Goal: Task Accomplishment & Management: Complete application form

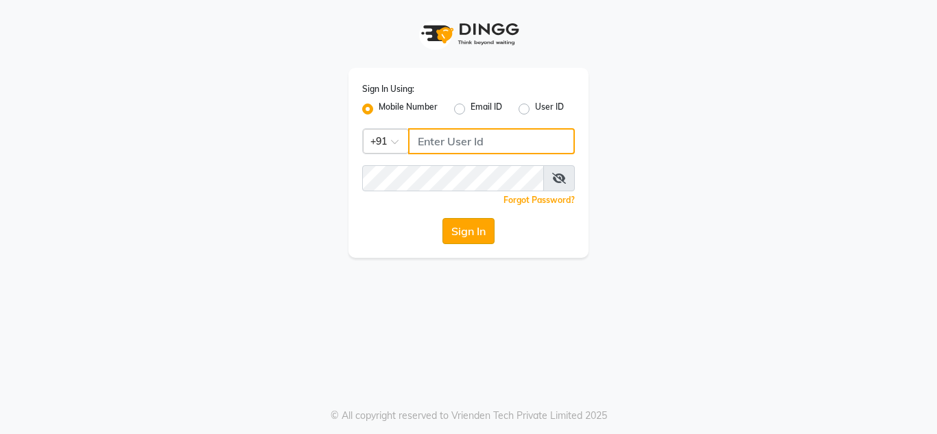
type input "9673060660"
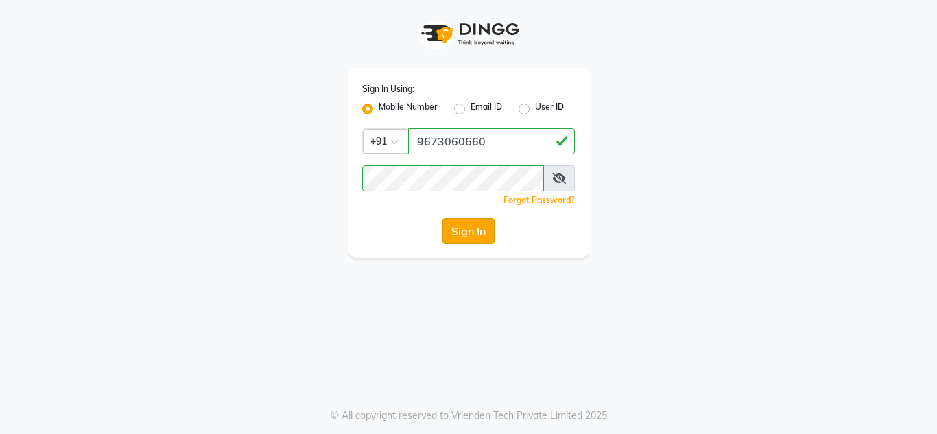
click at [467, 238] on button "Sign In" at bounding box center [468, 231] width 52 height 26
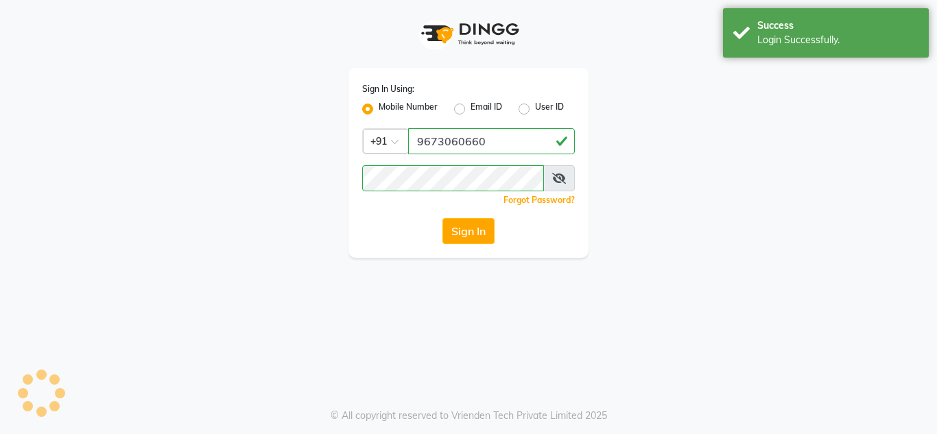
select select "service"
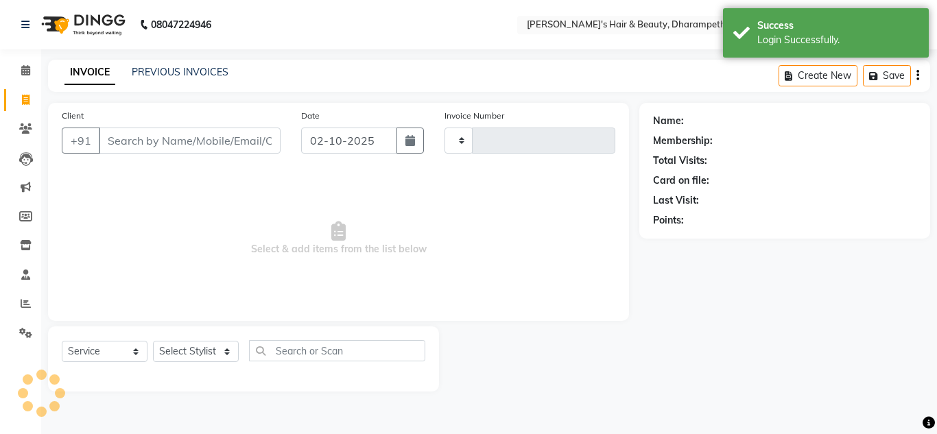
type input "3536"
select select "en"
select select "4860"
click at [151, 141] on input "Client" at bounding box center [190, 141] width 182 height 26
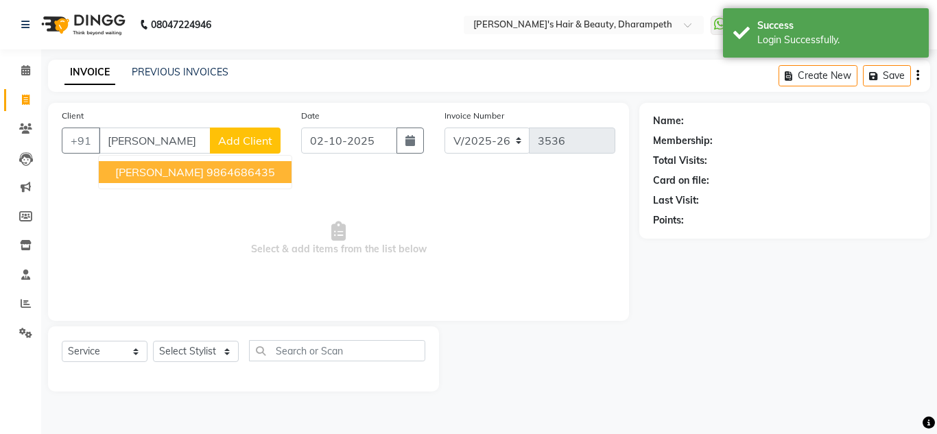
click at [206, 176] on ngb-highlight "9864686435" at bounding box center [240, 172] width 69 height 14
type input "9864686435"
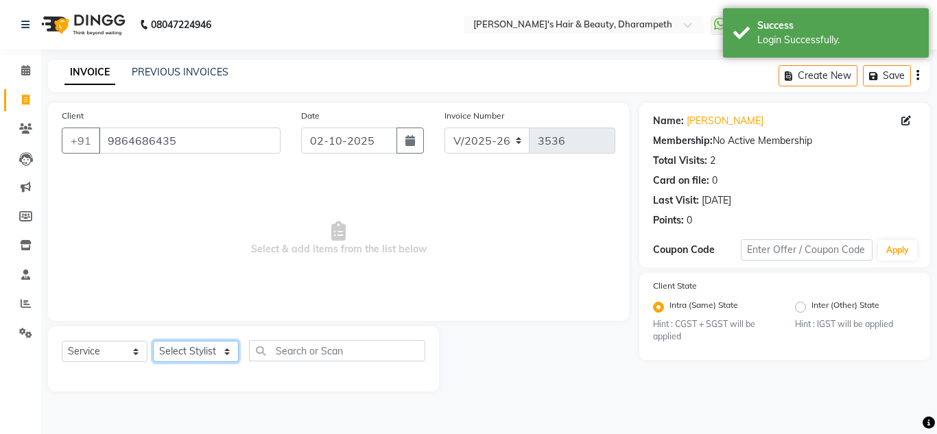
click at [186, 348] on select "Select Stylist Anuj W [PERSON_NAME] [PERSON_NAME] Manager [PERSON_NAME] C [PERS…" at bounding box center [196, 351] width 86 height 21
select select "63038"
click at [153, 341] on select "Select Stylist Anuj W [PERSON_NAME] [PERSON_NAME] Manager [PERSON_NAME] C [PERS…" at bounding box center [196, 351] width 86 height 21
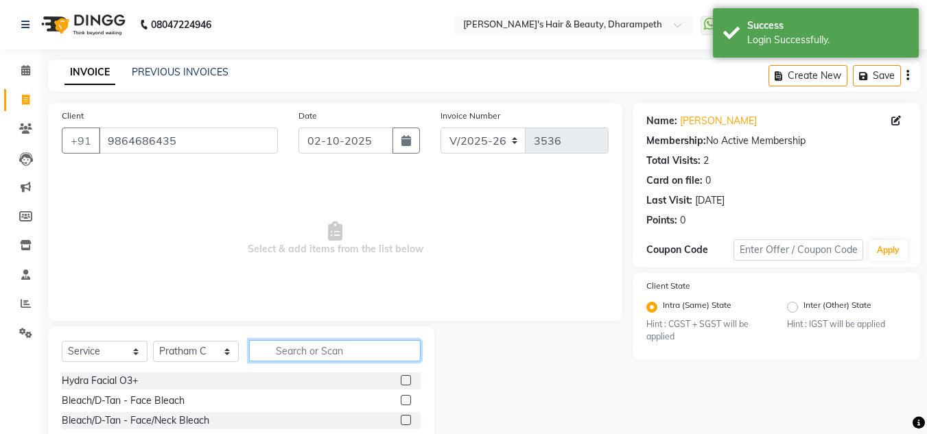
click at [323, 350] on input "text" at bounding box center [335, 350] width 172 height 21
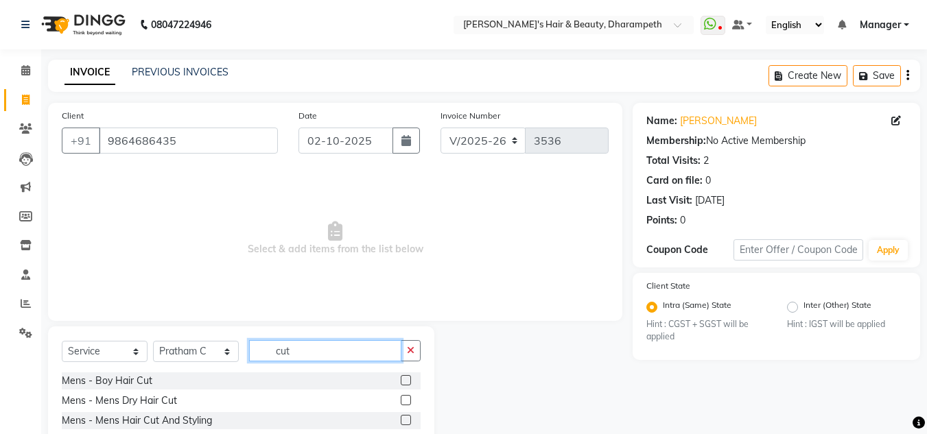
type input "cut"
click at [401, 420] on label at bounding box center [406, 420] width 10 height 10
click at [401, 420] on input "checkbox" at bounding box center [405, 420] width 9 height 9
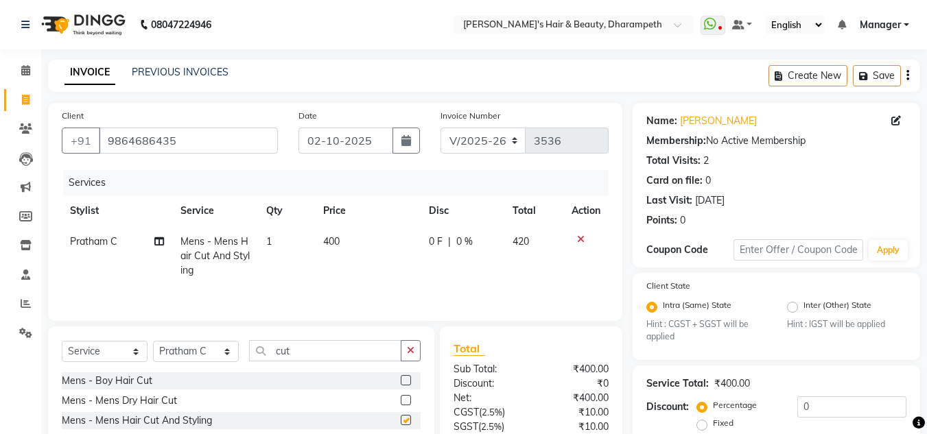
checkbox input "false"
click at [286, 351] on input "cut" at bounding box center [325, 350] width 152 height 21
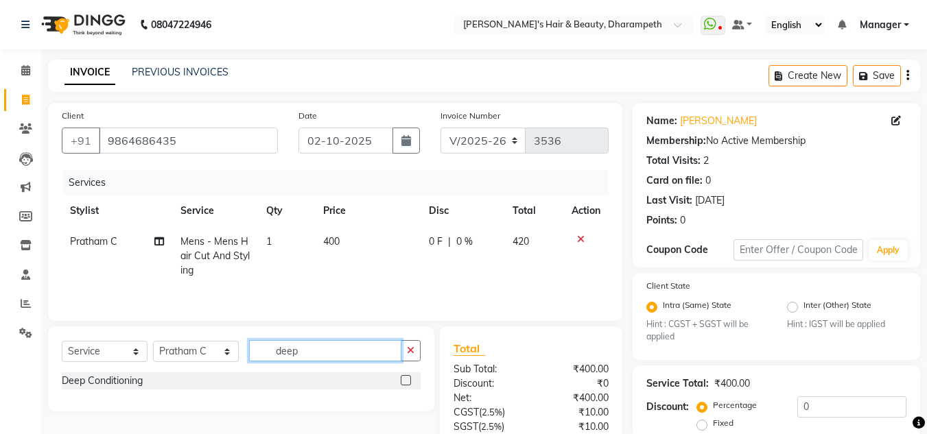
type input "deep"
click at [403, 381] on label at bounding box center [406, 380] width 10 height 10
click at [403, 381] on input "checkbox" at bounding box center [405, 381] width 9 height 9
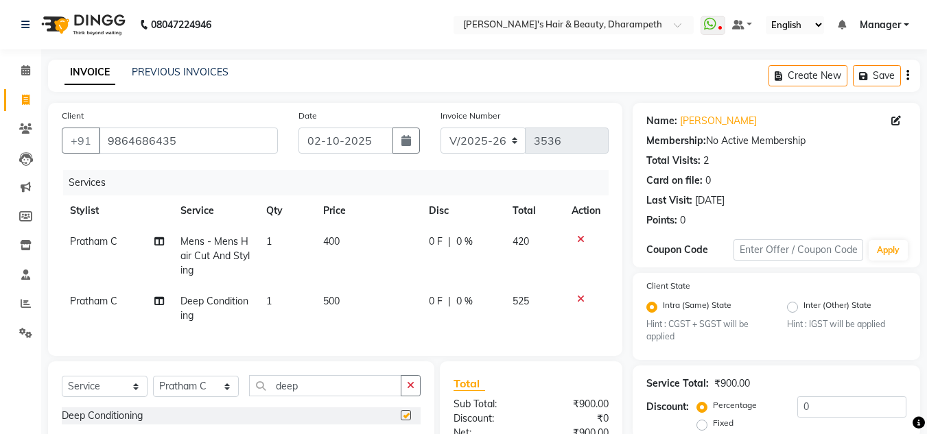
checkbox input "false"
click at [349, 246] on td "400" at bounding box center [368, 256] width 106 height 60
select select "63038"
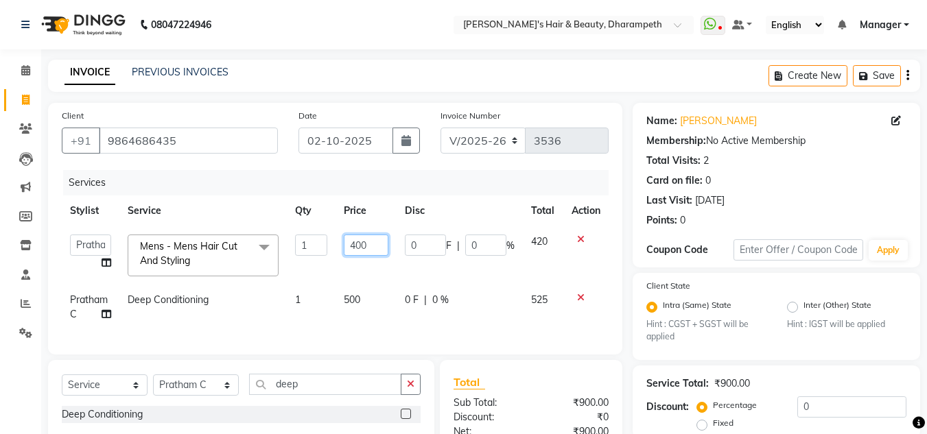
click at [349, 246] on input "400" at bounding box center [366, 245] width 45 height 21
type input "333"
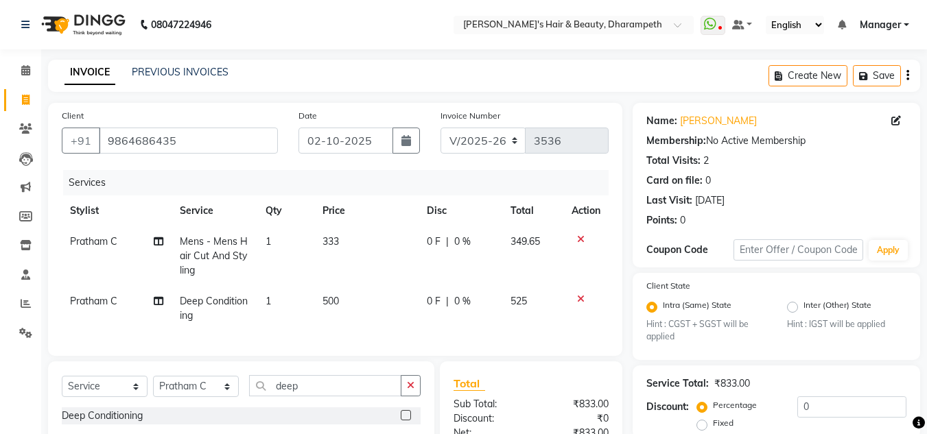
click at [549, 245] on td "349.65" at bounding box center [532, 256] width 61 height 60
select select "63038"
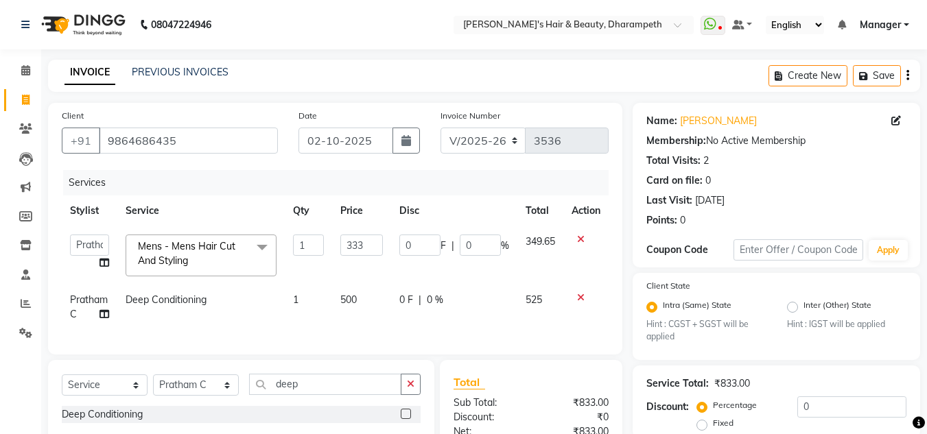
click at [359, 295] on td "500" at bounding box center [361, 307] width 59 height 45
select select "63038"
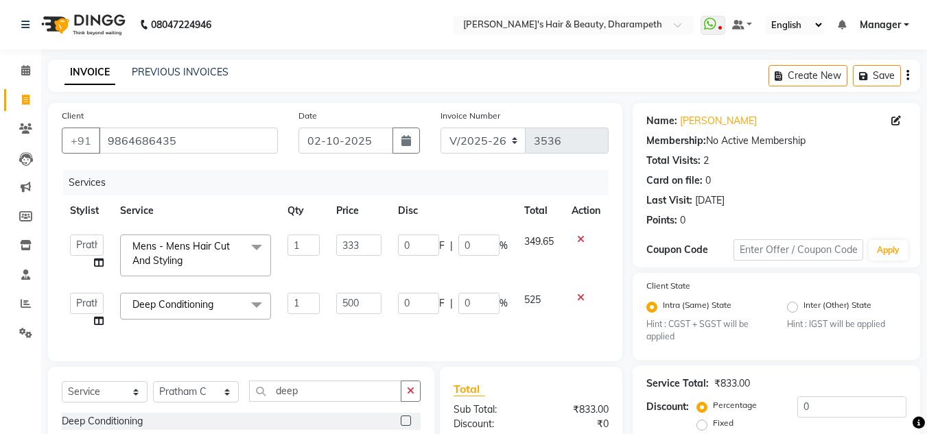
click at [359, 295] on input "500" at bounding box center [358, 303] width 45 height 21
type input "5"
type input "428"
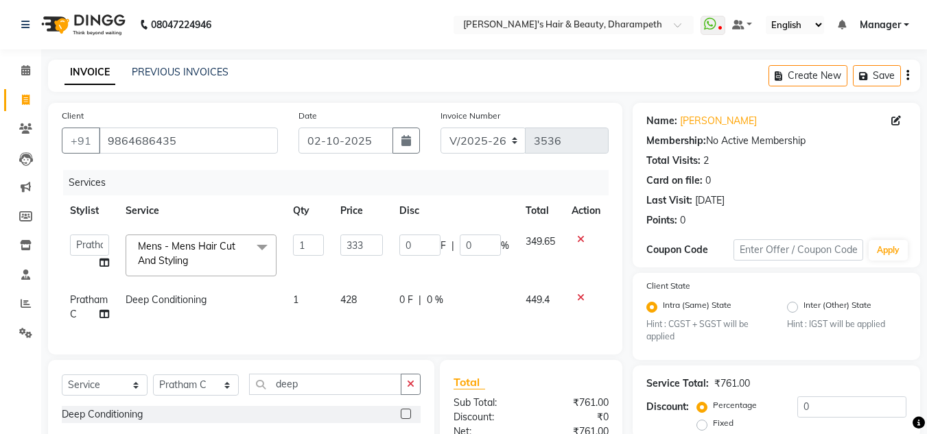
click at [528, 298] on span "449.4" at bounding box center [537, 300] width 24 height 12
select select "63038"
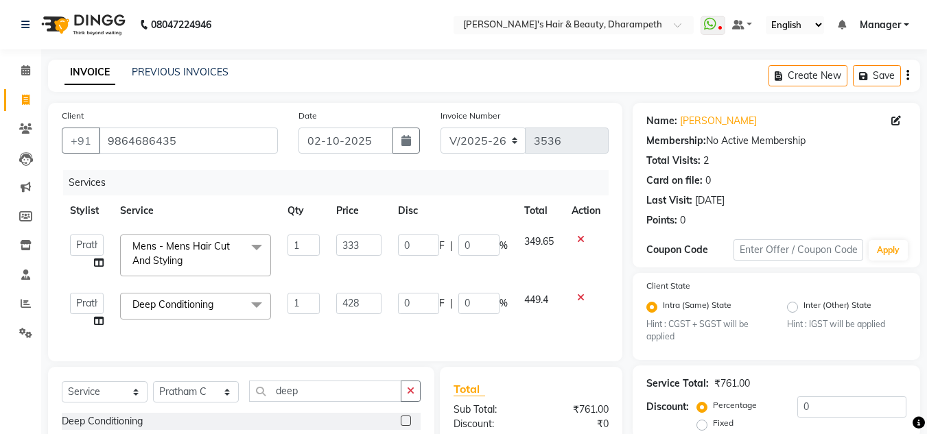
scroll to position [180, 0]
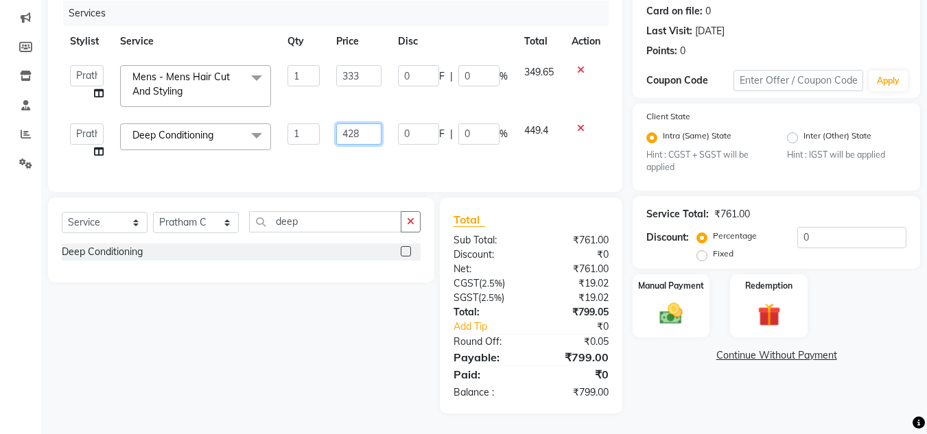
click at [366, 123] on input "428" at bounding box center [358, 133] width 45 height 21
type input "428.6"
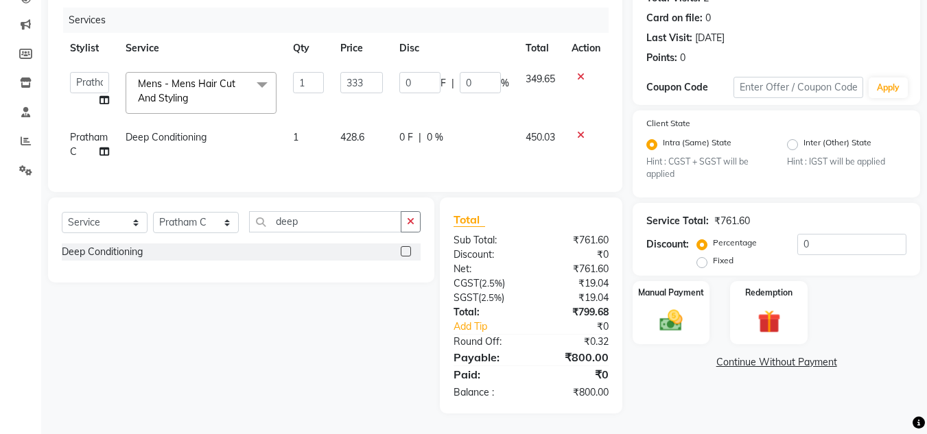
click at [525, 131] on span "450.03" at bounding box center [539, 137] width 29 height 12
select select "63038"
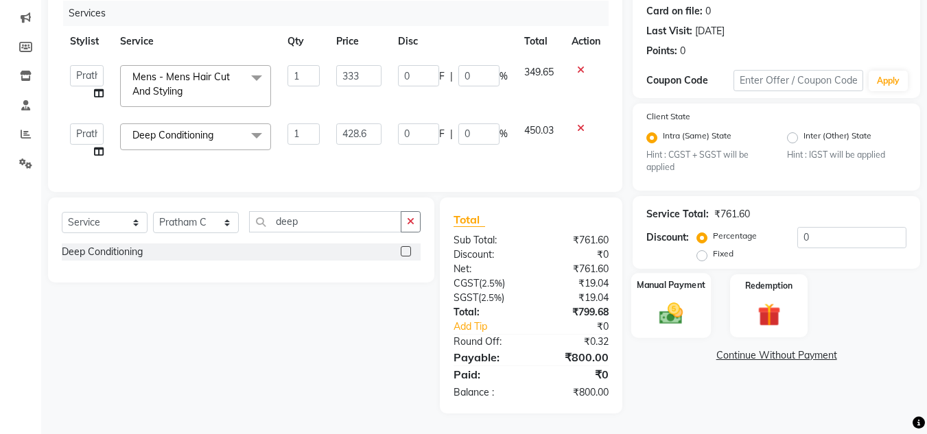
click at [666, 305] on img at bounding box center [671, 313] width 38 height 27
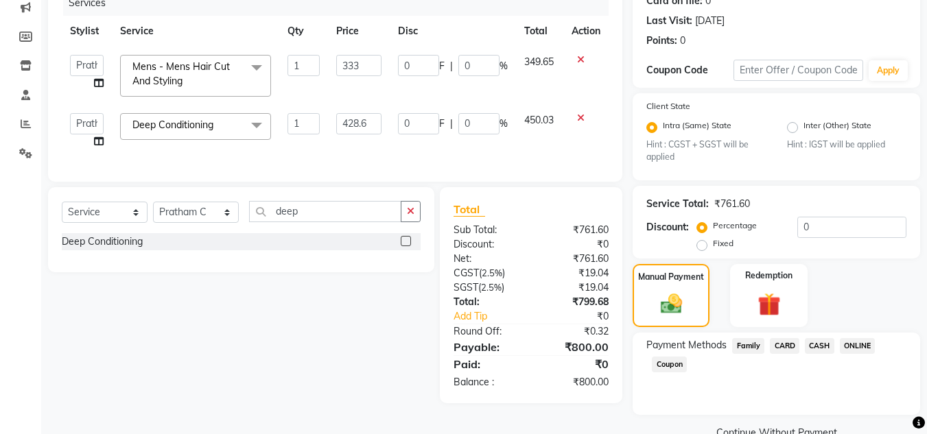
click at [816, 346] on span "CASH" at bounding box center [819, 346] width 29 height 16
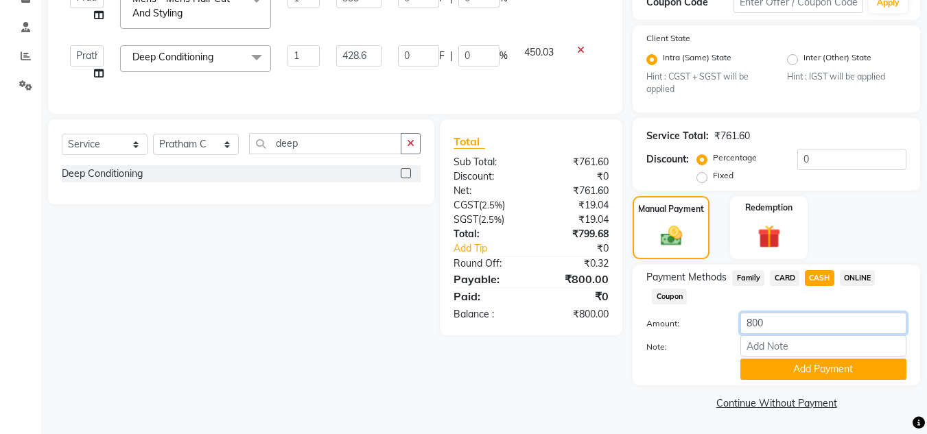
click at [757, 327] on input "800" at bounding box center [823, 323] width 166 height 21
type input "500"
click at [780, 372] on button "Add Payment" at bounding box center [823, 369] width 166 height 21
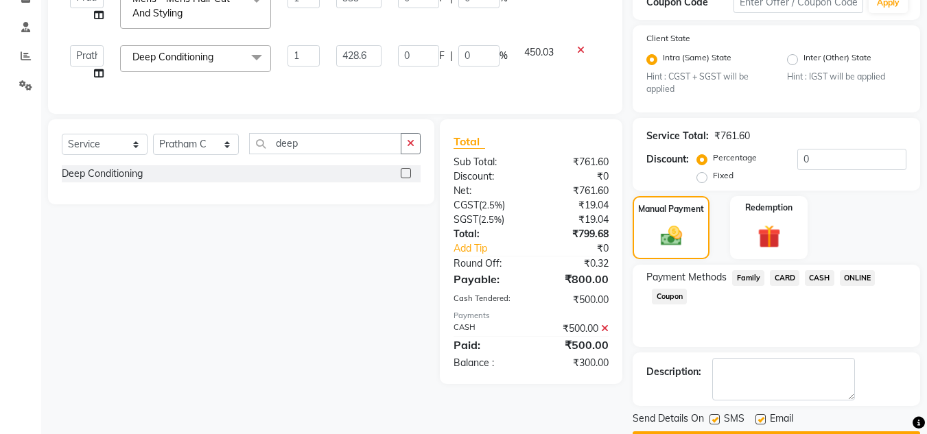
click at [851, 276] on span "ONLINE" at bounding box center [858, 278] width 36 height 16
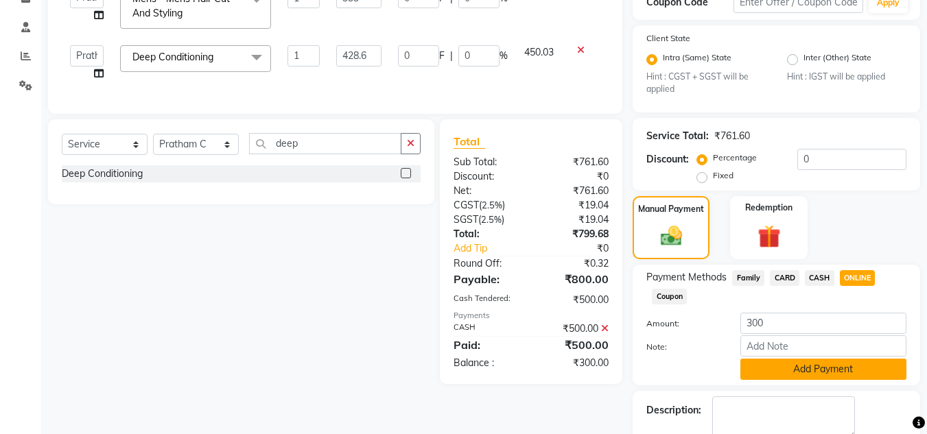
click at [808, 378] on button "Add Payment" at bounding box center [823, 369] width 166 height 21
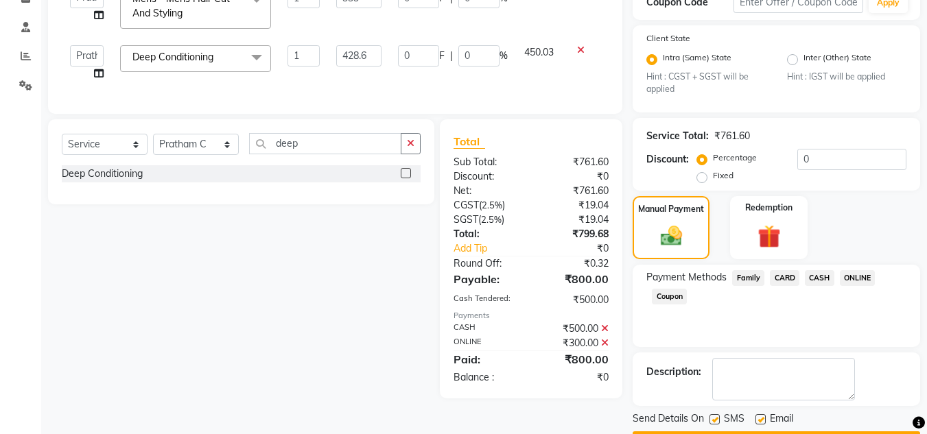
scroll to position [287, 0]
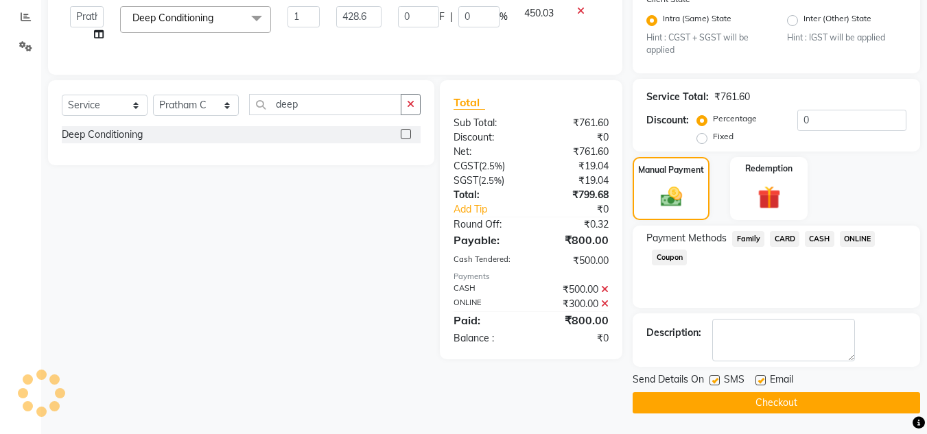
click at [796, 394] on button "Checkout" at bounding box center [776, 402] width 287 height 21
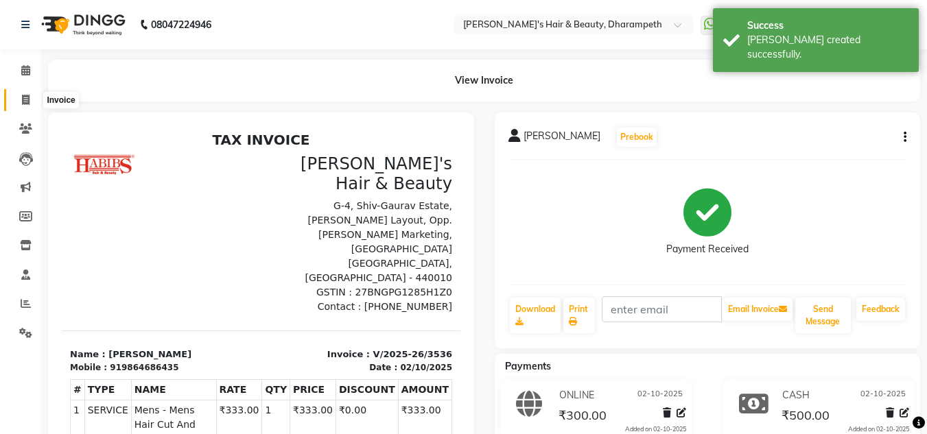
click at [22, 101] on icon at bounding box center [26, 100] width 8 height 10
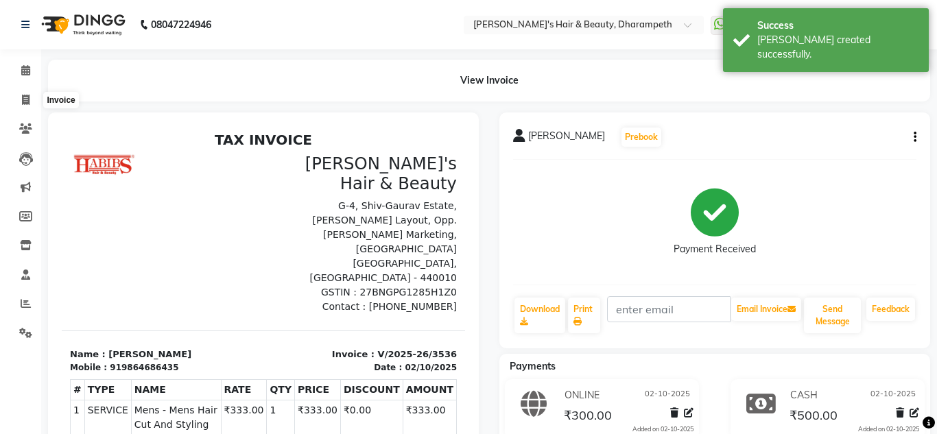
select select "4860"
select select "service"
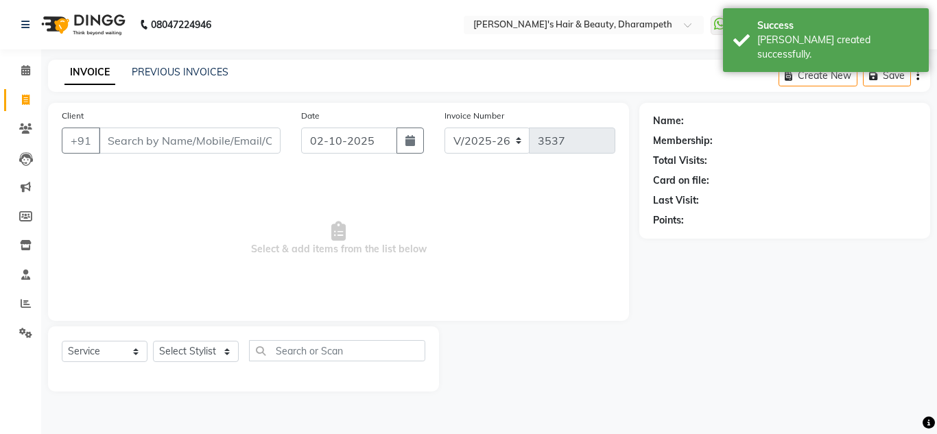
click at [123, 141] on input "Client" at bounding box center [190, 141] width 182 height 26
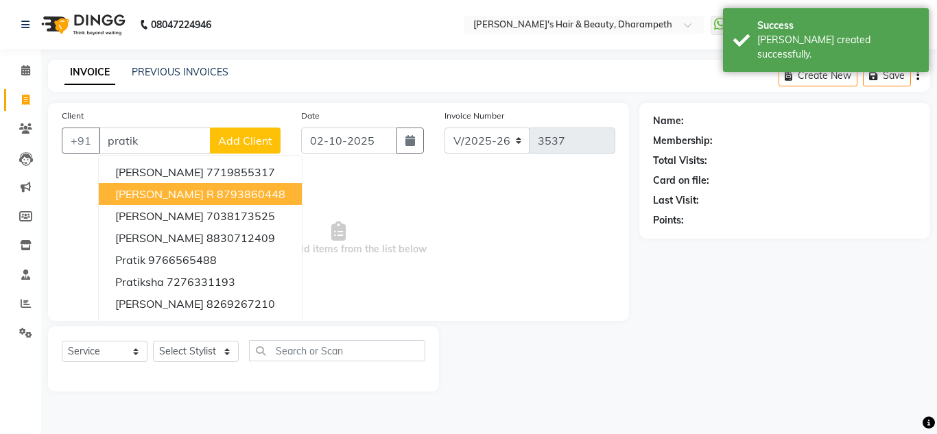
click at [217, 200] on ngb-highlight "8793860448" at bounding box center [251, 194] width 69 height 14
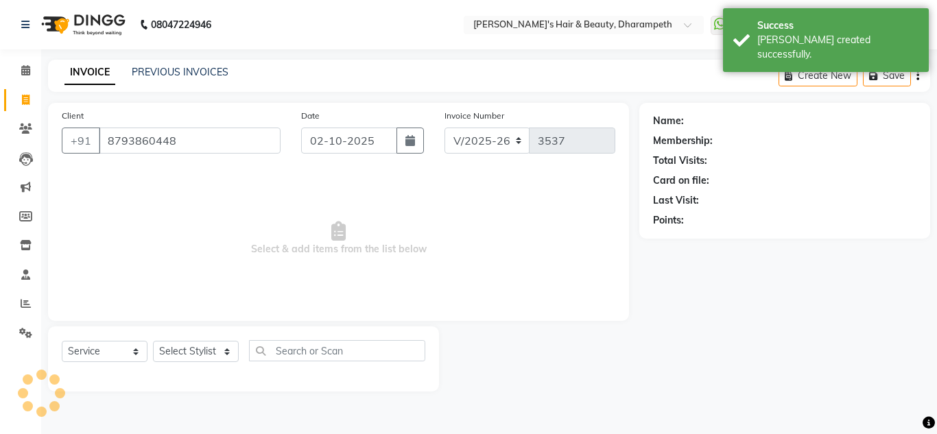
type input "8793860448"
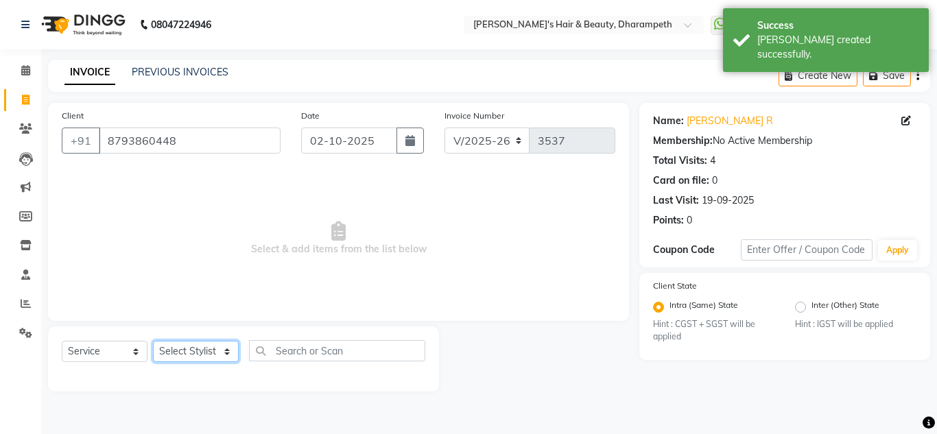
click at [182, 357] on select "Select Stylist Anuj W [PERSON_NAME] [PERSON_NAME] Manager [PERSON_NAME] C [PERS…" at bounding box center [196, 351] width 86 height 21
select select "47812"
click at [153, 341] on select "Select Stylist Anuj W [PERSON_NAME] [PERSON_NAME] Manager [PERSON_NAME] C [PERS…" at bounding box center [196, 351] width 86 height 21
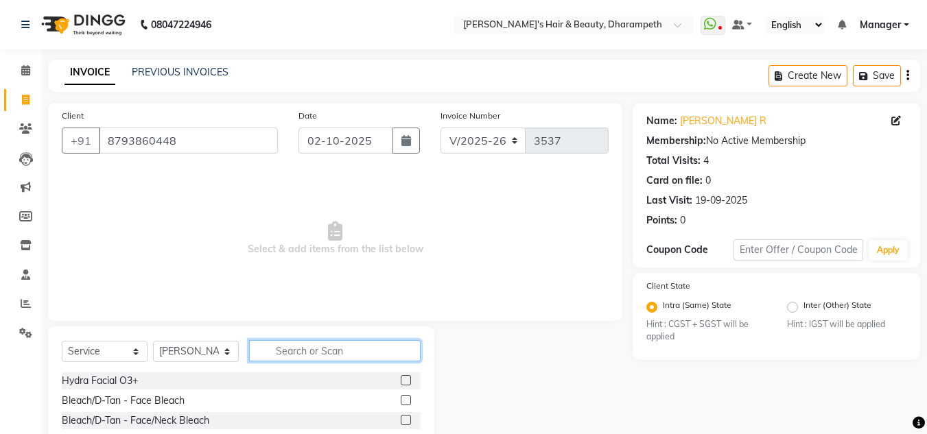
click at [290, 354] on input "text" at bounding box center [335, 350] width 172 height 21
type input "cut"
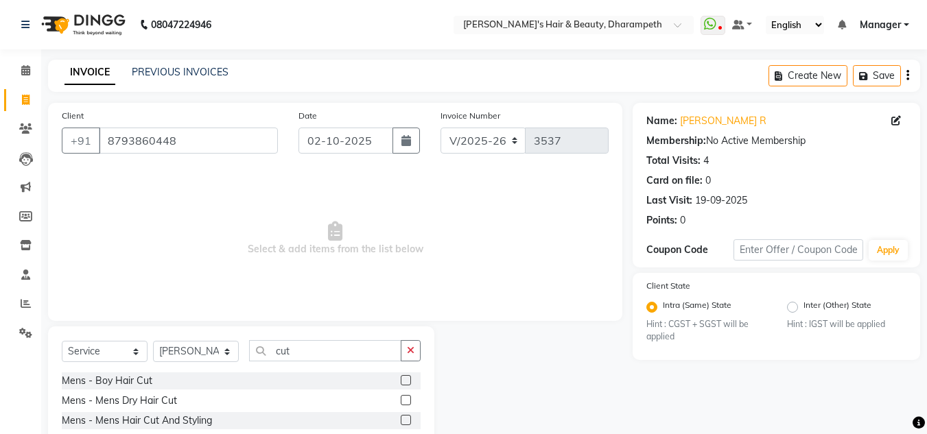
click at [401, 421] on label at bounding box center [406, 420] width 10 height 10
click at [401, 421] on input "checkbox" at bounding box center [405, 420] width 9 height 9
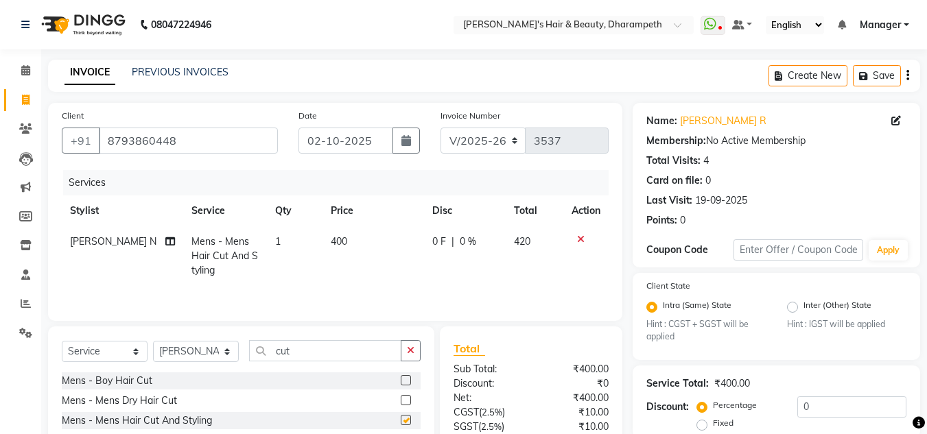
checkbox input "false"
click at [283, 353] on input "cut" at bounding box center [325, 350] width 152 height 21
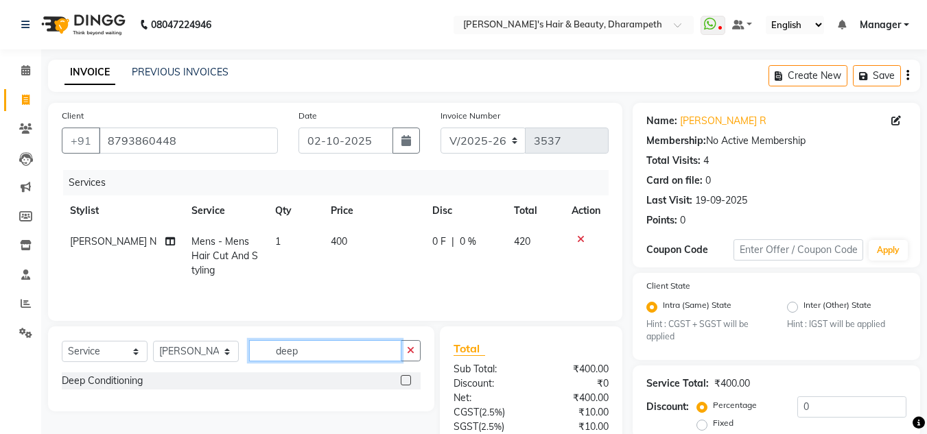
type input "deep"
click at [405, 383] on label at bounding box center [406, 380] width 10 height 10
click at [405, 383] on input "checkbox" at bounding box center [405, 381] width 9 height 9
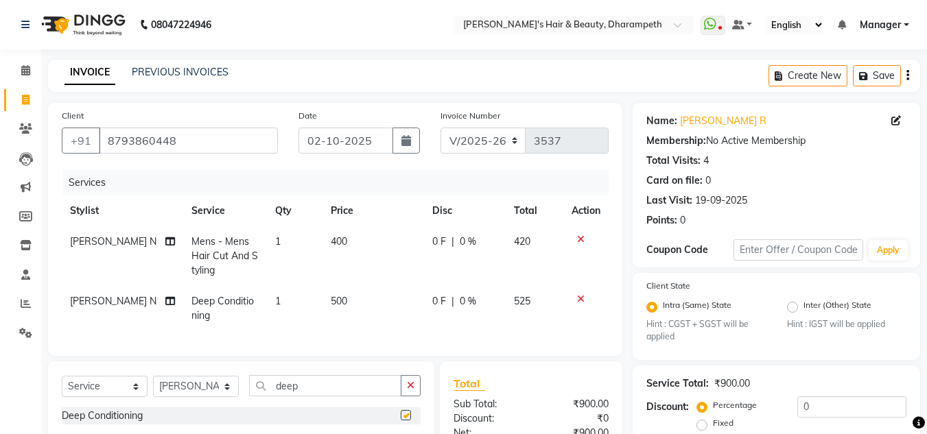
checkbox input "false"
click at [345, 250] on td "400" at bounding box center [373, 256] width 102 height 60
select select "47812"
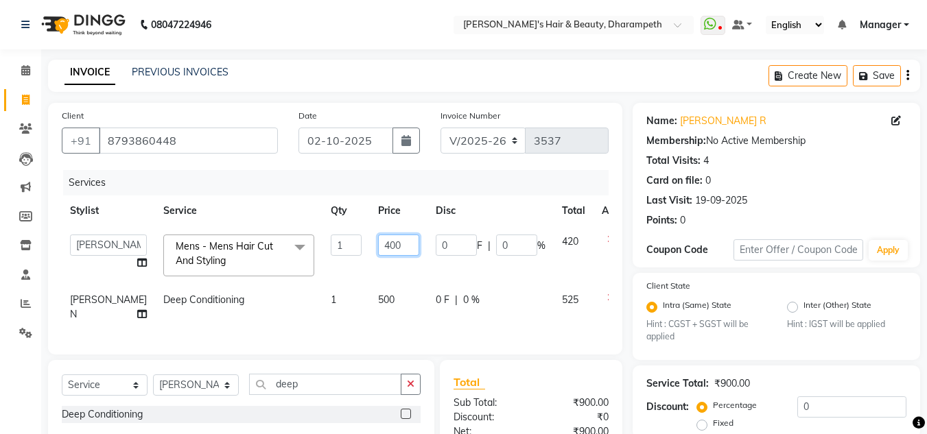
click at [378, 250] on input "400" at bounding box center [398, 245] width 41 height 21
type input "333"
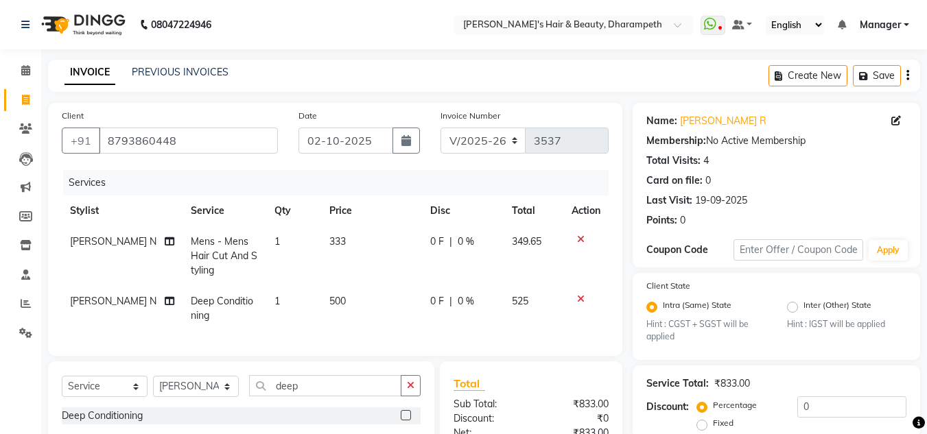
click at [541, 241] on td "349.65" at bounding box center [534, 256] width 60 height 60
select select "47812"
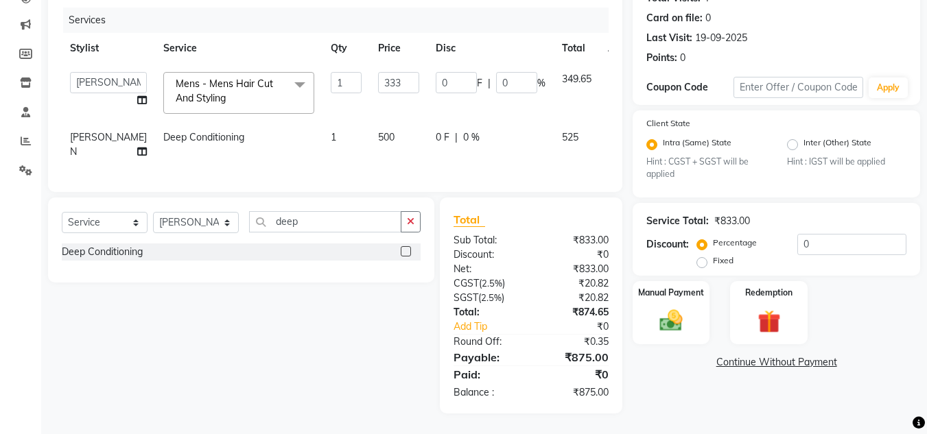
scroll to position [173, 0]
click at [370, 126] on td "500" at bounding box center [399, 144] width 58 height 45
select select "47812"
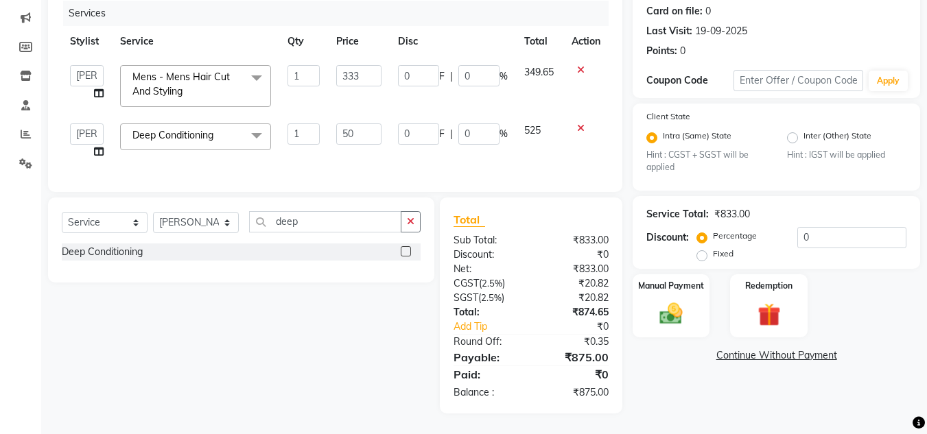
type input "5"
type input "618"
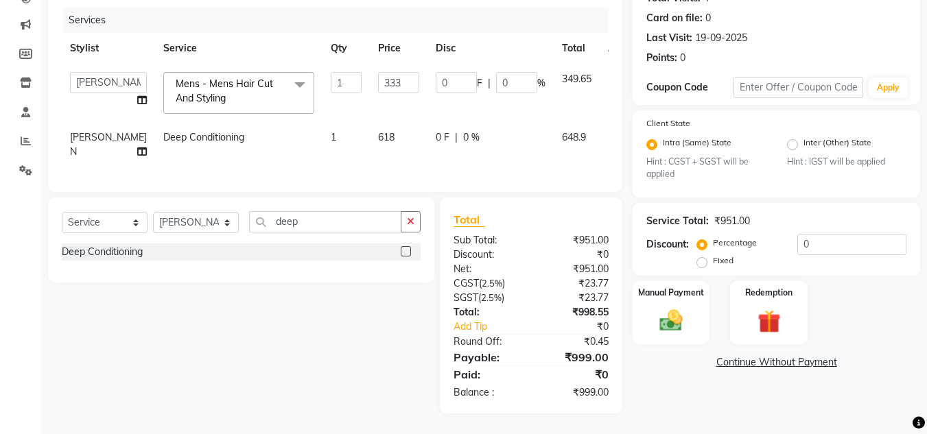
click at [562, 131] on span "648.9" at bounding box center [574, 137] width 24 height 12
select select "47812"
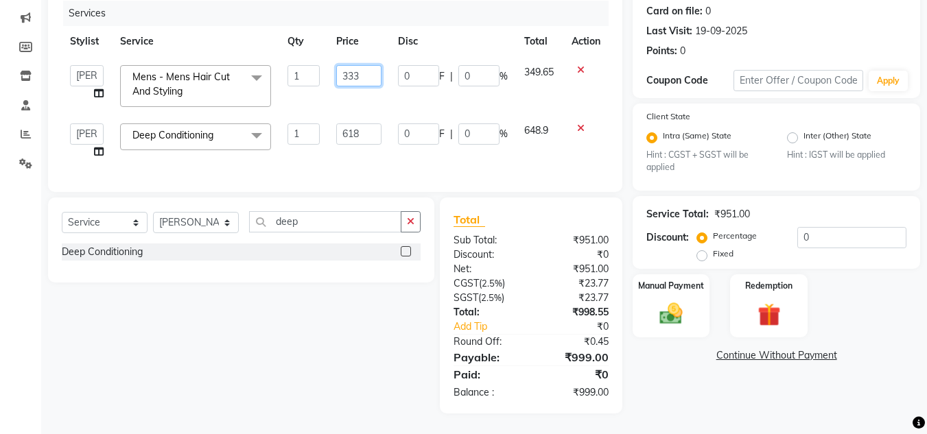
click at [366, 77] on input "333" at bounding box center [358, 75] width 45 height 21
type input "333.6"
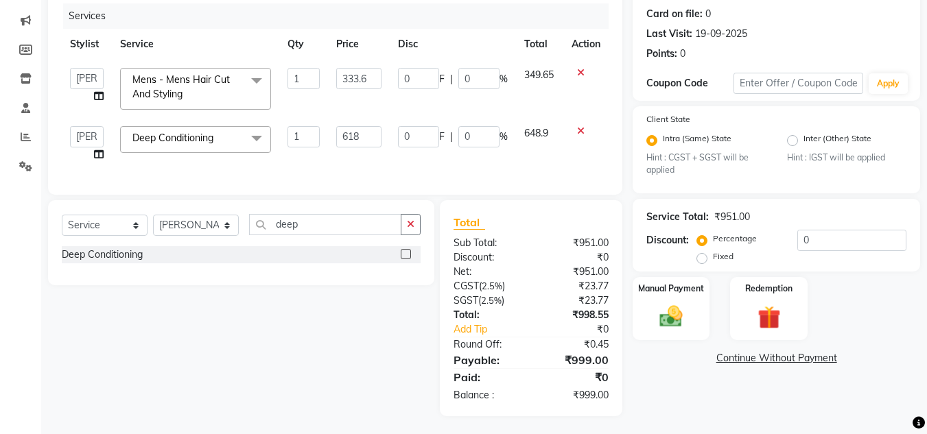
click at [531, 70] on span "349.65" at bounding box center [538, 75] width 29 height 12
select select "47812"
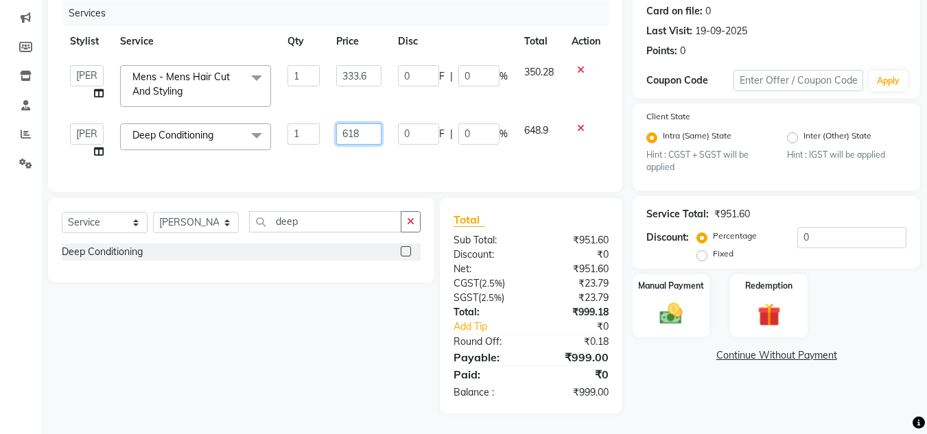
click at [369, 123] on input "618" at bounding box center [358, 133] width 45 height 21
type input "618.6"
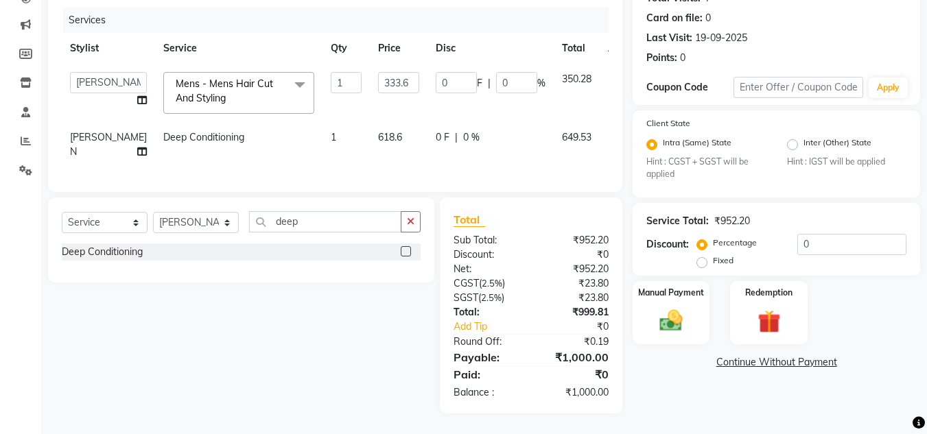
click at [562, 131] on span "649.53" at bounding box center [576, 137] width 29 height 12
select select "47812"
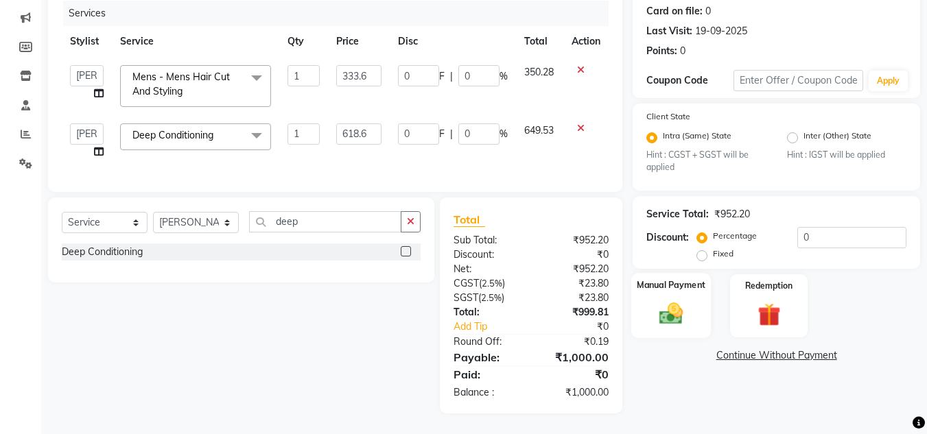
click at [671, 320] on img at bounding box center [671, 313] width 38 height 27
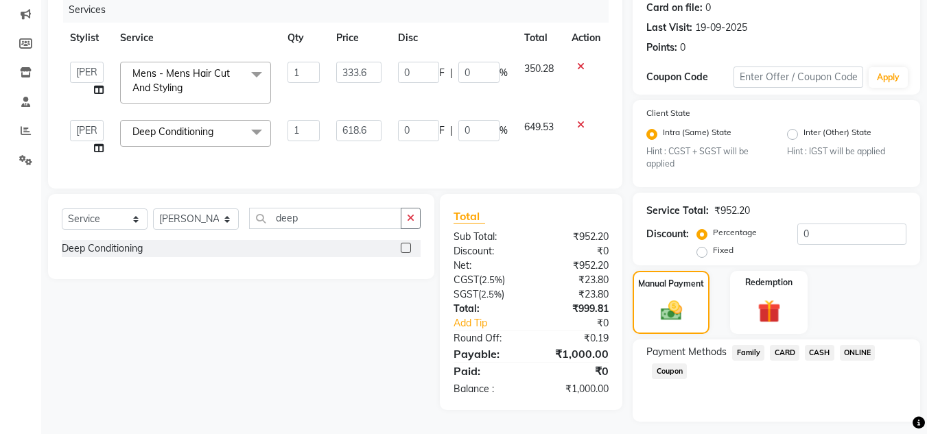
click at [849, 357] on span "ONLINE" at bounding box center [858, 353] width 36 height 16
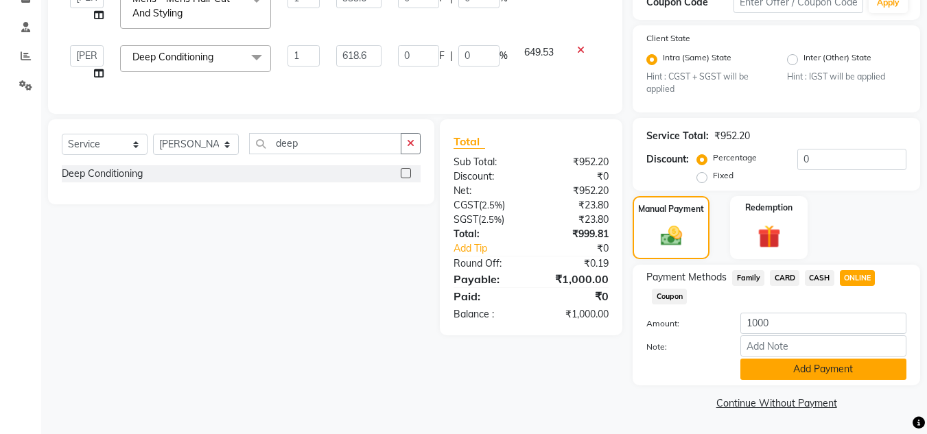
click at [795, 374] on button "Add Payment" at bounding box center [823, 369] width 166 height 21
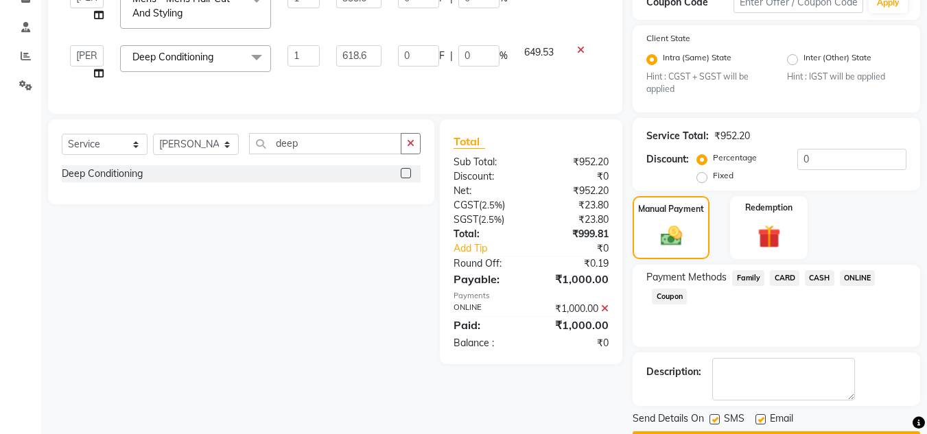
scroll to position [287, 0]
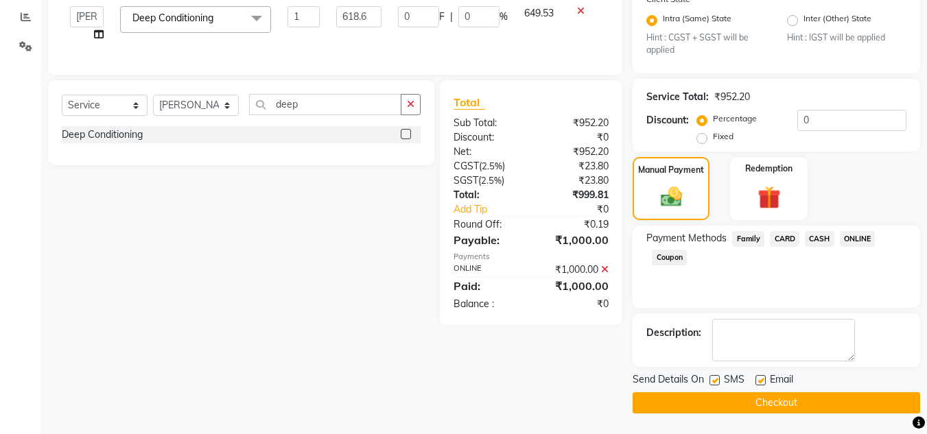
click at [816, 403] on button "Checkout" at bounding box center [776, 402] width 287 height 21
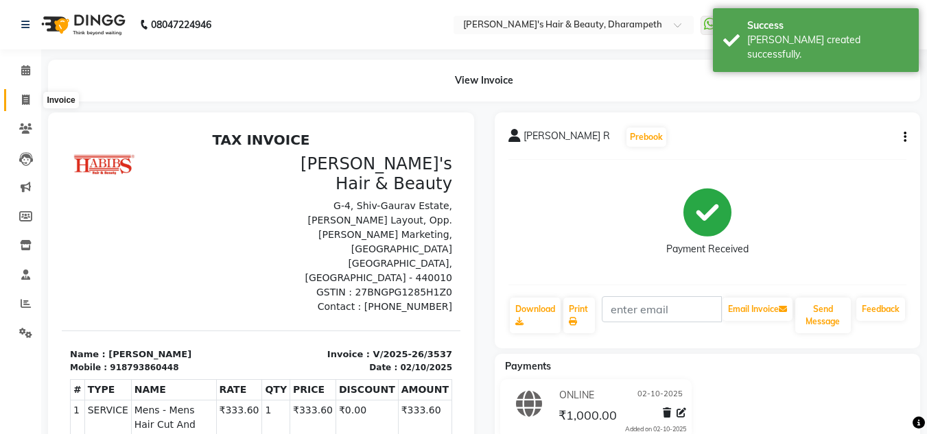
click at [22, 100] on icon at bounding box center [26, 100] width 8 height 10
select select "service"
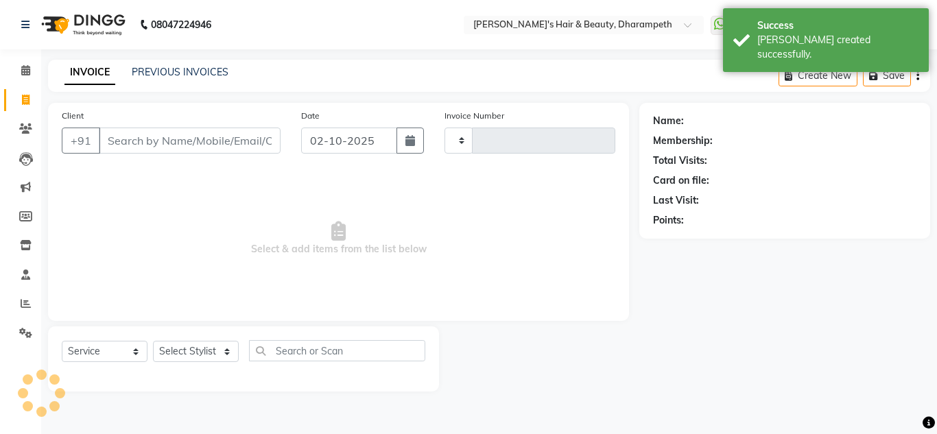
type input "h"
type input "3538"
select select "4860"
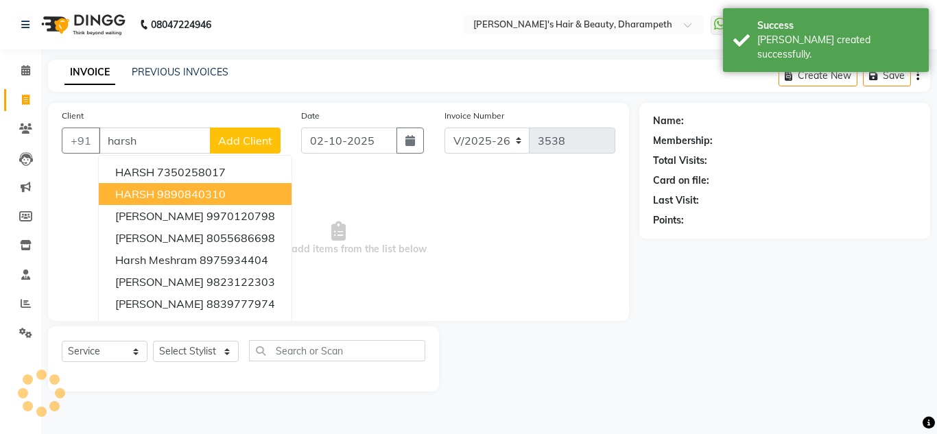
click at [176, 189] on ngb-highlight "9890840310" at bounding box center [191, 194] width 69 height 14
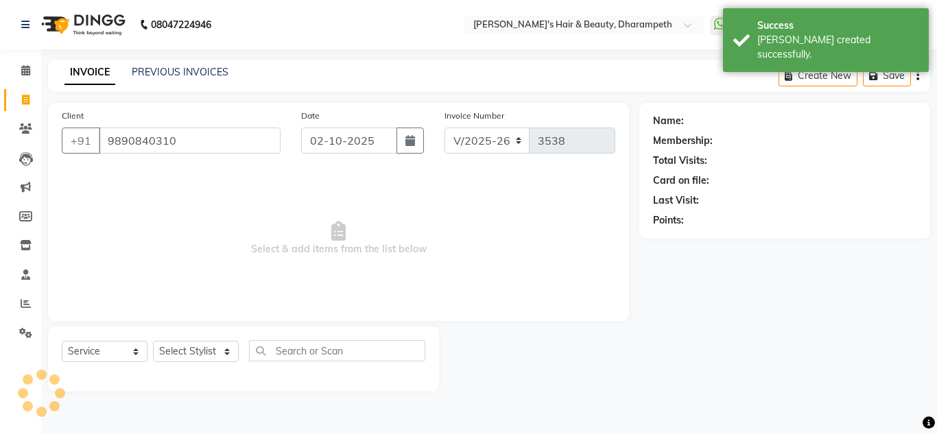
type input "9890840310"
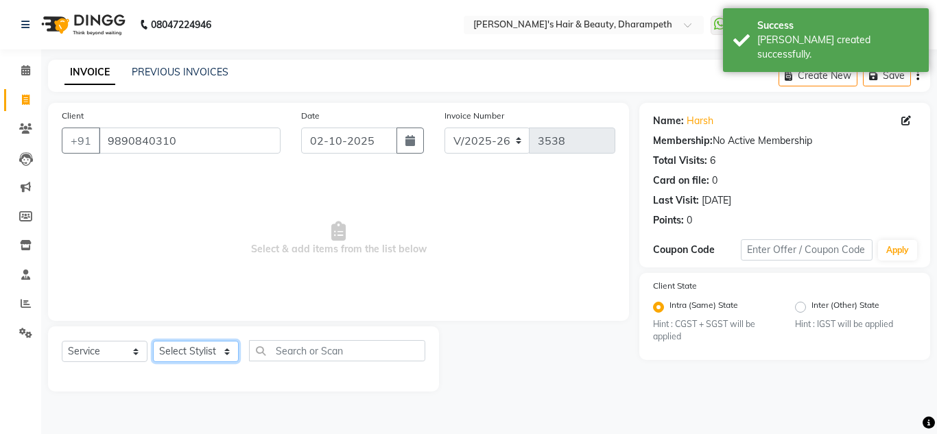
click at [187, 351] on select "Select Stylist Anuj W [PERSON_NAME] [PERSON_NAME] Manager [PERSON_NAME] C [PERS…" at bounding box center [196, 351] width 86 height 21
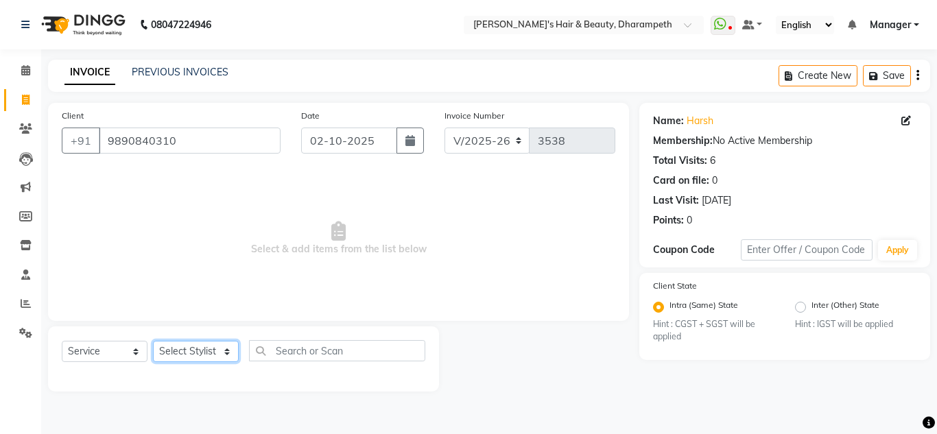
select select "29454"
click at [153, 341] on select "Select Stylist Anuj W [PERSON_NAME] [PERSON_NAME] Manager [PERSON_NAME] C [PERS…" at bounding box center [196, 351] width 86 height 21
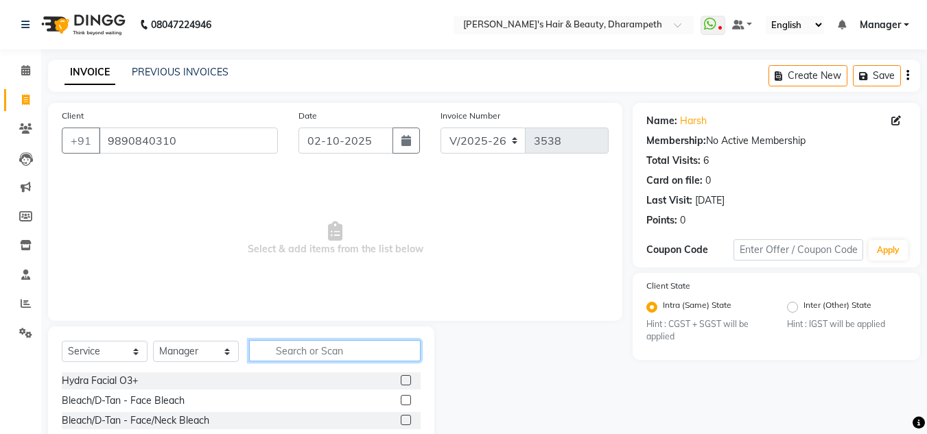
click at [306, 350] on input "text" at bounding box center [335, 350] width 172 height 21
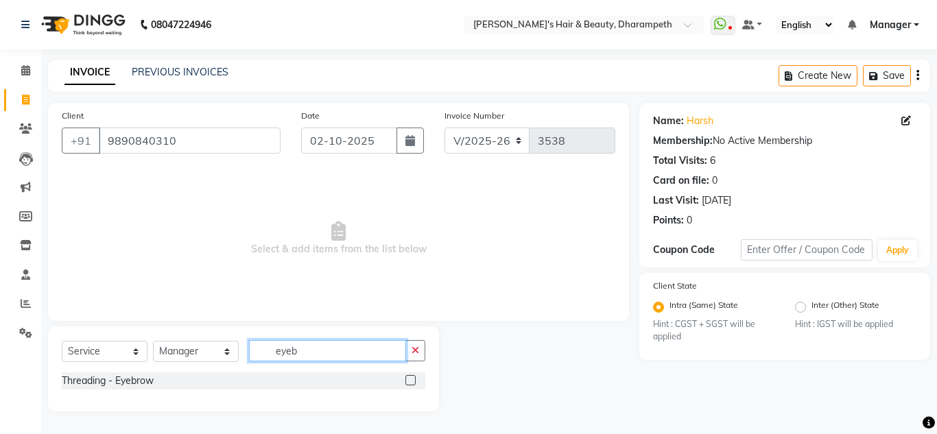
type input "eyeb"
click at [407, 381] on label at bounding box center [410, 380] width 10 height 10
click at [407, 381] on input "checkbox" at bounding box center [409, 381] width 9 height 9
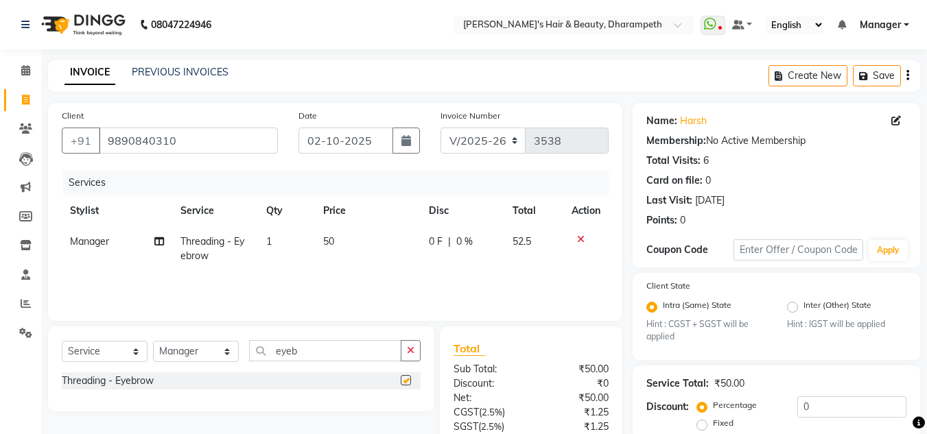
checkbox input "false"
click at [289, 357] on input "eyeb" at bounding box center [325, 350] width 152 height 21
type input "upp"
click at [408, 401] on label at bounding box center [406, 400] width 10 height 10
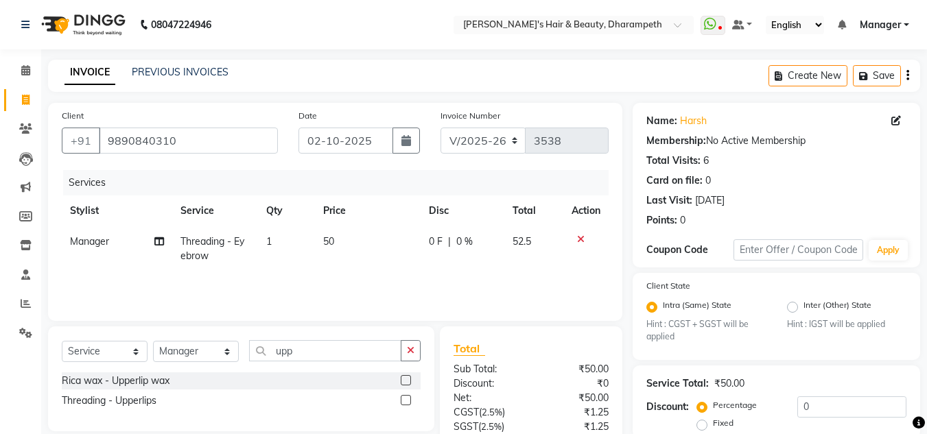
click at [408, 401] on input "checkbox" at bounding box center [405, 401] width 9 height 9
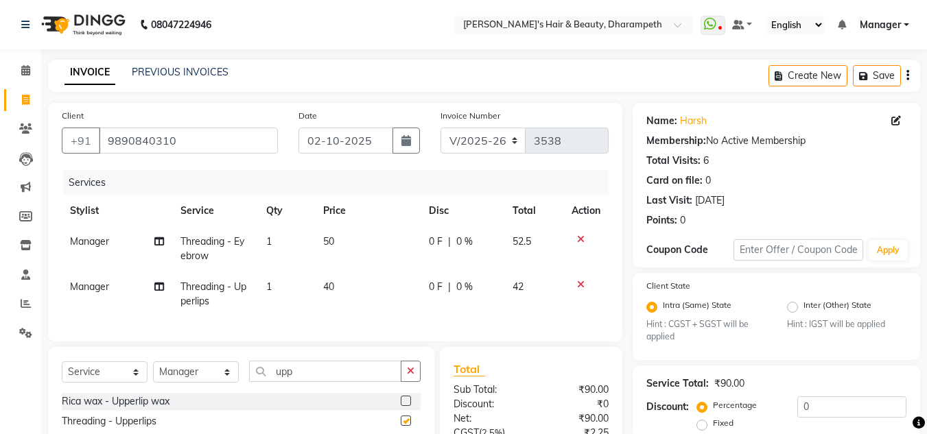
checkbox input "false"
click at [285, 379] on input "upp" at bounding box center [325, 371] width 152 height 21
type input "fore"
click at [403, 406] on label at bounding box center [406, 401] width 10 height 10
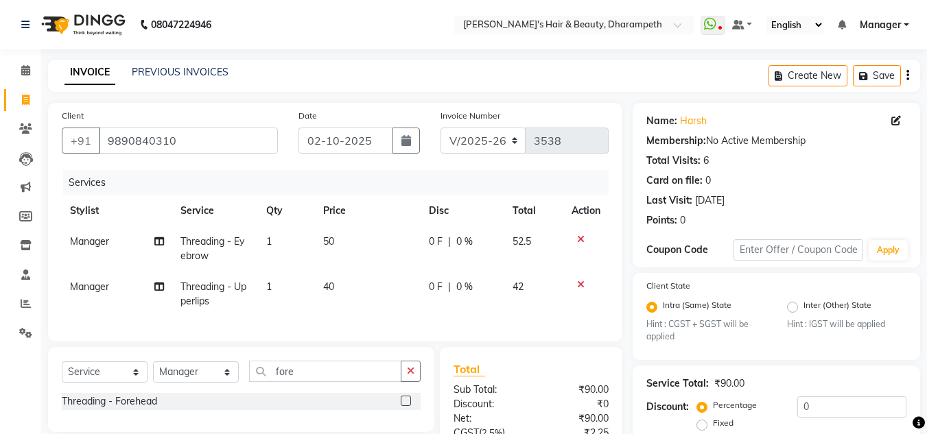
click at [403, 406] on input "checkbox" at bounding box center [405, 401] width 9 height 9
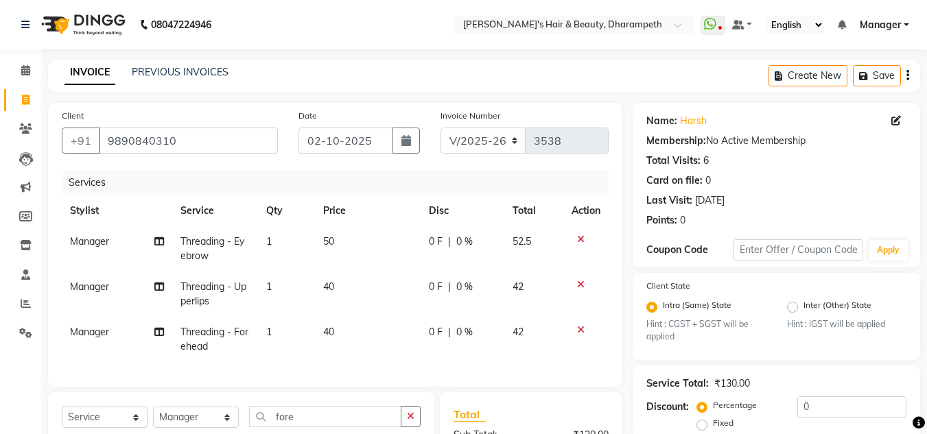
checkbox input "false"
click at [357, 339] on td "40" at bounding box center [368, 339] width 106 height 45
select select "29454"
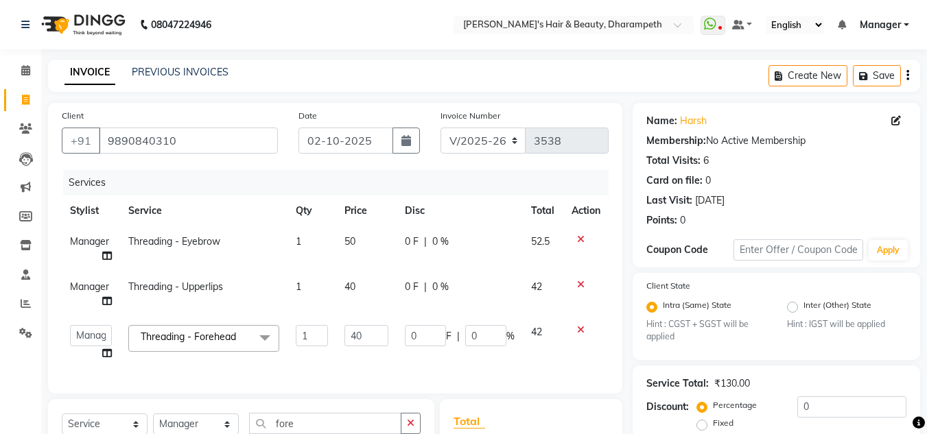
click at [357, 339] on input "40" at bounding box center [366, 335] width 44 height 21
type input "47.6"
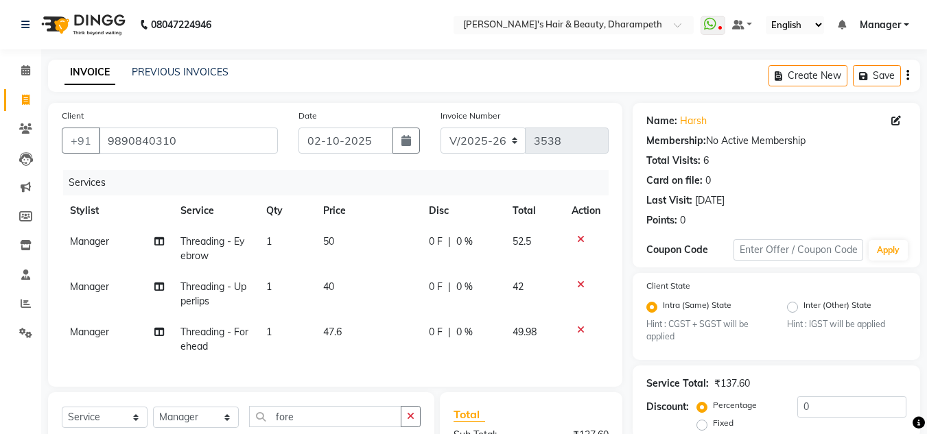
click at [532, 331] on span "49.98" at bounding box center [524, 332] width 24 height 12
select select "29454"
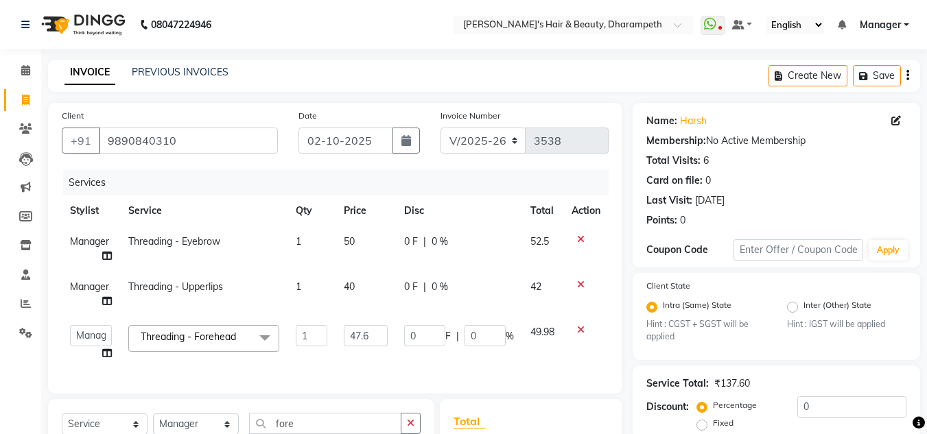
click at [371, 289] on td "40" at bounding box center [365, 294] width 60 height 45
select select "29454"
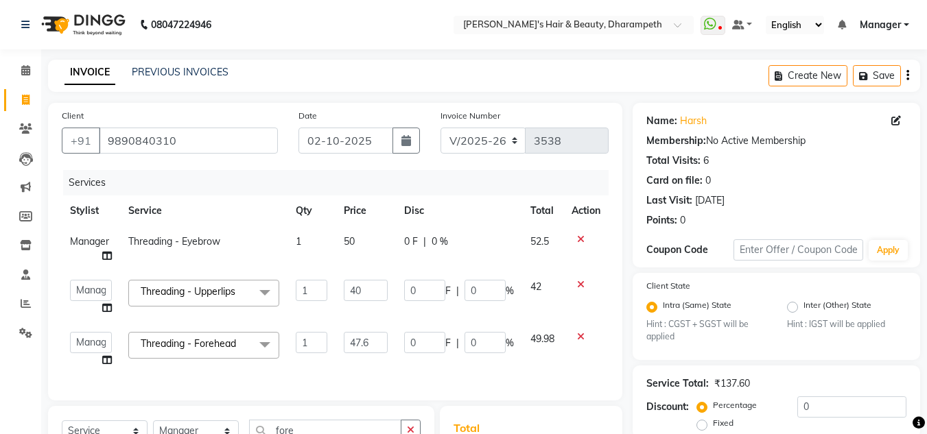
click at [371, 289] on input "40" at bounding box center [366, 290] width 44 height 21
type input "47.5"
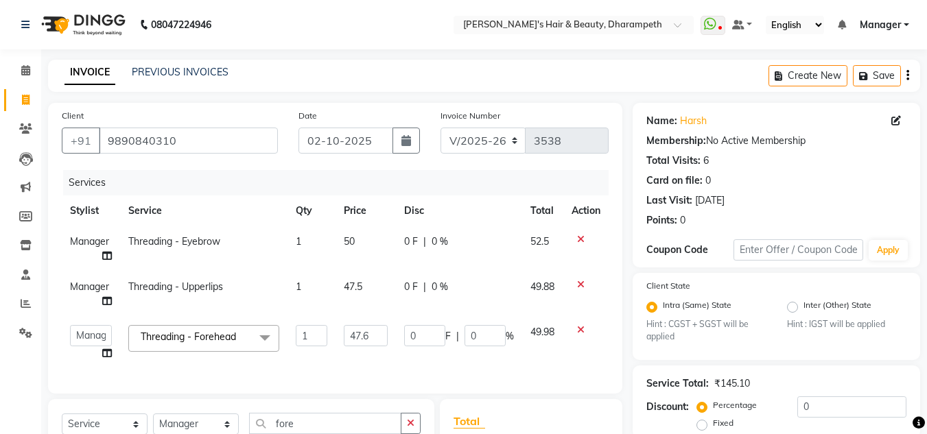
click at [514, 295] on td "0 F | 0 %" at bounding box center [459, 294] width 126 height 45
select select "29454"
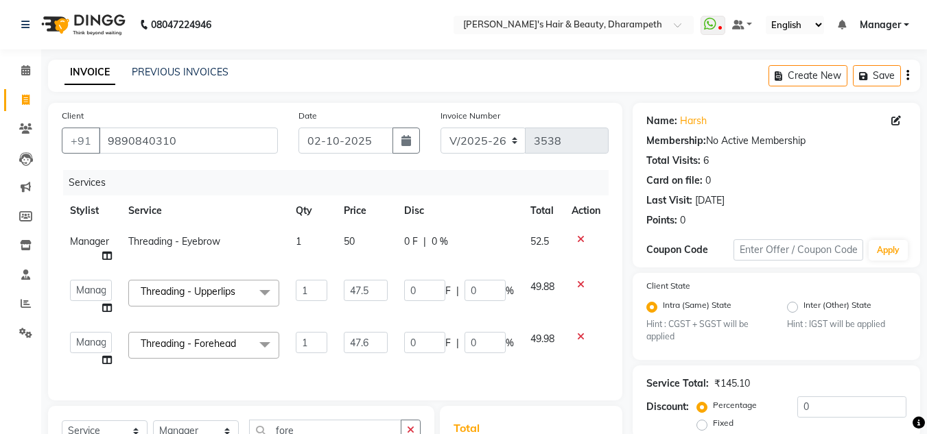
click at [367, 242] on td "50" at bounding box center [365, 248] width 60 height 45
select select "29454"
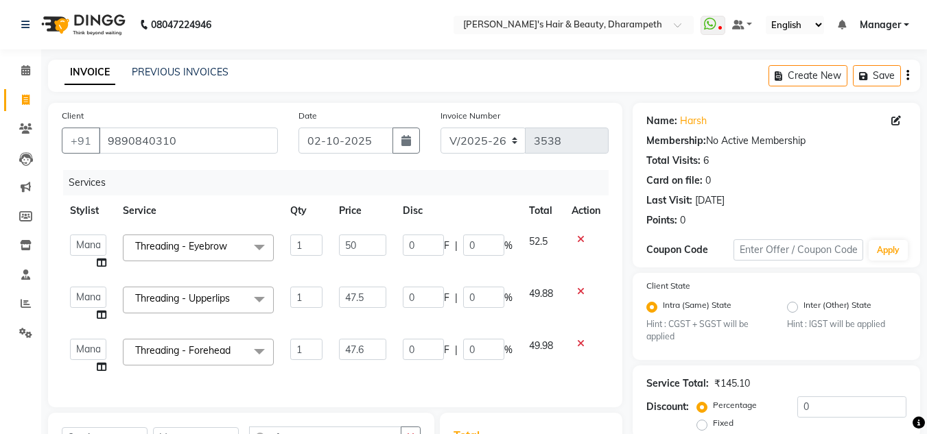
click at [367, 242] on input "50" at bounding box center [362, 245] width 47 height 21
type input "57.7"
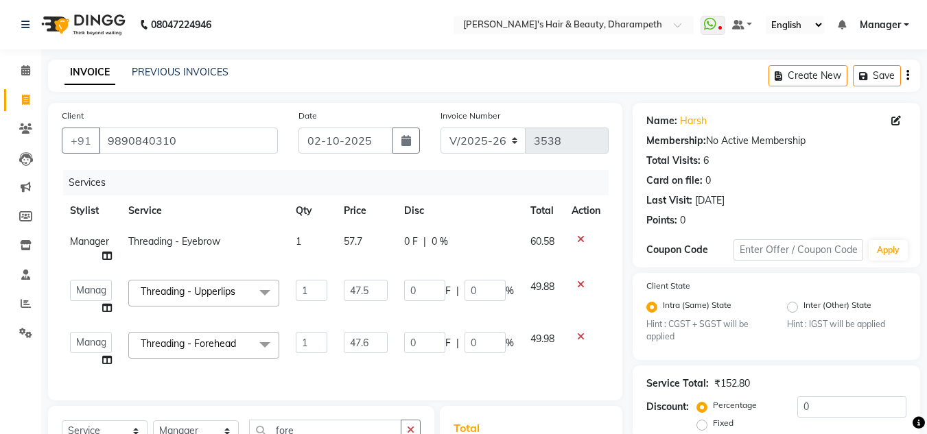
click at [539, 236] on span "60.58" at bounding box center [542, 241] width 24 height 12
select select "29454"
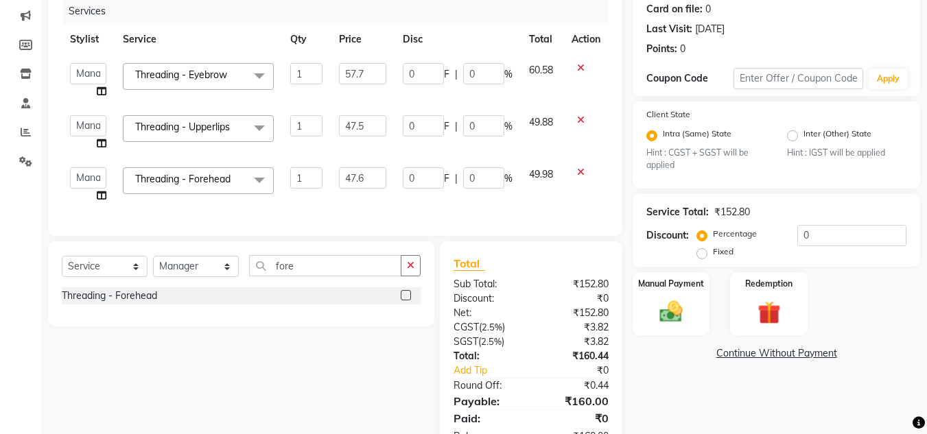
scroll to position [204, 0]
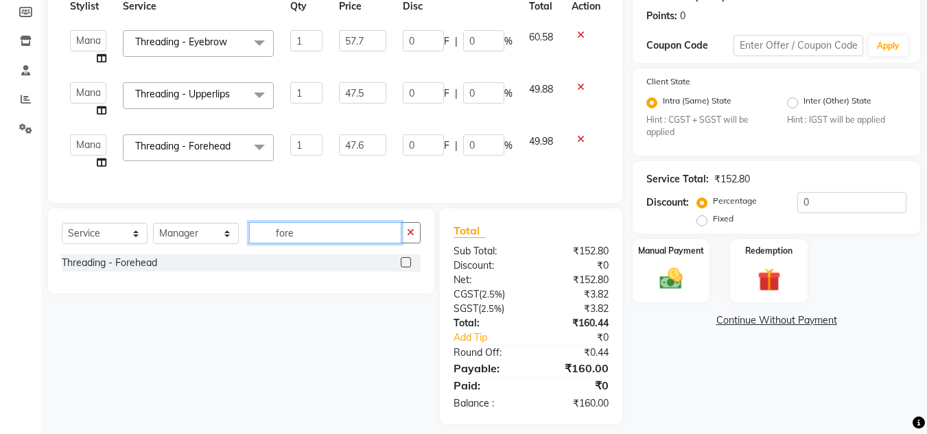
click at [283, 244] on input "fore" at bounding box center [325, 232] width 152 height 21
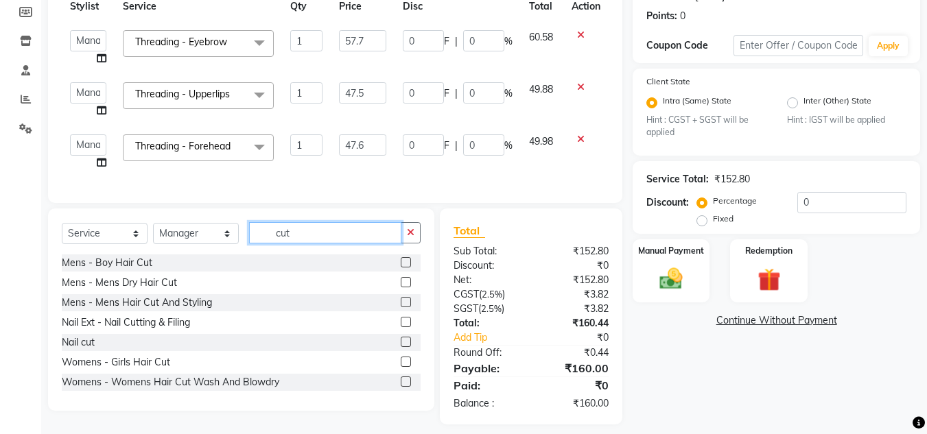
type input "cut"
click at [401, 307] on label at bounding box center [406, 302] width 10 height 10
click at [401, 307] on input "checkbox" at bounding box center [405, 302] width 9 height 9
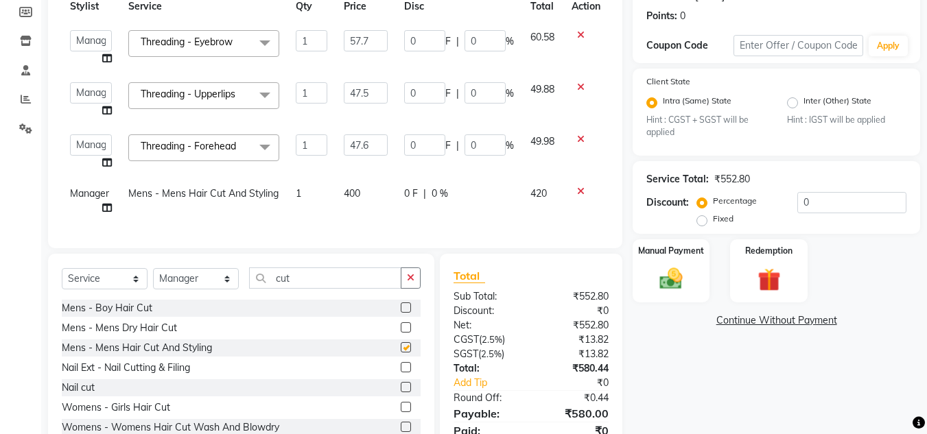
checkbox input "false"
click at [354, 200] on td "400" at bounding box center [365, 200] width 60 height 45
select select "29454"
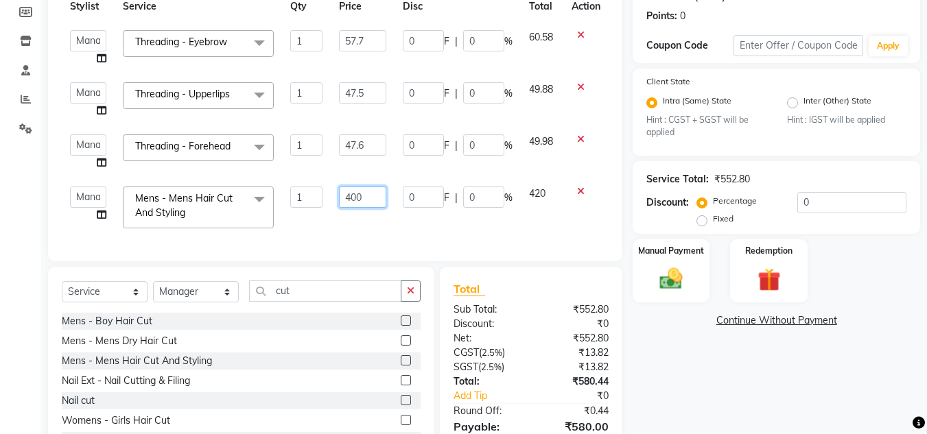
click at [354, 200] on input "400" at bounding box center [362, 197] width 47 height 21
type input "333"
click at [532, 197] on span "420" at bounding box center [537, 193] width 16 height 12
select select "29454"
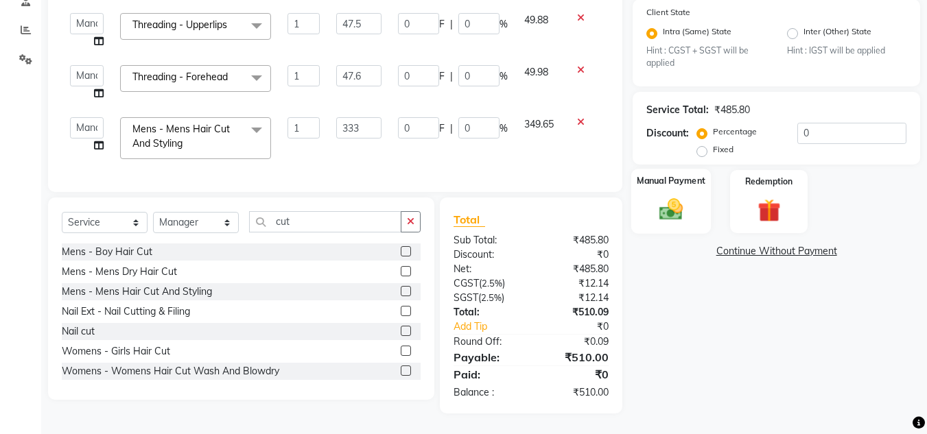
click at [667, 198] on img at bounding box center [671, 209] width 38 height 27
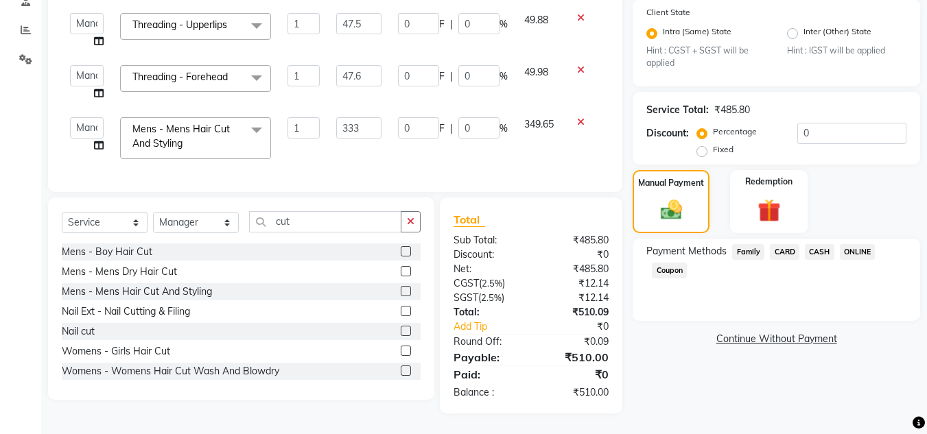
click at [851, 244] on span "ONLINE" at bounding box center [858, 252] width 36 height 16
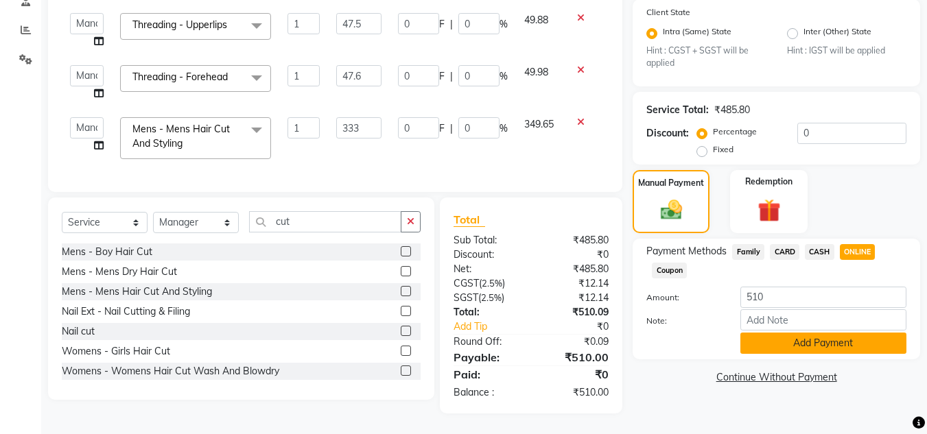
click at [815, 333] on button "Add Payment" at bounding box center [823, 343] width 166 height 21
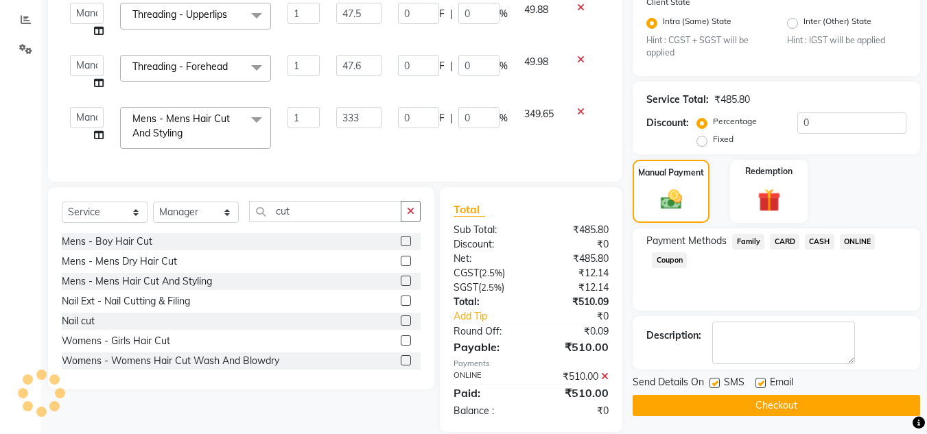
click at [805, 411] on button "Checkout" at bounding box center [776, 405] width 287 height 21
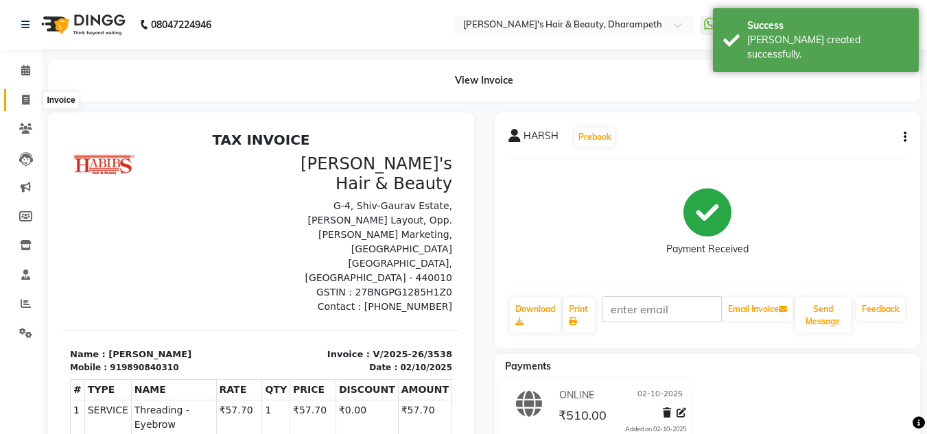
click at [26, 98] on icon at bounding box center [26, 100] width 8 height 10
select select "4860"
select select "service"
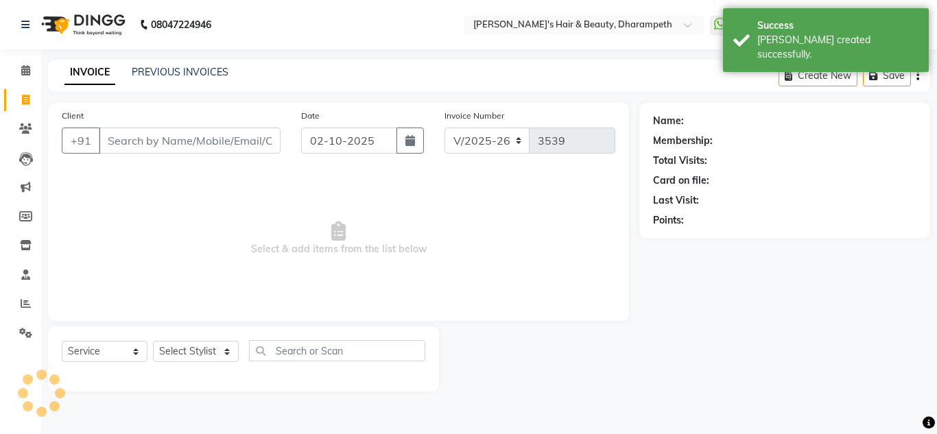
click at [124, 147] on input "Client" at bounding box center [190, 141] width 182 height 26
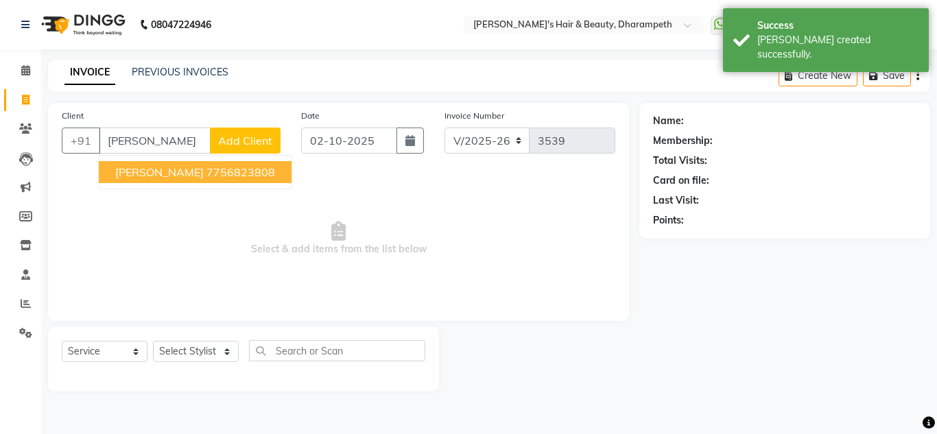
click at [159, 176] on span "[PERSON_NAME]" at bounding box center [159, 172] width 88 height 14
type input "7756823808"
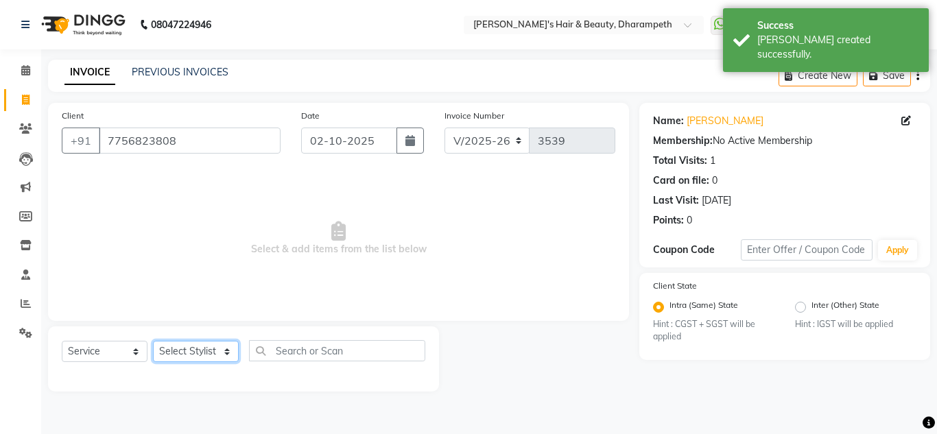
click at [187, 353] on select "Select Stylist Anuj W [PERSON_NAME] [PERSON_NAME] Manager [PERSON_NAME] C [PERS…" at bounding box center [196, 351] width 86 height 21
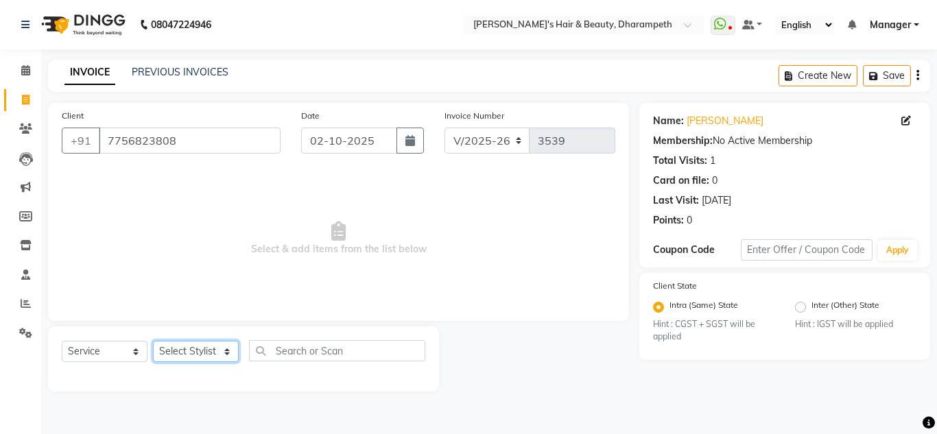
select select "65623"
click at [153, 341] on select "Select Stylist Anuj W [PERSON_NAME] [PERSON_NAME] Manager [PERSON_NAME] C [PERS…" at bounding box center [196, 351] width 86 height 21
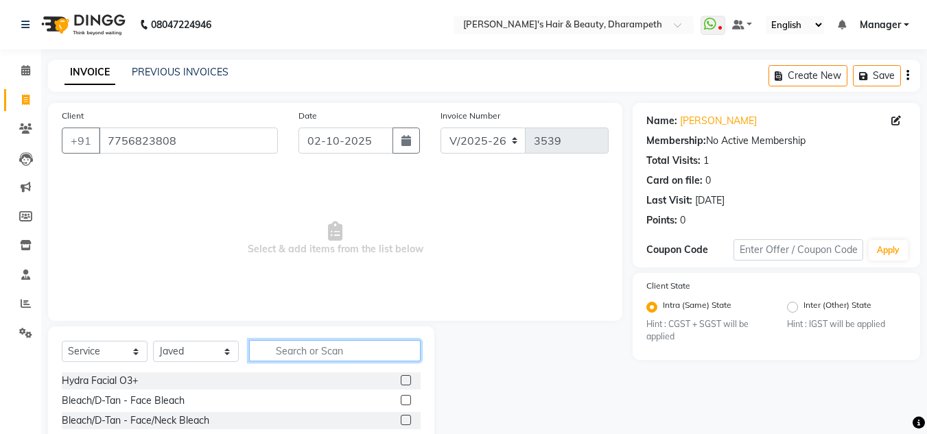
click at [296, 356] on input "text" at bounding box center [335, 350] width 172 height 21
type input "cut"
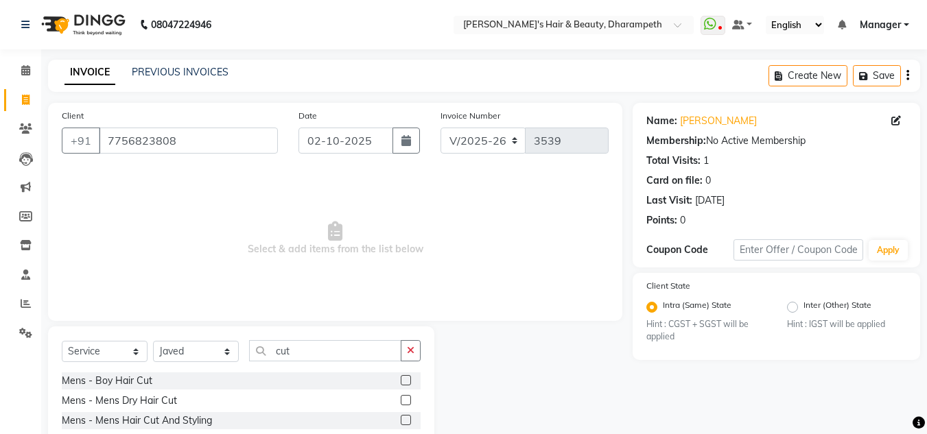
click at [401, 418] on label at bounding box center [406, 420] width 10 height 10
click at [401, 418] on input "checkbox" at bounding box center [405, 420] width 9 height 9
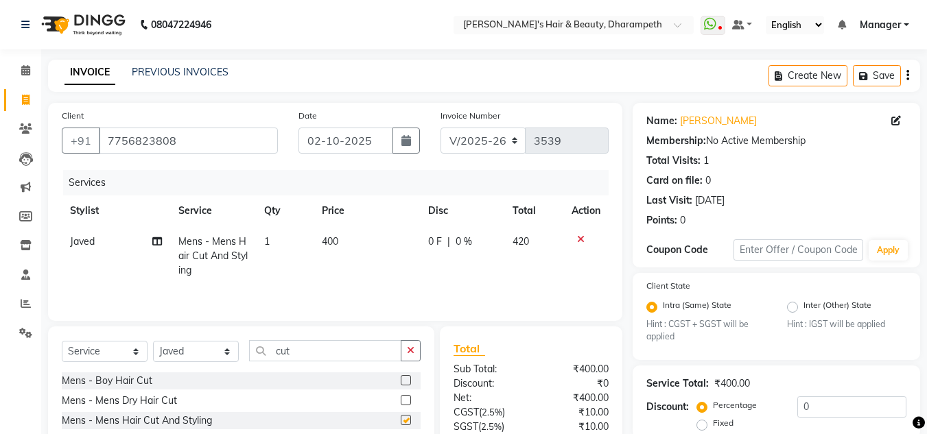
checkbox input "false"
click at [86, 352] on select "Select Service Product Membership Package Voucher Prepaid Gift Card" at bounding box center [105, 351] width 86 height 21
select select "product"
click at [62, 341] on select "Select Service Product Membership Package Voucher Prepaid Gift Card" at bounding box center [105, 351] width 86 height 21
click at [279, 348] on input "cut" at bounding box center [325, 350] width 152 height 21
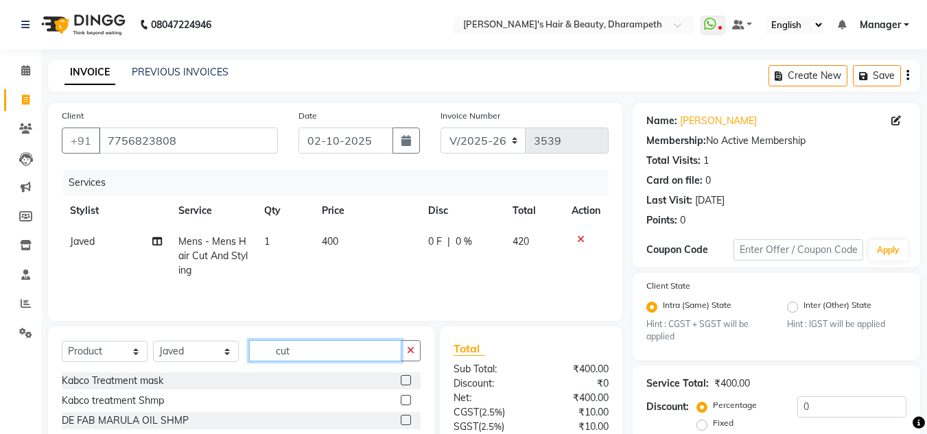
click at [279, 348] on input "cut" at bounding box center [325, 350] width 152 height 21
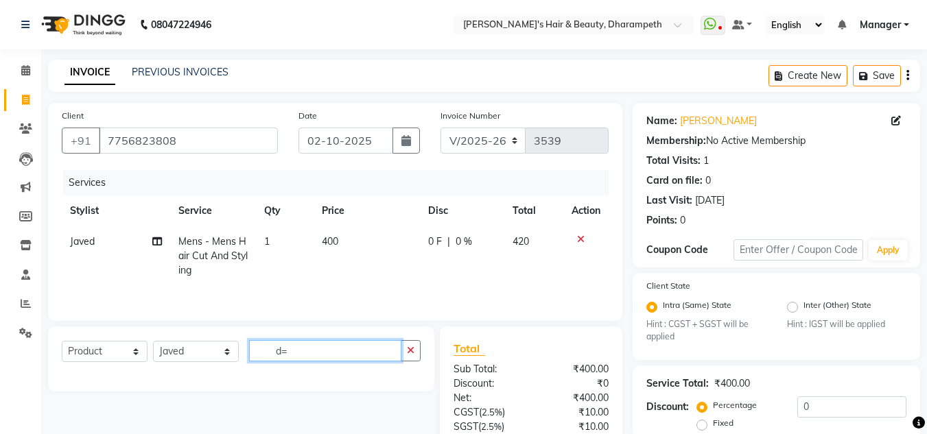
type input "d"
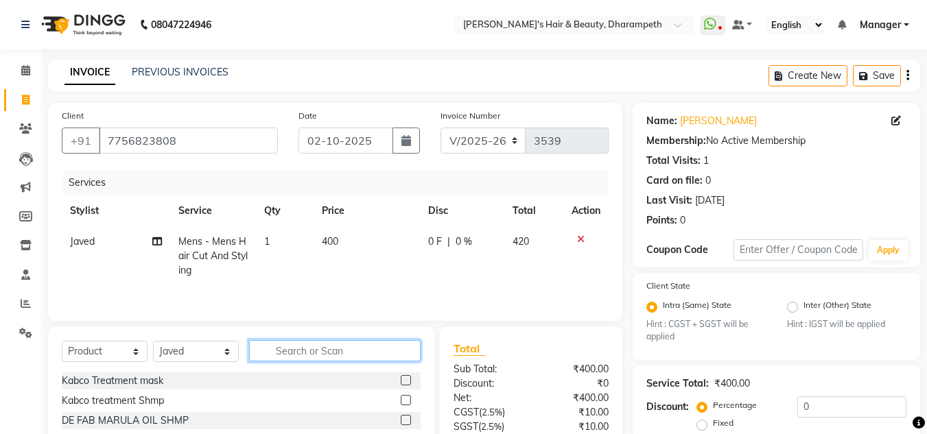
type input "a"
type input "ser"
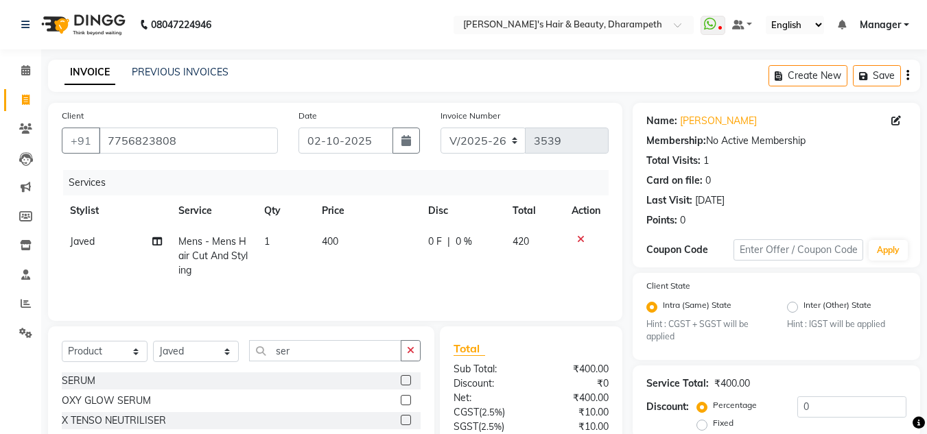
click at [405, 381] on label at bounding box center [406, 380] width 10 height 10
click at [405, 381] on input "checkbox" at bounding box center [405, 381] width 9 height 9
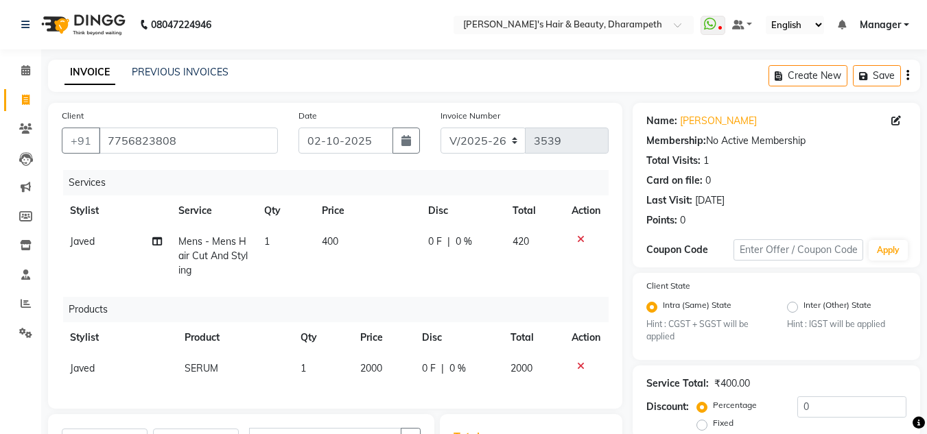
checkbox input "false"
click at [375, 373] on span "2000" at bounding box center [371, 368] width 22 height 12
select select "65623"
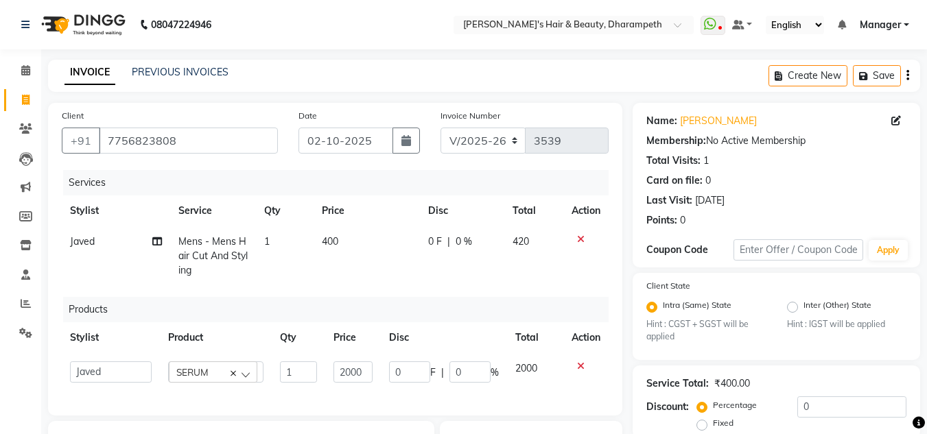
click at [375, 373] on td "2000" at bounding box center [353, 372] width 56 height 38
click at [346, 373] on input "2000" at bounding box center [353, 372] width 40 height 21
type input "250"
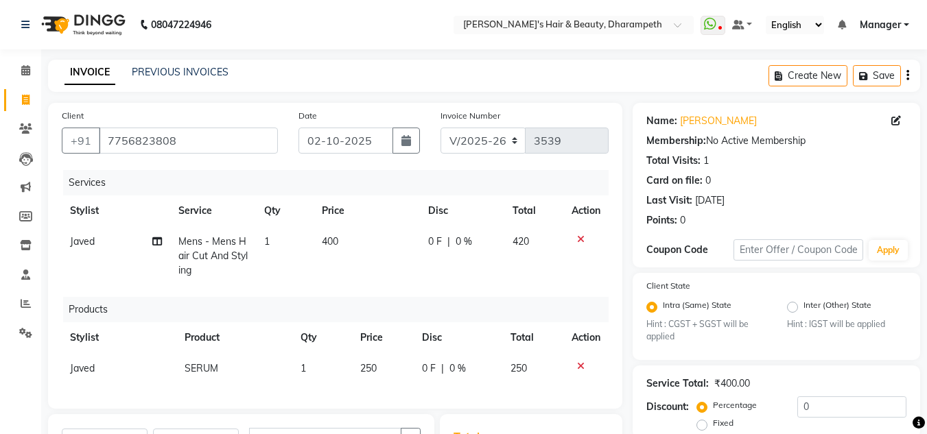
click at [517, 370] on span "250" at bounding box center [518, 368] width 16 height 12
select select "65623"
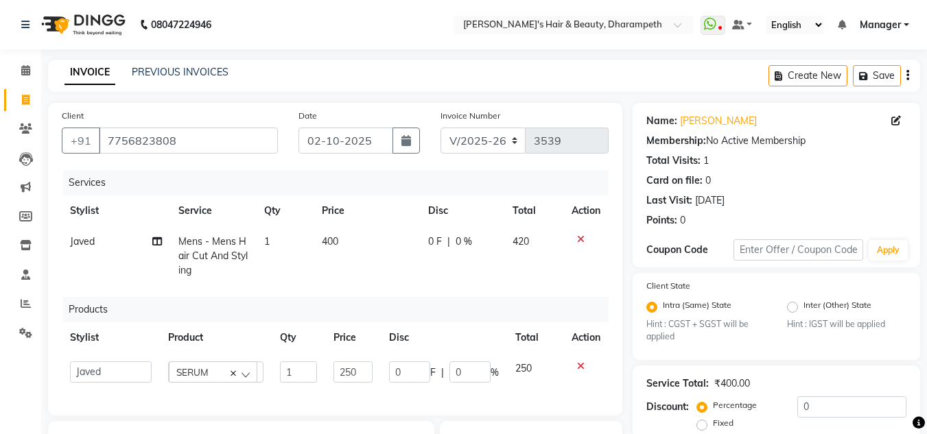
click at [345, 245] on td "400" at bounding box center [367, 256] width 106 height 60
select select "65623"
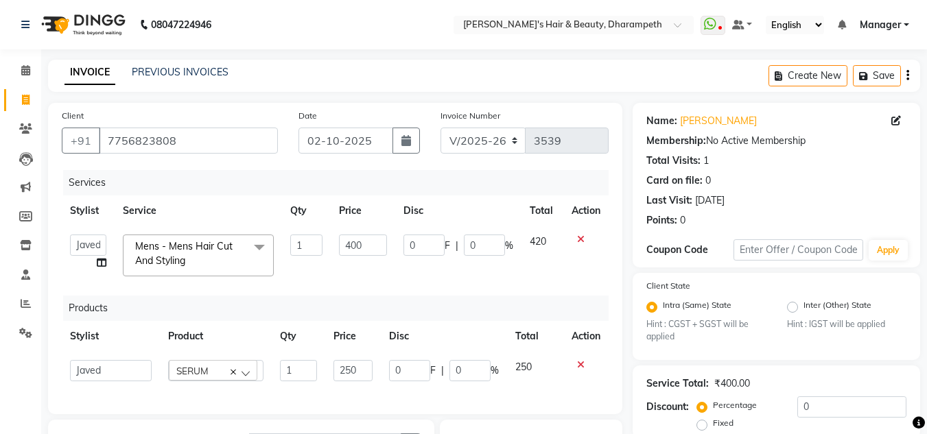
click at [345, 245] on input "400" at bounding box center [362, 245] width 47 height 21
type input "333.5"
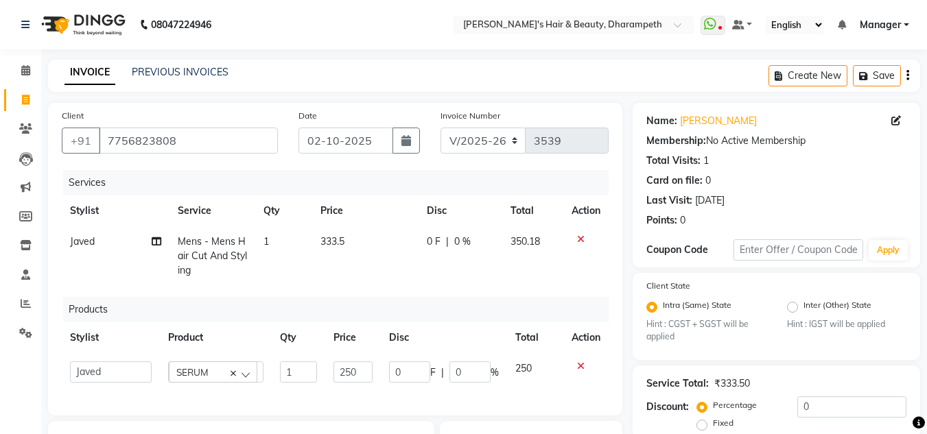
click at [530, 244] on span "350.18" at bounding box center [524, 241] width 29 height 12
select select "65623"
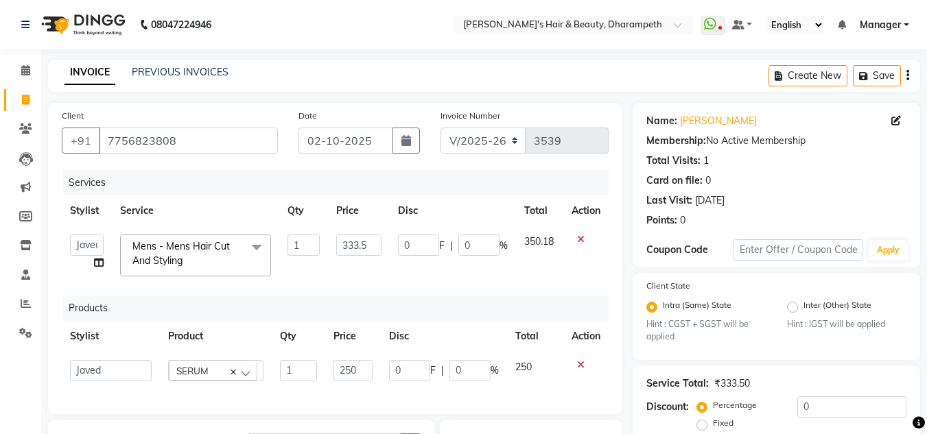
scroll to position [270, 0]
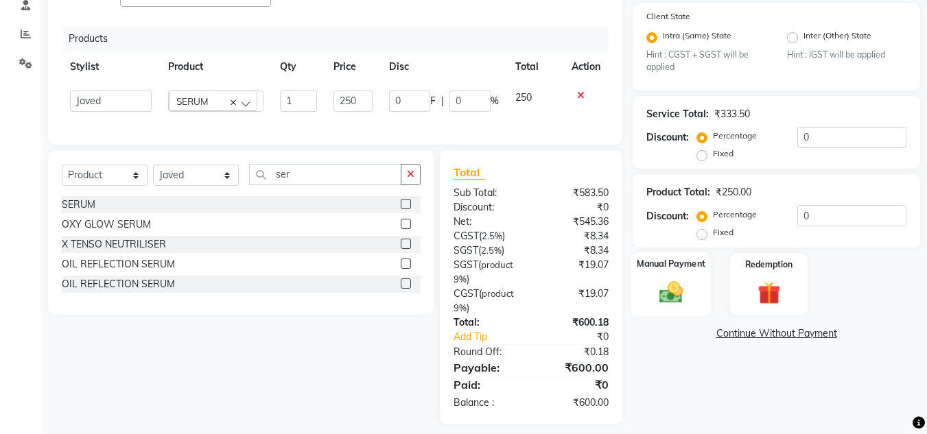
click at [669, 287] on img at bounding box center [671, 292] width 38 height 27
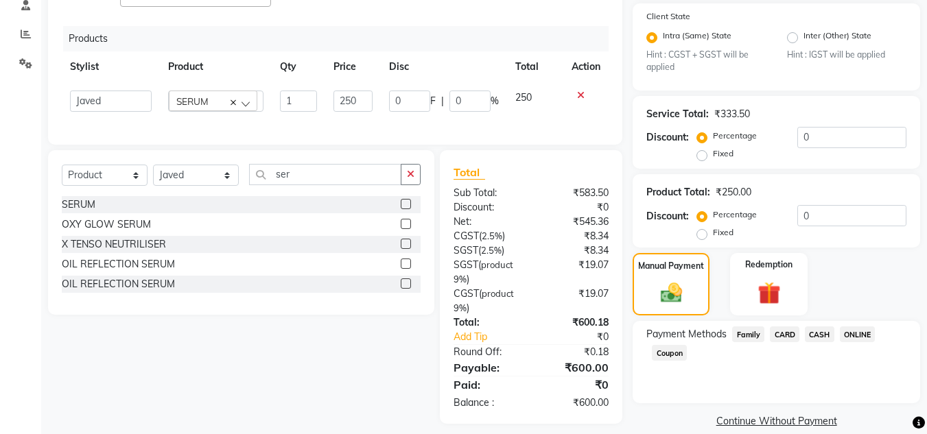
click at [820, 330] on span "CASH" at bounding box center [819, 335] width 29 height 16
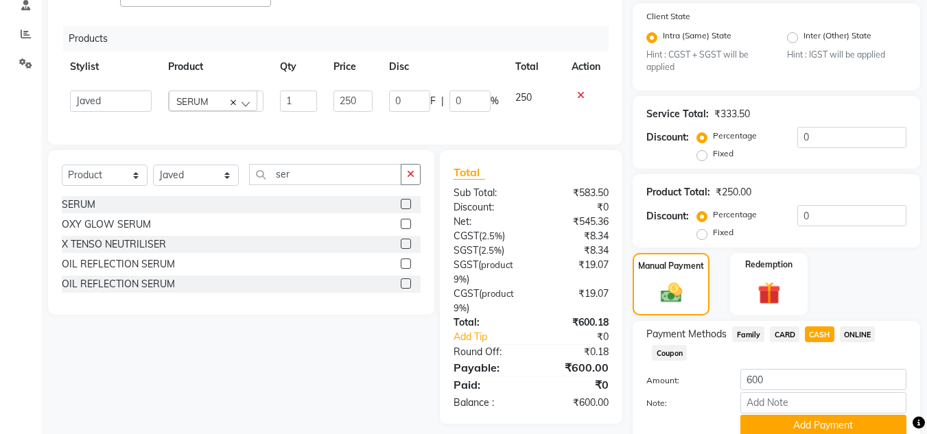
scroll to position [326, 0]
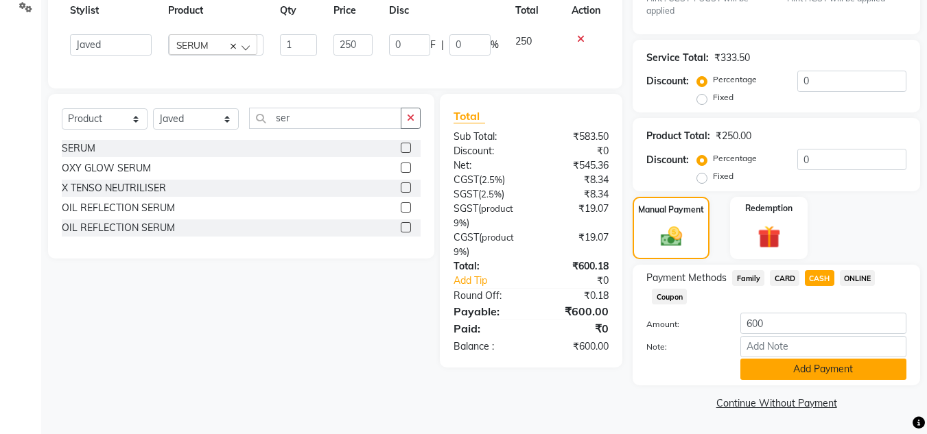
click at [860, 370] on button "Add Payment" at bounding box center [823, 369] width 166 height 21
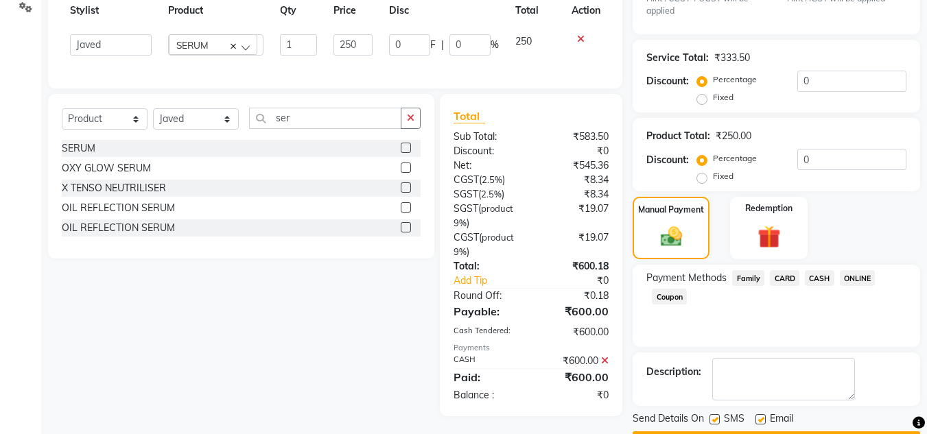
scroll to position [365, 0]
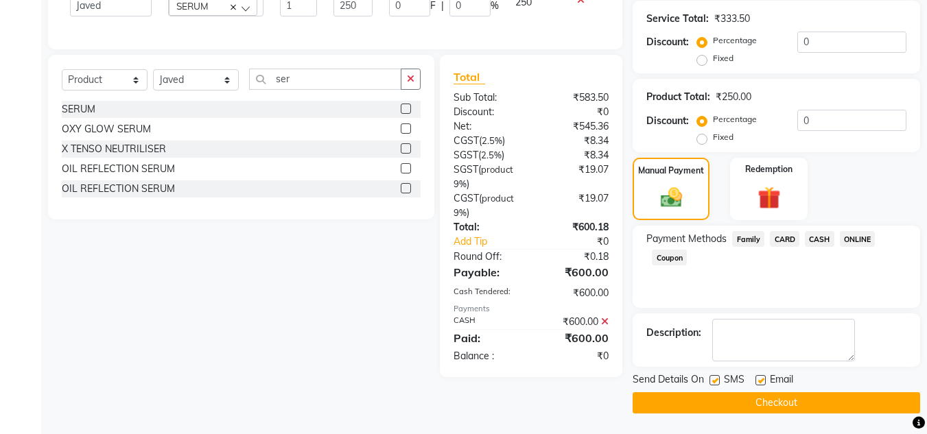
click at [820, 399] on button "Checkout" at bounding box center [776, 402] width 287 height 21
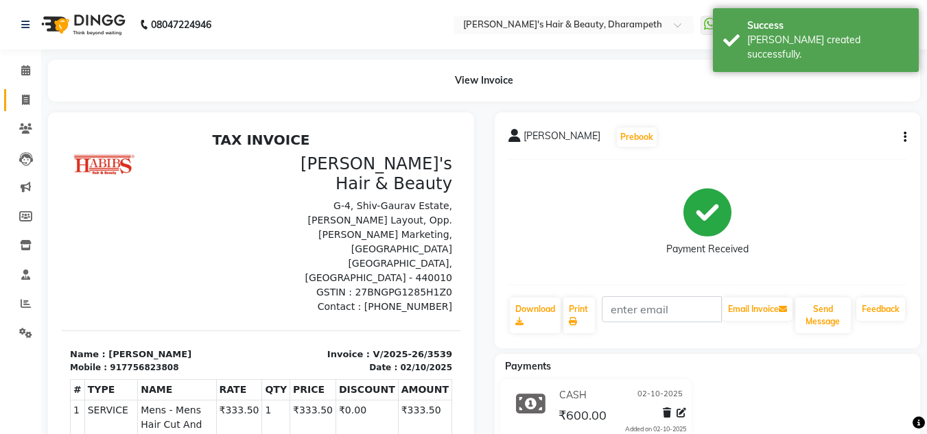
click at [29, 96] on icon at bounding box center [26, 100] width 8 height 10
select select "4860"
select select "service"
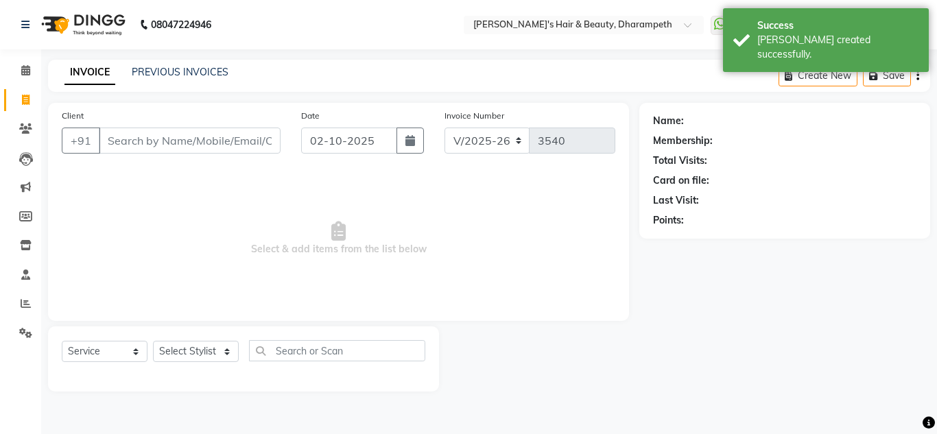
click at [135, 141] on input "Client" at bounding box center [190, 141] width 182 height 26
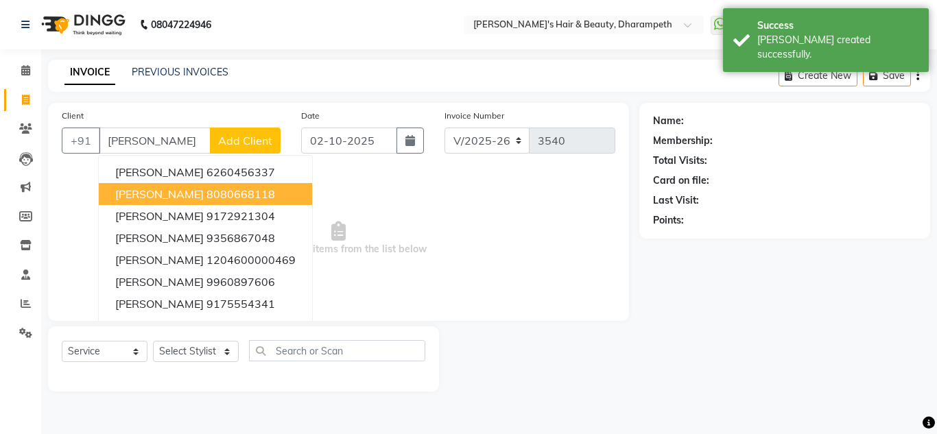
click at [206, 200] on ngb-highlight "8080668118" at bounding box center [240, 194] width 69 height 14
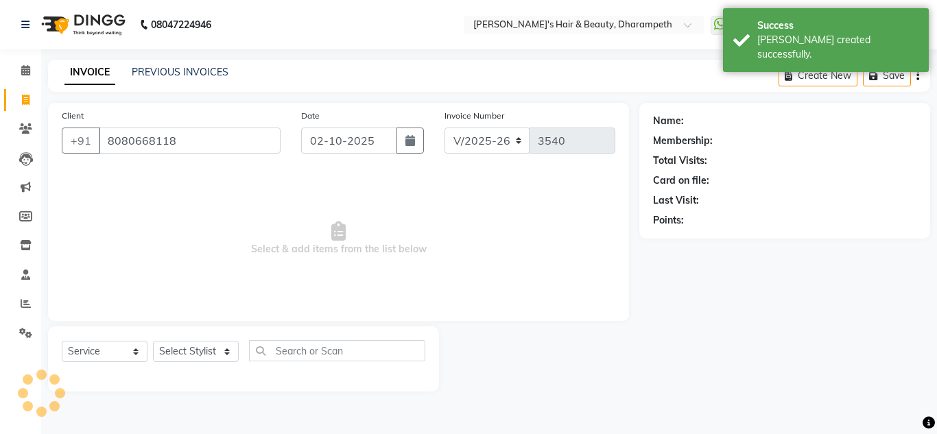
type input "8080668118"
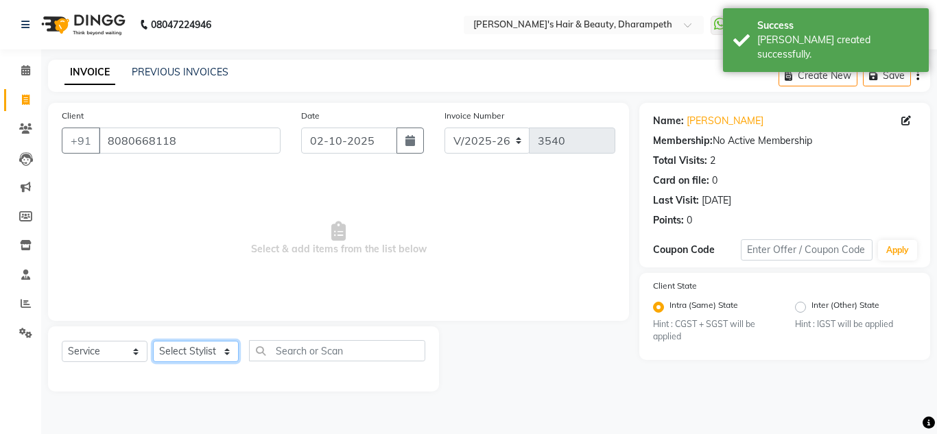
click at [173, 349] on select "Select Stylist Anuj W [PERSON_NAME] [PERSON_NAME] Manager [PERSON_NAME] C [PERS…" at bounding box center [196, 351] width 86 height 21
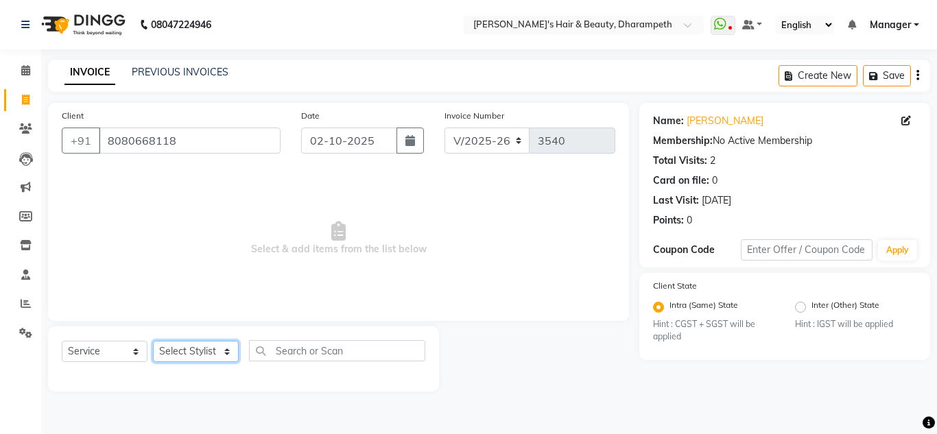
select select "37168"
click at [153, 341] on select "Select Stylist Anuj W [PERSON_NAME] [PERSON_NAME] Manager [PERSON_NAME] C [PERS…" at bounding box center [196, 351] width 86 height 21
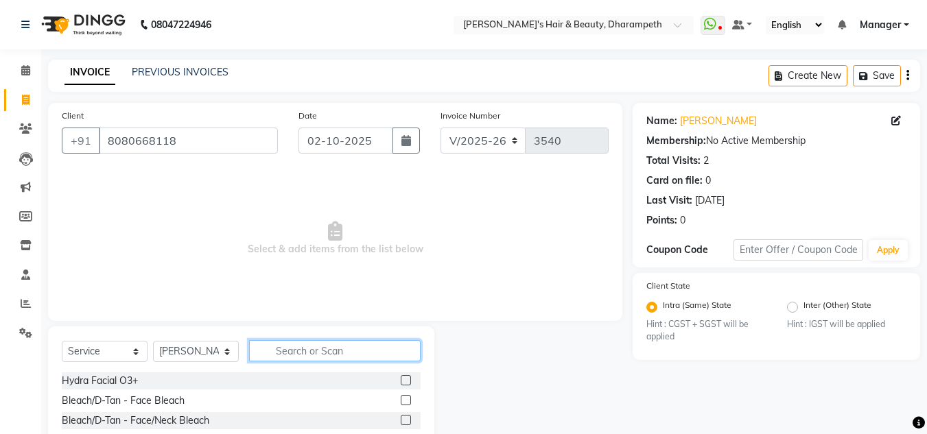
click at [284, 350] on input "text" at bounding box center [335, 350] width 172 height 21
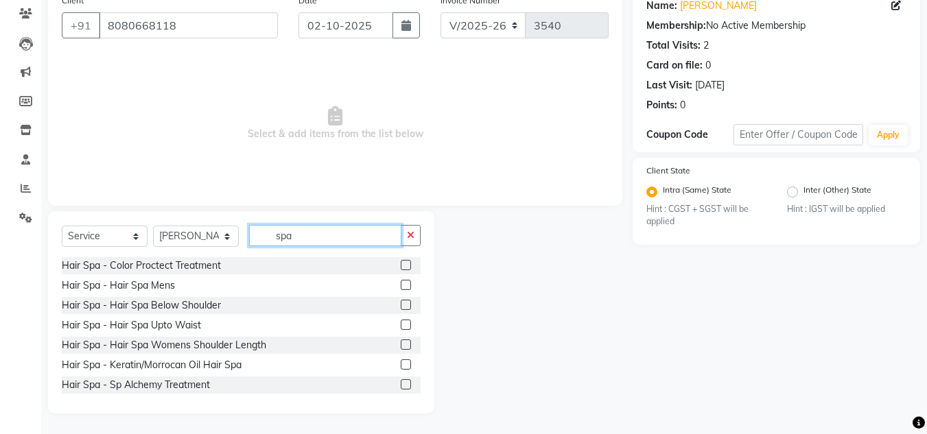
type input "spa"
click at [401, 344] on label at bounding box center [406, 345] width 10 height 10
click at [401, 344] on input "checkbox" at bounding box center [405, 345] width 9 height 9
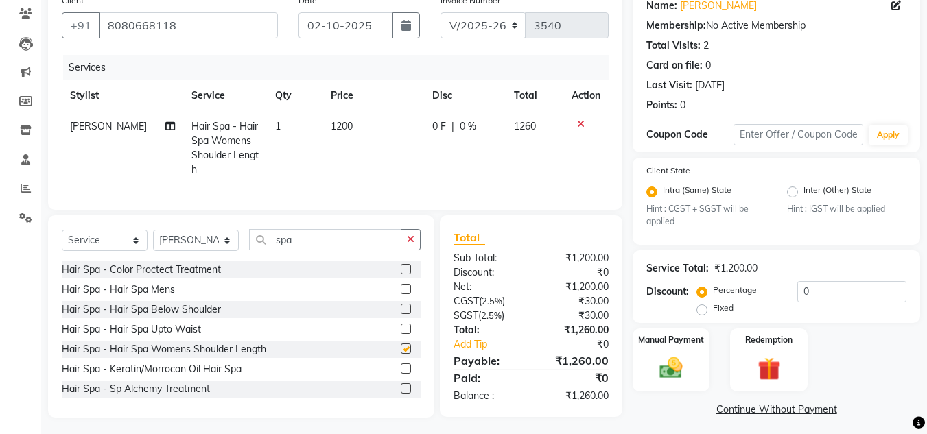
checkbox input "false"
click at [284, 241] on input "spa" at bounding box center [325, 239] width 152 height 21
click at [350, 127] on td "1200" at bounding box center [373, 148] width 102 height 74
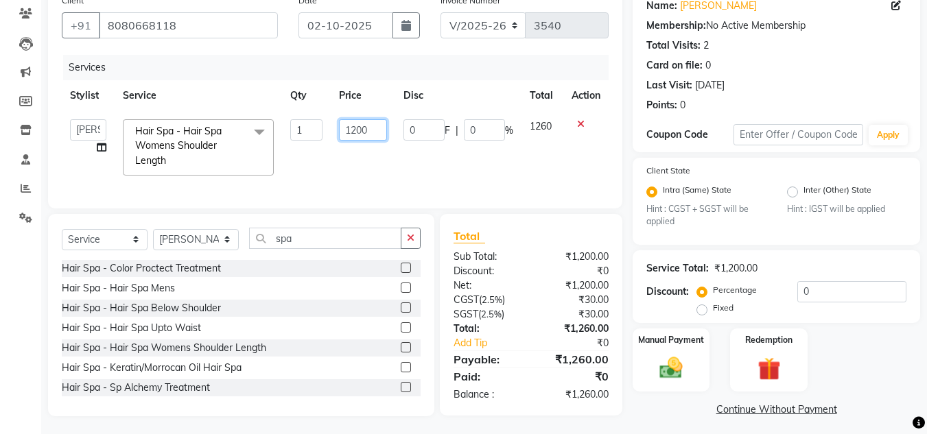
click at [350, 126] on input "1200" at bounding box center [362, 129] width 47 height 21
type input "1500"
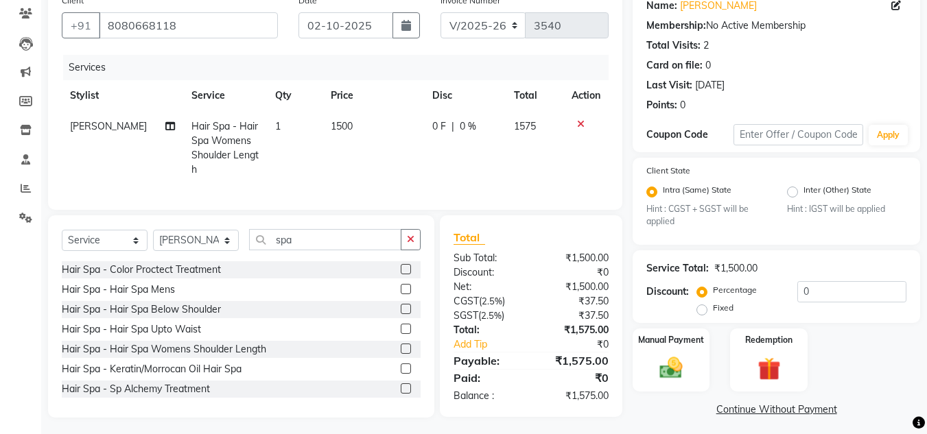
click at [546, 124] on td "1575" at bounding box center [535, 148] width 58 height 74
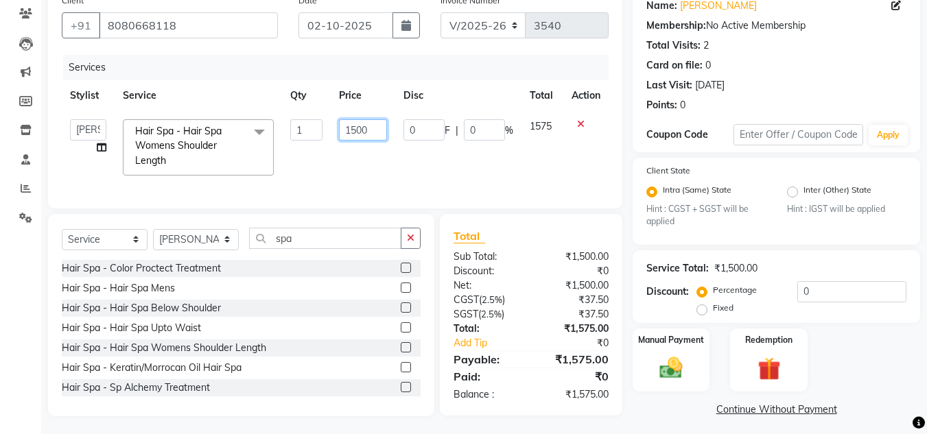
drag, startPoint x: 375, startPoint y: 134, endPoint x: 261, endPoint y: 127, distance: 113.4
click at [261, 127] on tr "Anuj W [PERSON_NAME] [PERSON_NAME] Manager [PERSON_NAME] C [PERSON_NAME] S [PER…" at bounding box center [335, 147] width 547 height 73
type input "1600"
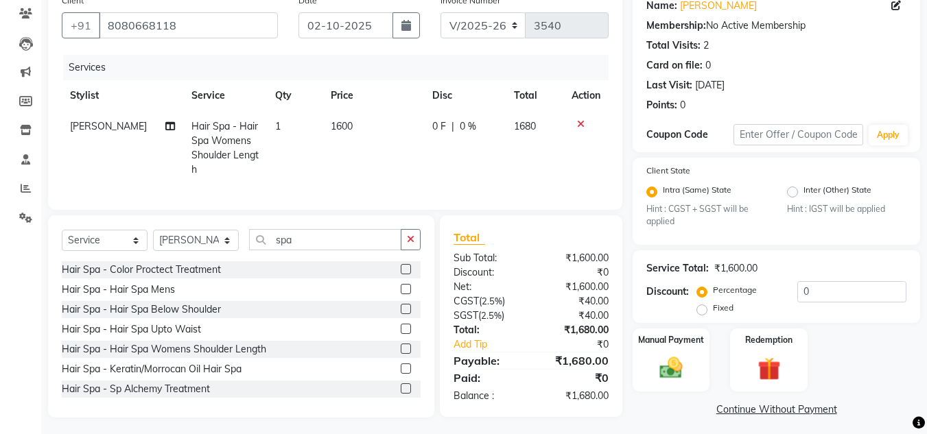
click at [544, 127] on td "1680" at bounding box center [535, 148] width 58 height 74
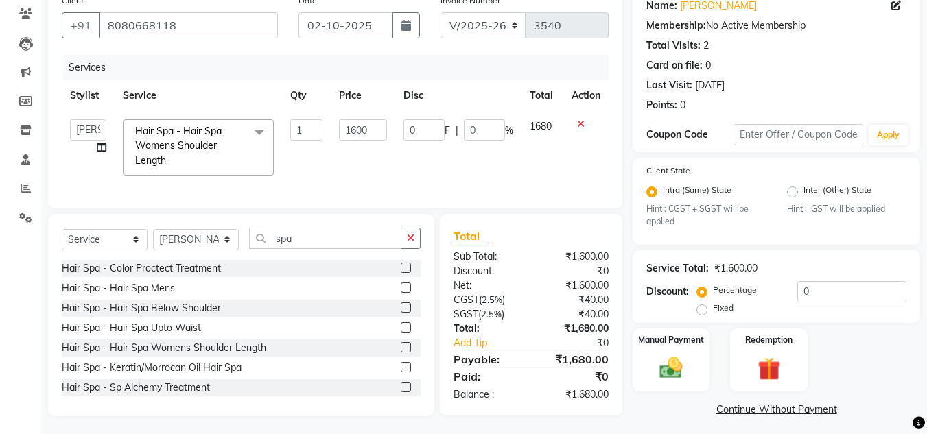
scroll to position [128, 0]
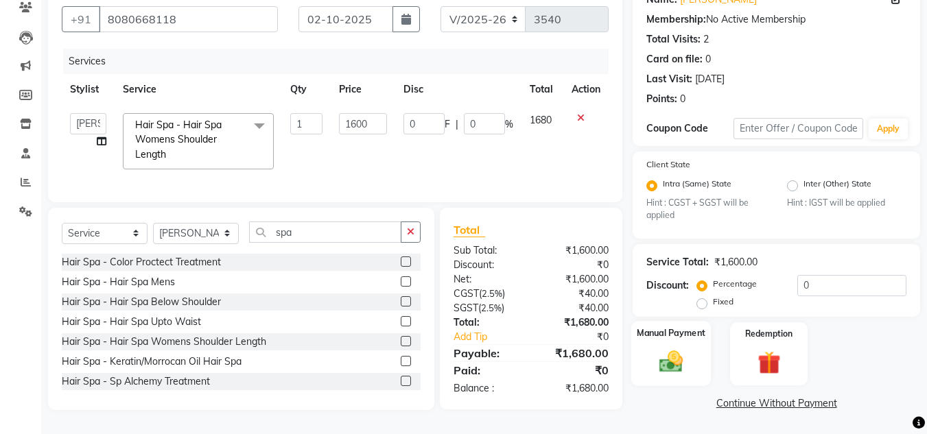
click at [678, 360] on img at bounding box center [671, 361] width 38 height 27
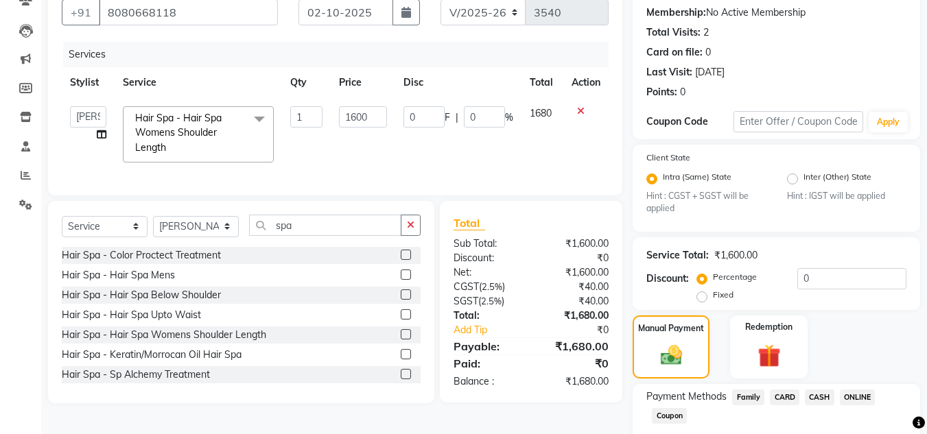
scroll to position [209, 0]
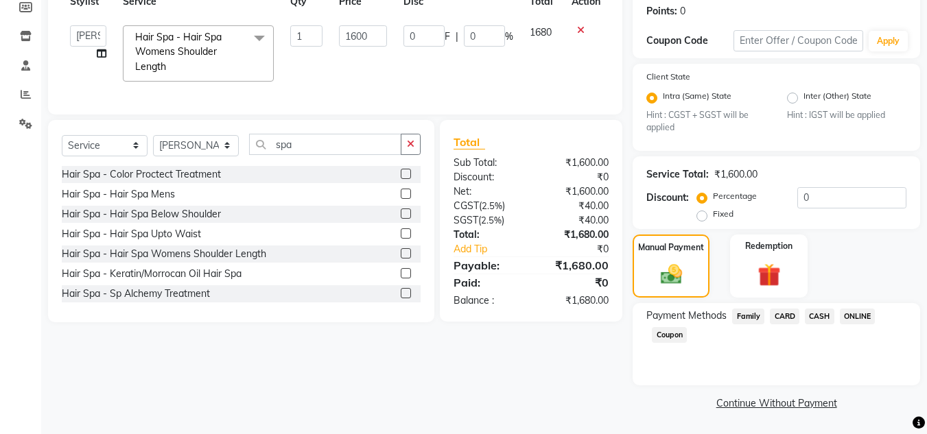
click at [861, 318] on span "ONLINE" at bounding box center [858, 317] width 36 height 16
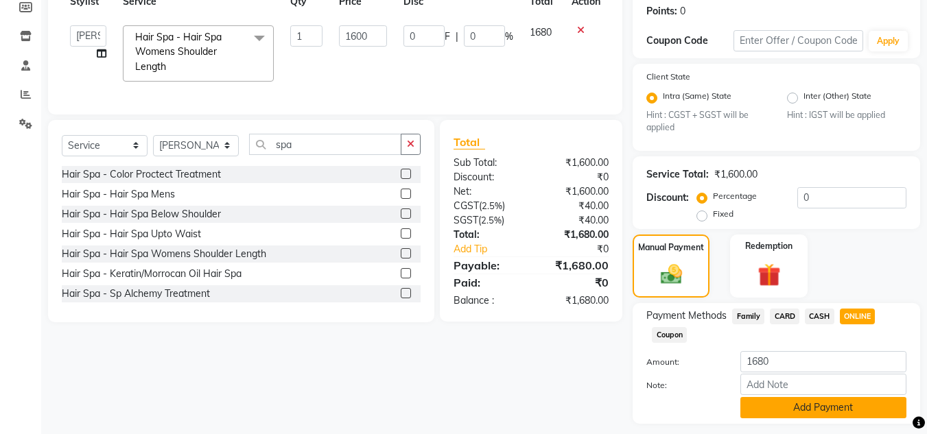
click at [831, 410] on button "Add Payment" at bounding box center [823, 407] width 166 height 21
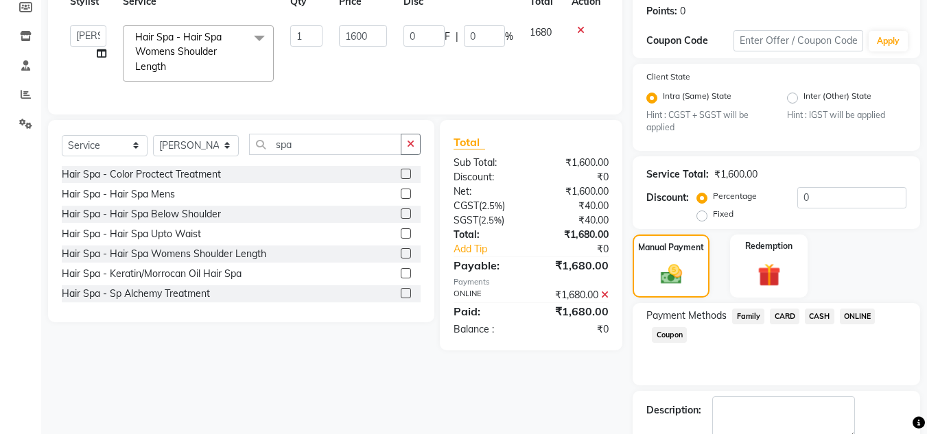
scroll to position [287, 0]
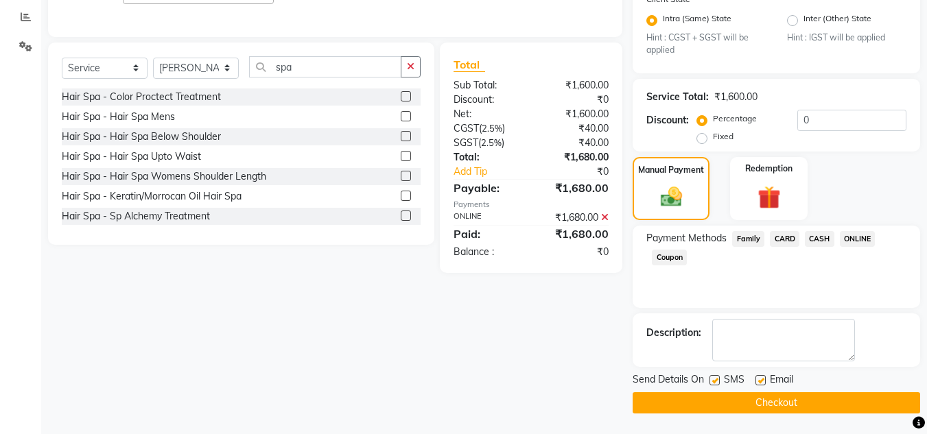
click at [820, 392] on button "Checkout" at bounding box center [776, 402] width 287 height 21
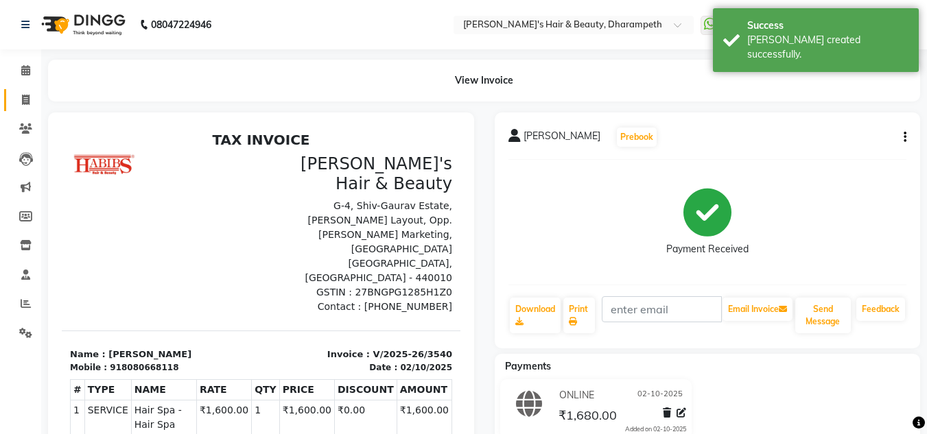
click at [27, 99] on icon at bounding box center [26, 100] width 8 height 10
select select "service"
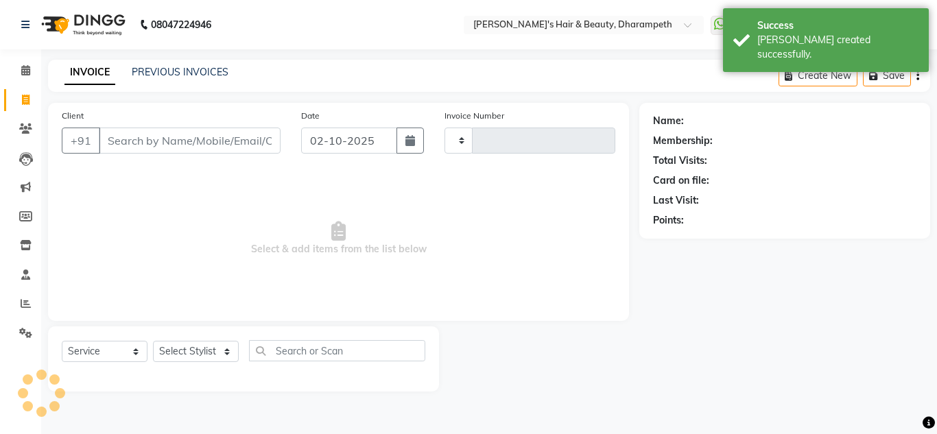
type input "3541"
select select "4860"
click at [128, 142] on input "Client" at bounding box center [190, 141] width 182 height 26
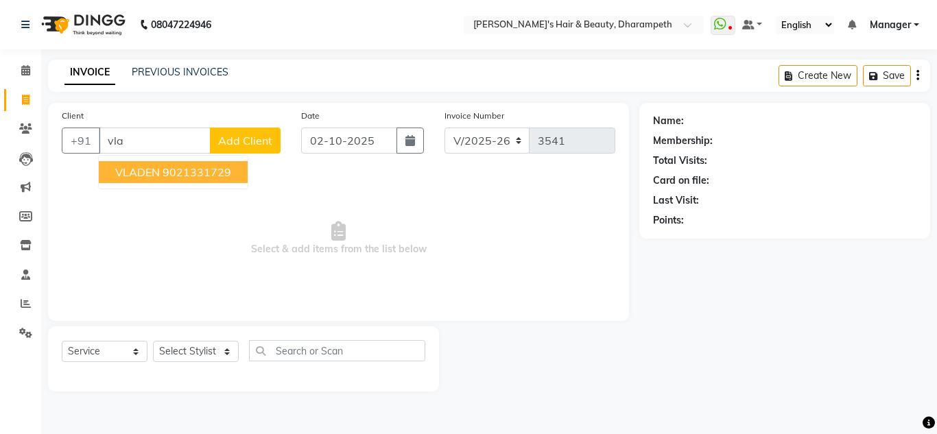
click at [158, 178] on span "VLADEN" at bounding box center [137, 172] width 45 height 14
type input "9021331729"
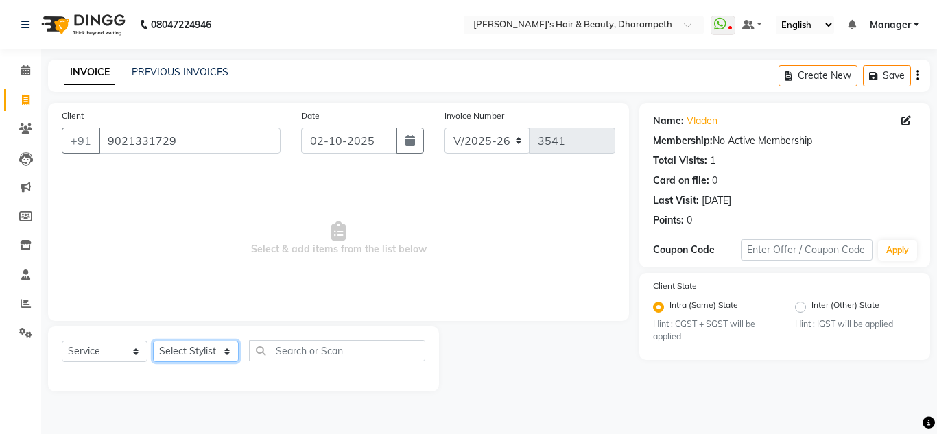
click at [192, 355] on select "Select Stylist Anuj W [PERSON_NAME] [PERSON_NAME] Manager [PERSON_NAME] C [PERS…" at bounding box center [196, 351] width 86 height 21
select select "65623"
click at [153, 341] on select "Select Stylist Anuj W [PERSON_NAME] [PERSON_NAME] Manager [PERSON_NAME] C [PERS…" at bounding box center [196, 351] width 86 height 21
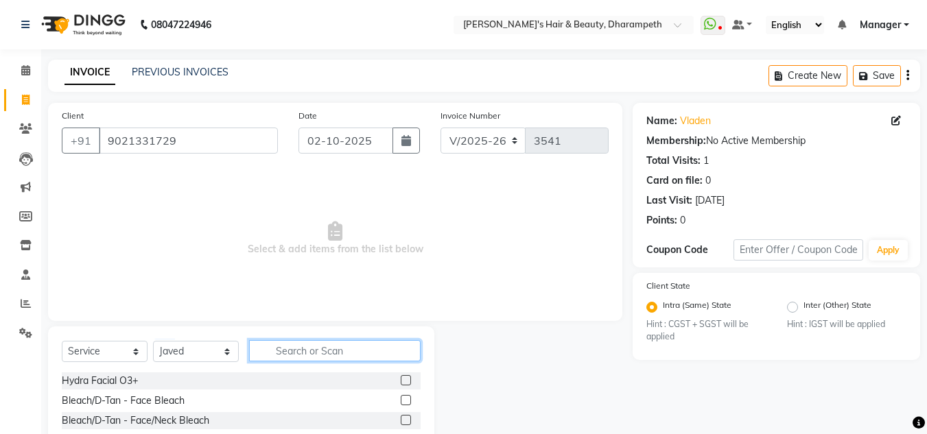
click at [298, 351] on input "text" at bounding box center [335, 350] width 172 height 21
click at [307, 353] on input "text" at bounding box center [335, 350] width 172 height 21
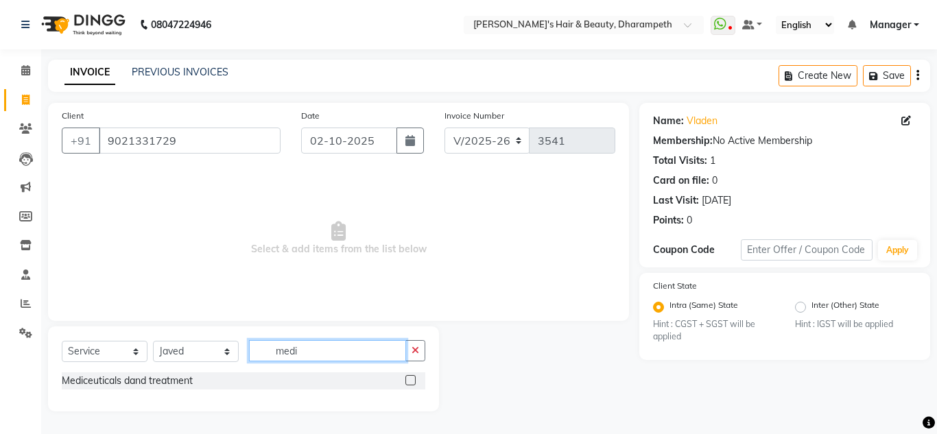
type input "medi"
click at [410, 381] on label at bounding box center [410, 380] width 10 height 10
click at [410, 381] on input "checkbox" at bounding box center [409, 381] width 9 height 9
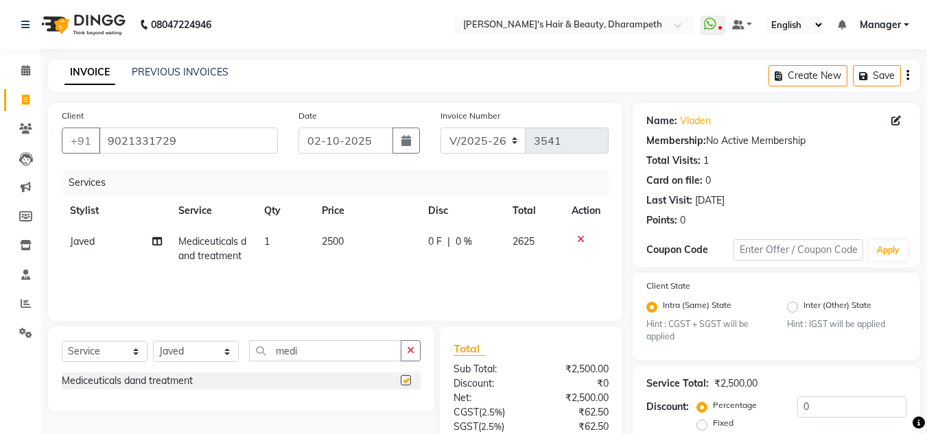
checkbox input "false"
click at [346, 249] on td "2500" at bounding box center [367, 248] width 106 height 45
select select "65623"
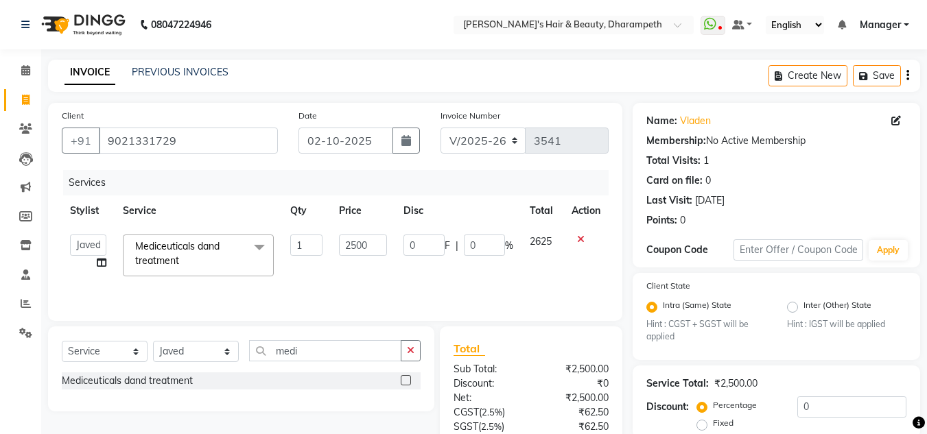
click at [346, 249] on input "2500" at bounding box center [362, 245] width 47 height 21
type input "1900"
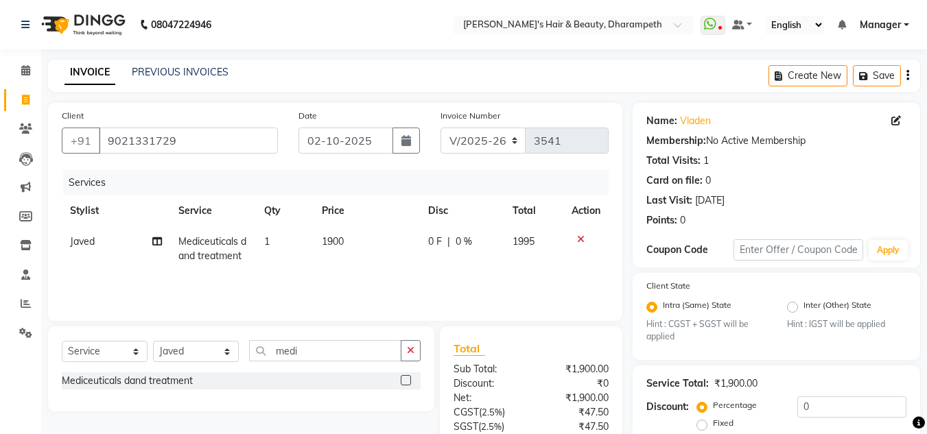
click at [532, 241] on span "1995" at bounding box center [523, 241] width 22 height 12
select select "65623"
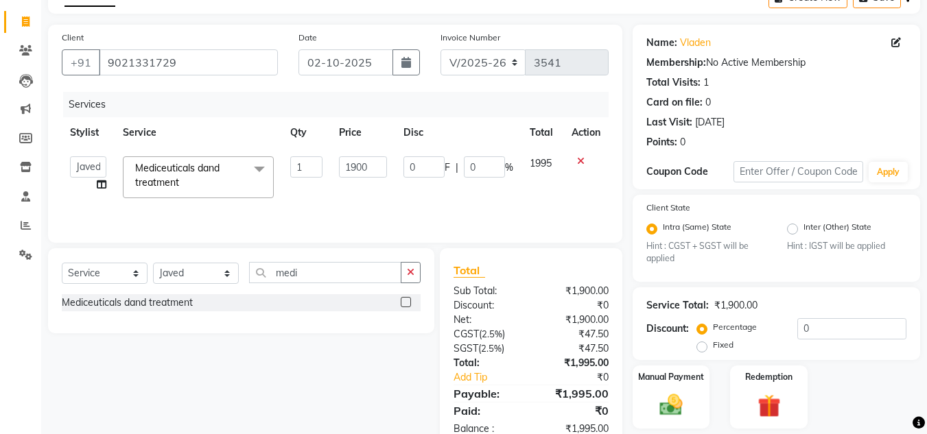
scroll to position [82, 0]
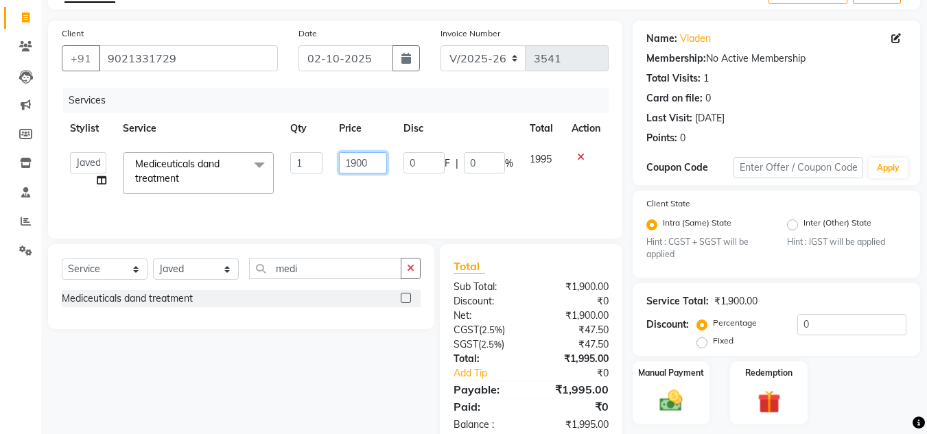
click at [379, 167] on input "1900" at bounding box center [362, 162] width 47 height 21
type input "1902"
click at [540, 156] on span "1995" at bounding box center [541, 159] width 22 height 12
select select "65623"
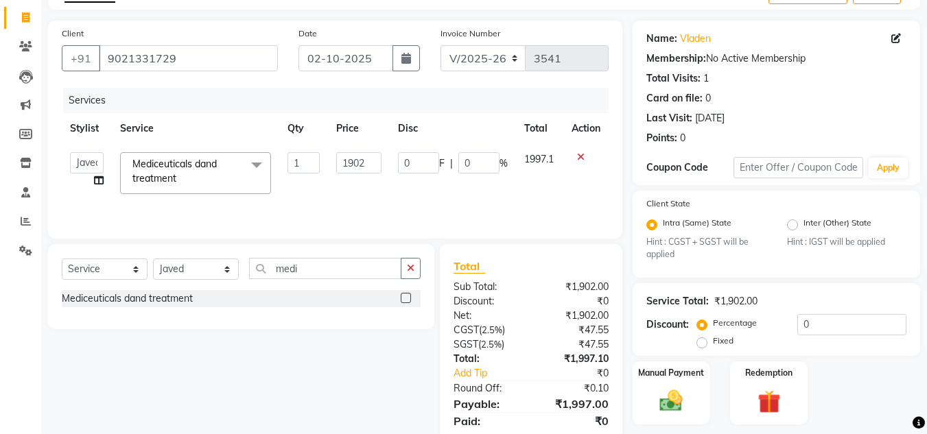
scroll to position [129, 0]
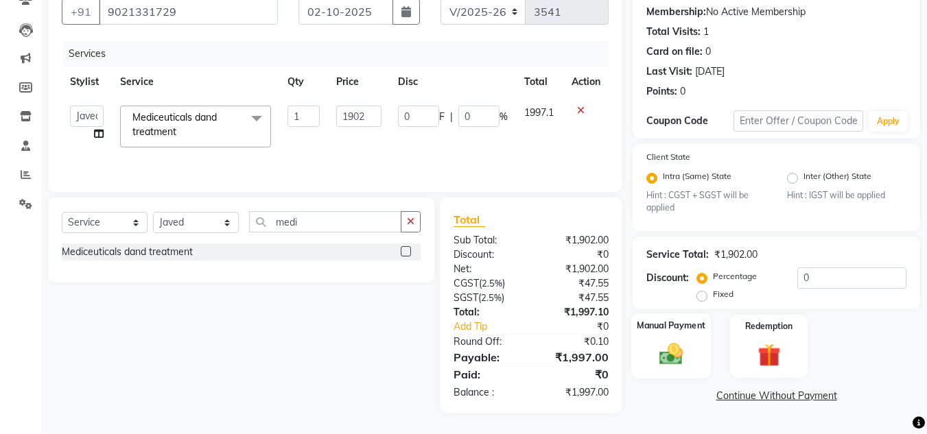
click at [672, 360] on img at bounding box center [671, 354] width 38 height 27
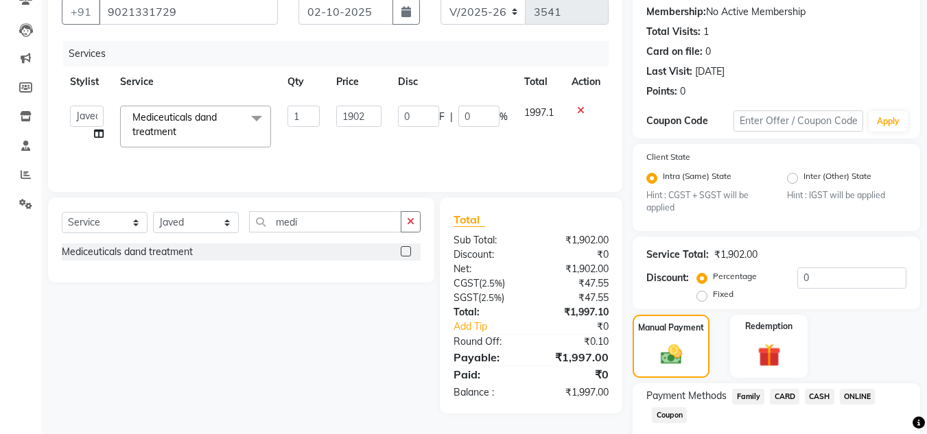
scroll to position [209, 0]
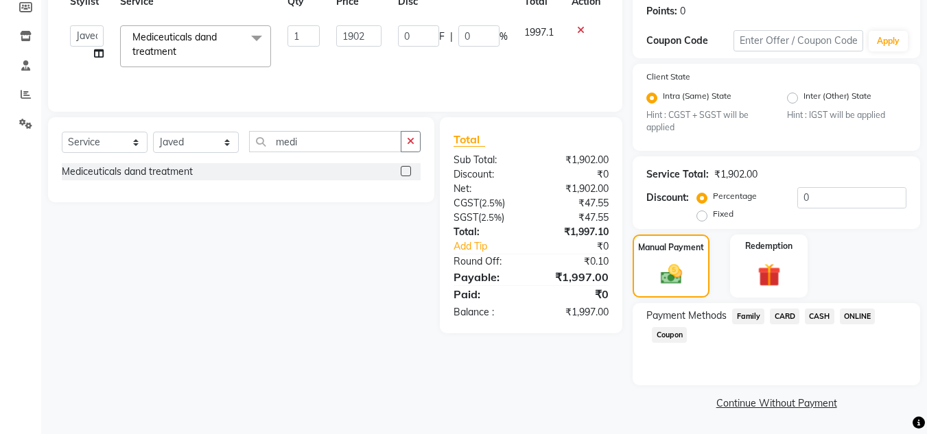
click at [859, 316] on span "ONLINE" at bounding box center [858, 317] width 36 height 16
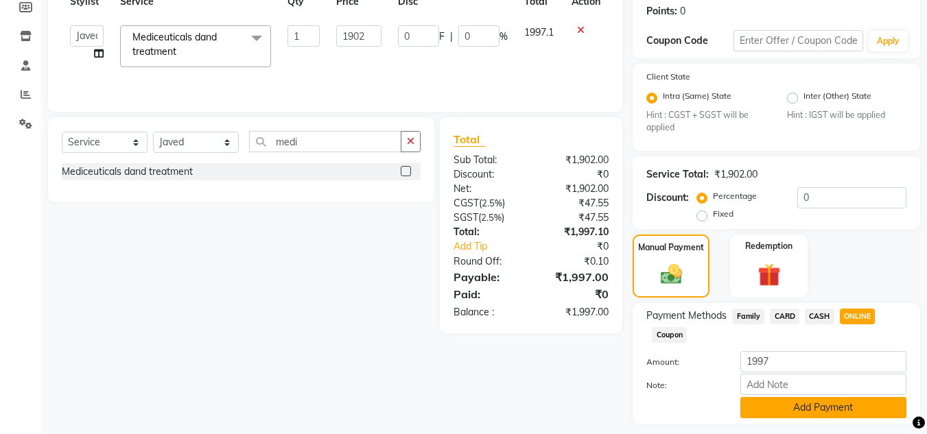
click at [836, 406] on button "Add Payment" at bounding box center [823, 407] width 166 height 21
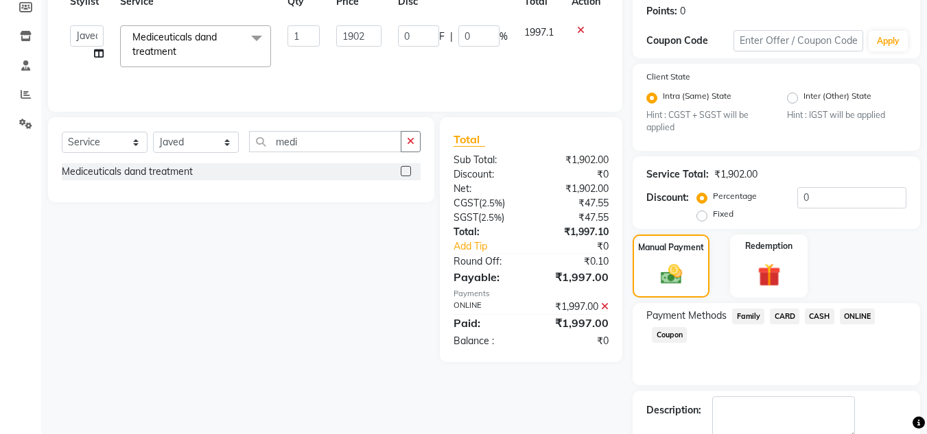
scroll to position [287, 0]
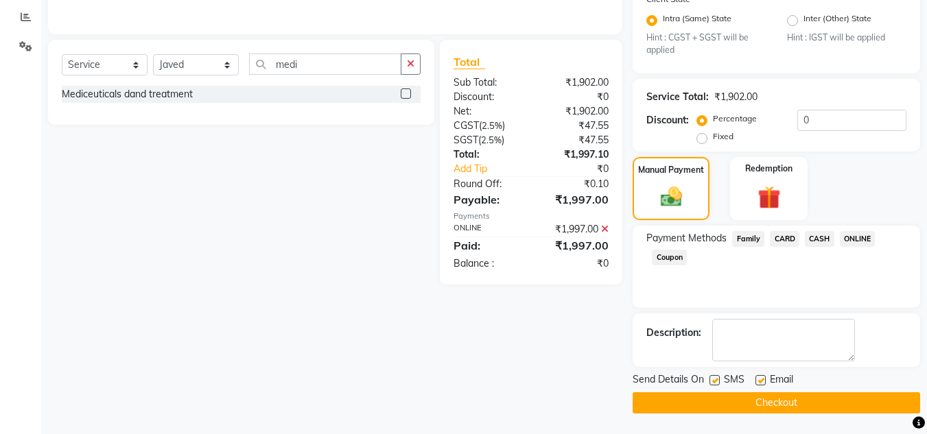
click at [831, 397] on button "Checkout" at bounding box center [776, 402] width 287 height 21
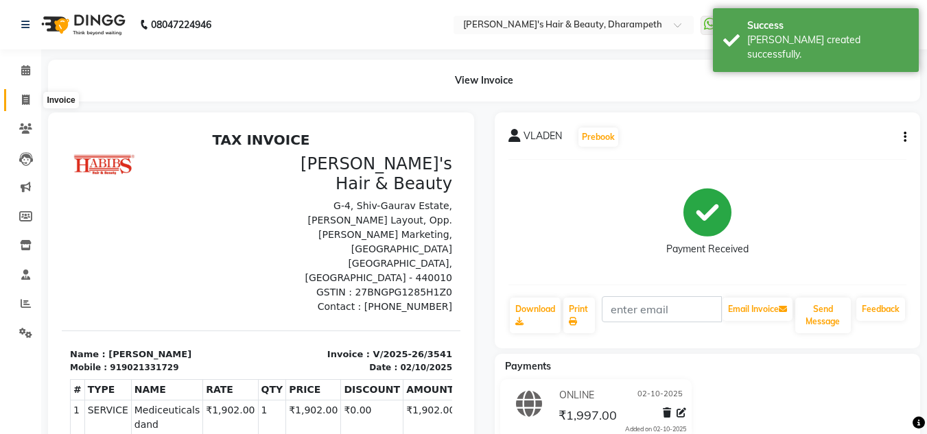
click at [25, 103] on icon at bounding box center [26, 100] width 8 height 10
select select "service"
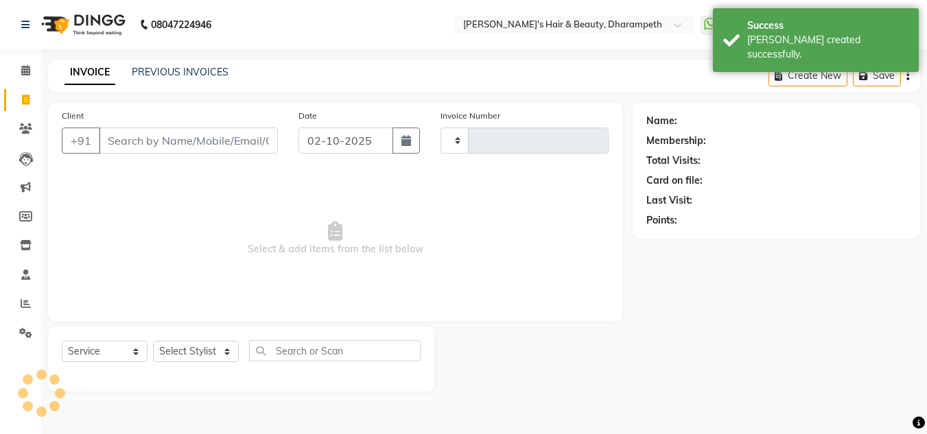
type input "3542"
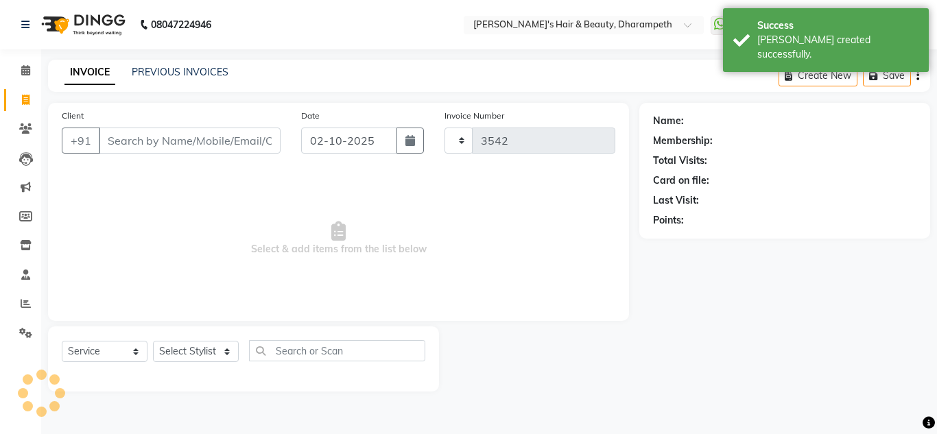
select select "4860"
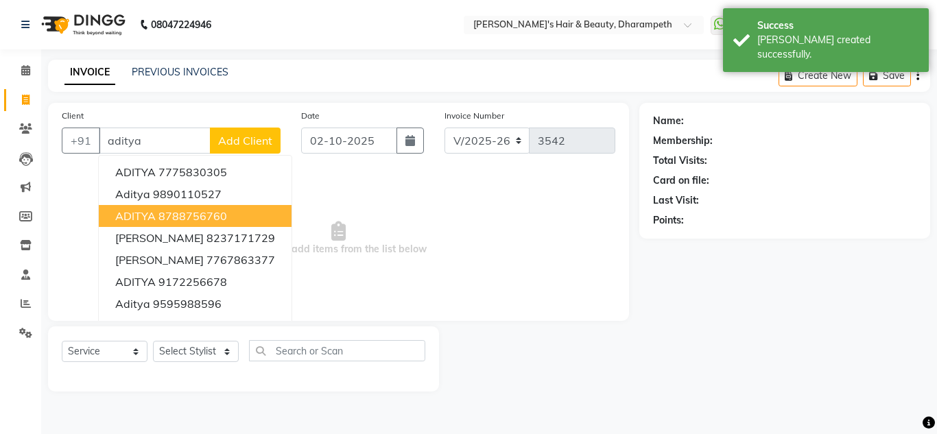
click at [154, 225] on button "ADITYA 8788756760" at bounding box center [195, 216] width 193 height 22
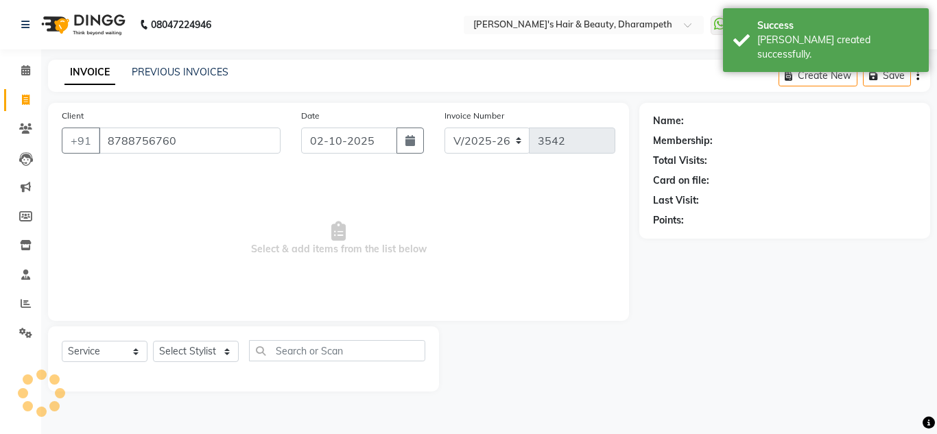
type input "8788756760"
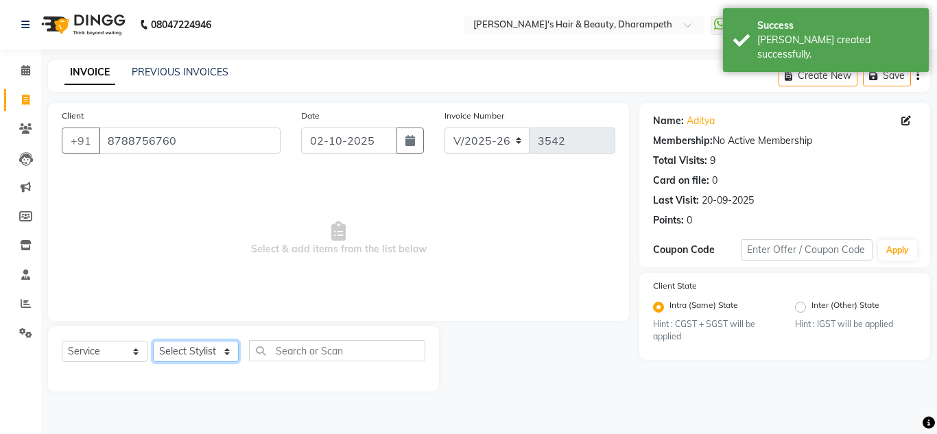
click at [208, 354] on select "Select Stylist Anuj W [PERSON_NAME] [PERSON_NAME] Manager [PERSON_NAME] C [PERS…" at bounding box center [196, 351] width 86 height 21
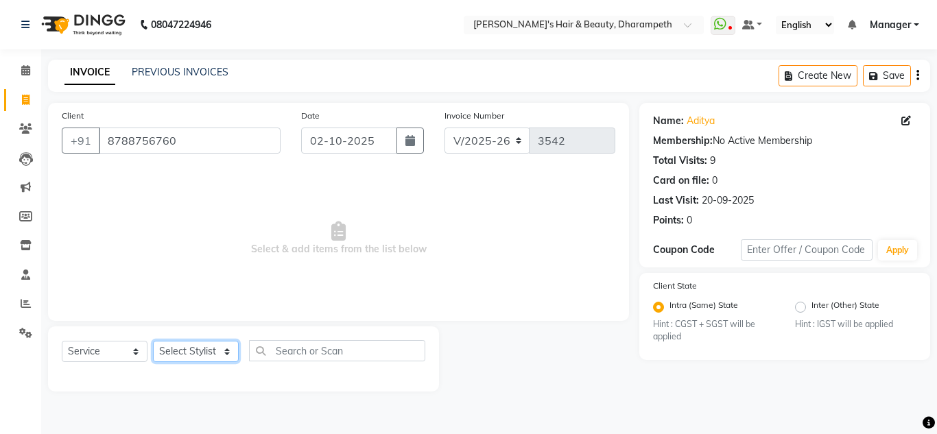
select select "65623"
click at [153, 341] on select "Select Stylist Anuj W [PERSON_NAME] [PERSON_NAME] Manager [PERSON_NAME] C [PERS…" at bounding box center [196, 351] width 86 height 21
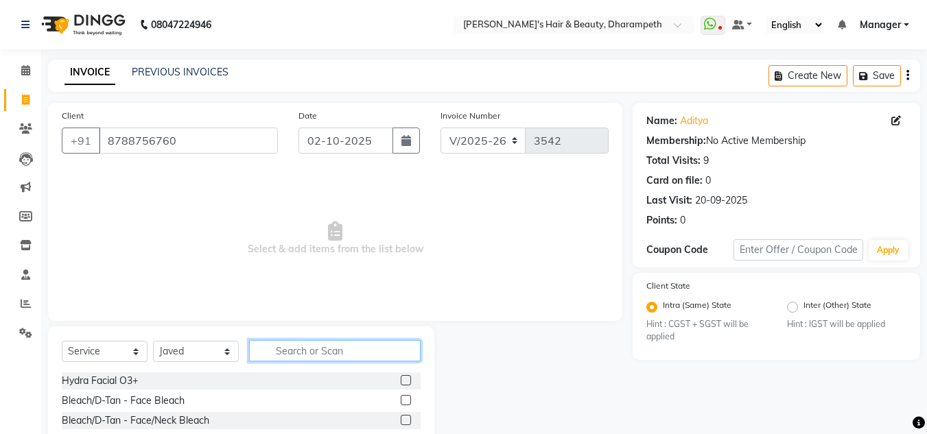
click at [294, 356] on input "text" at bounding box center [335, 350] width 172 height 21
type input "bea"
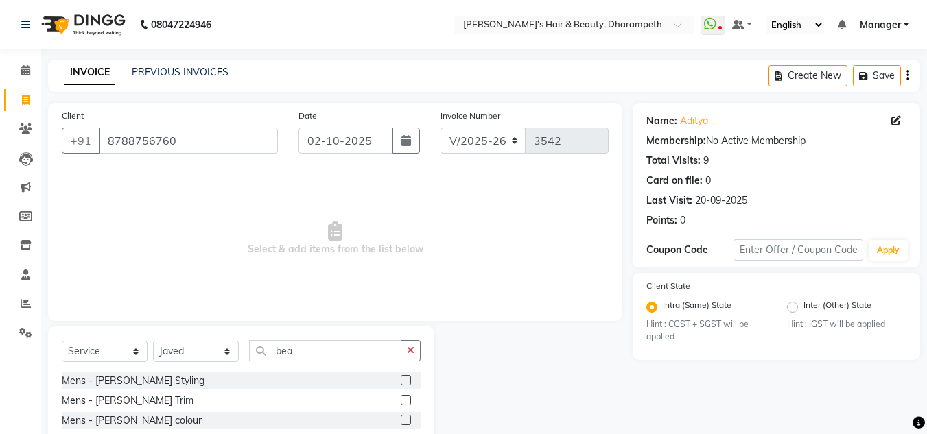
click at [406, 401] on label at bounding box center [406, 400] width 10 height 10
click at [406, 401] on input "checkbox" at bounding box center [405, 401] width 9 height 9
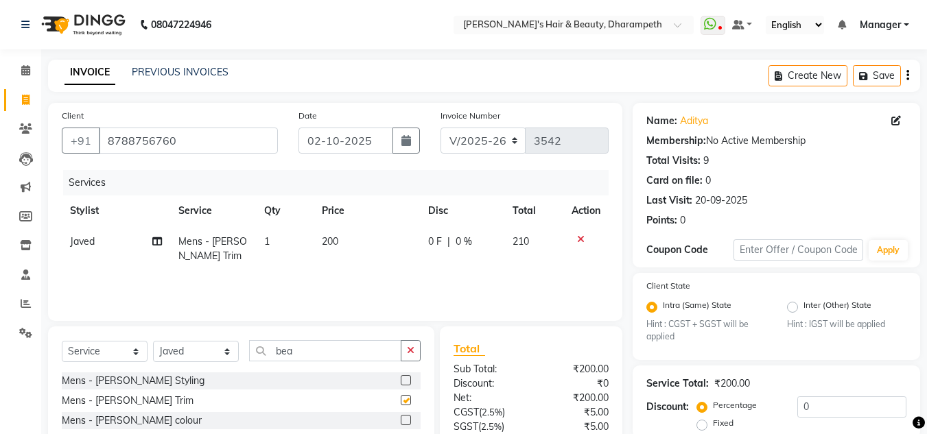
checkbox input "false"
click at [342, 240] on td "200" at bounding box center [367, 248] width 106 height 45
select select "65623"
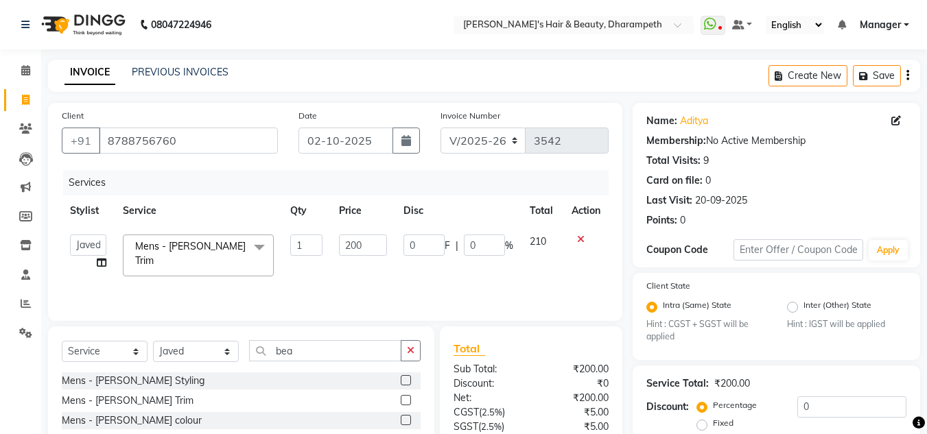
click at [342, 240] on input "200" at bounding box center [362, 245] width 47 height 21
type input "238"
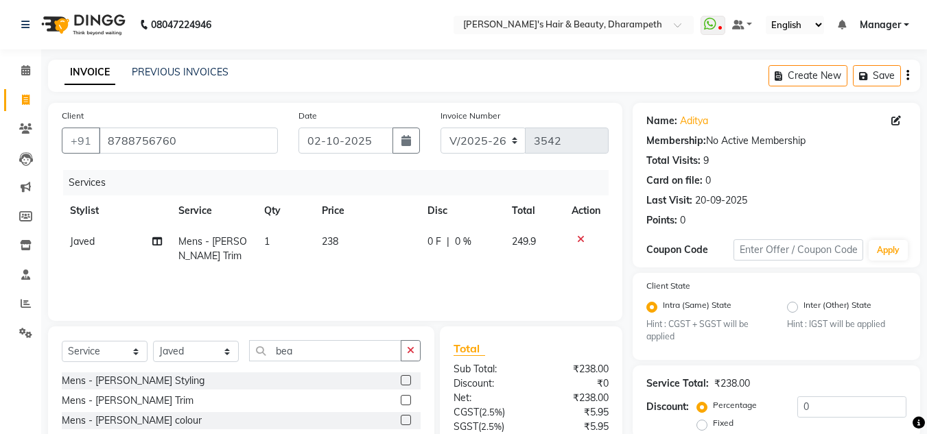
click at [529, 239] on span "249.9" at bounding box center [524, 241] width 24 height 12
select select "65623"
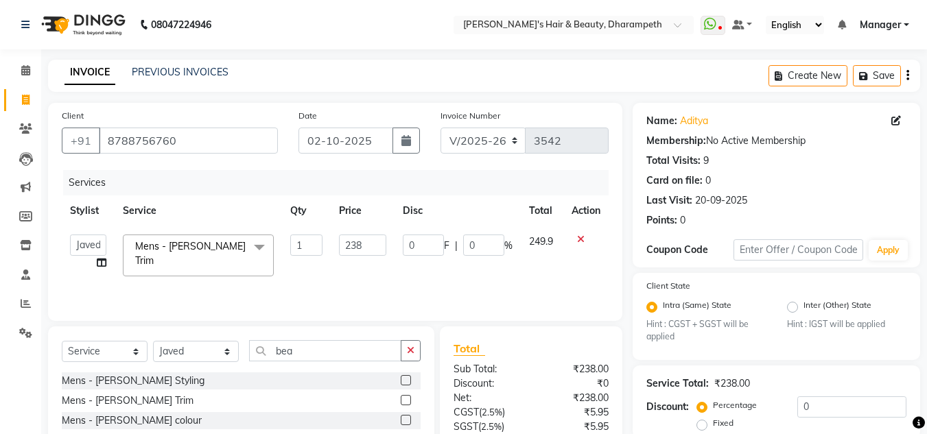
scroll to position [129, 0]
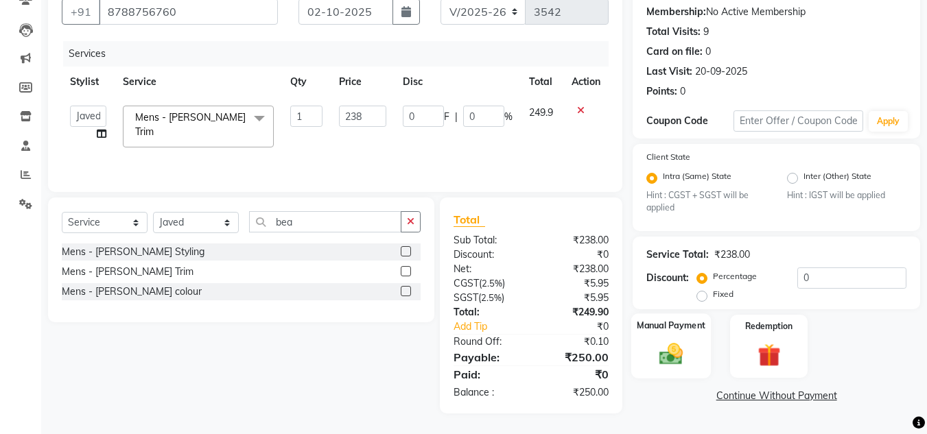
click at [667, 361] on img at bounding box center [671, 354] width 38 height 27
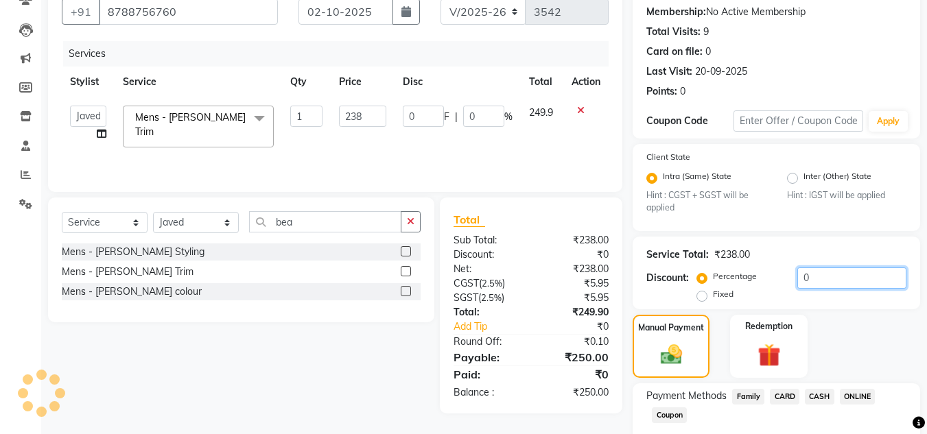
click at [797, 279] on input "0" at bounding box center [851, 278] width 109 height 21
type input "20"
type input "47.6"
type input "20"
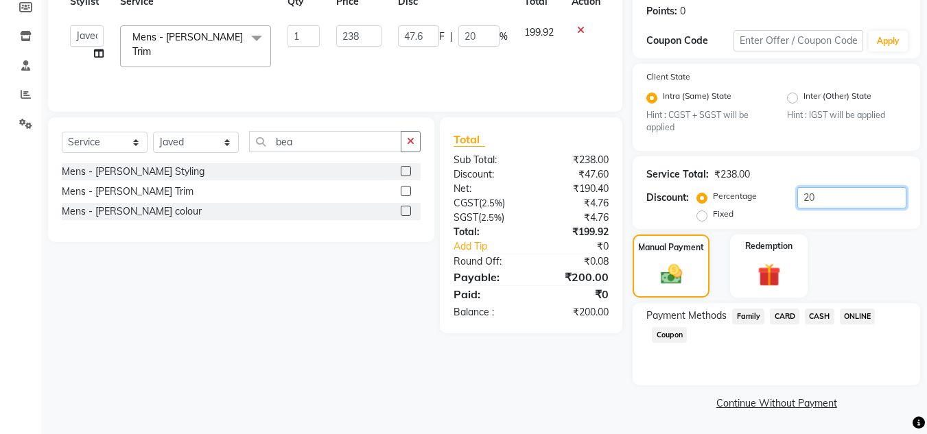
type input "20"
click at [857, 319] on span "ONLINE" at bounding box center [858, 317] width 36 height 16
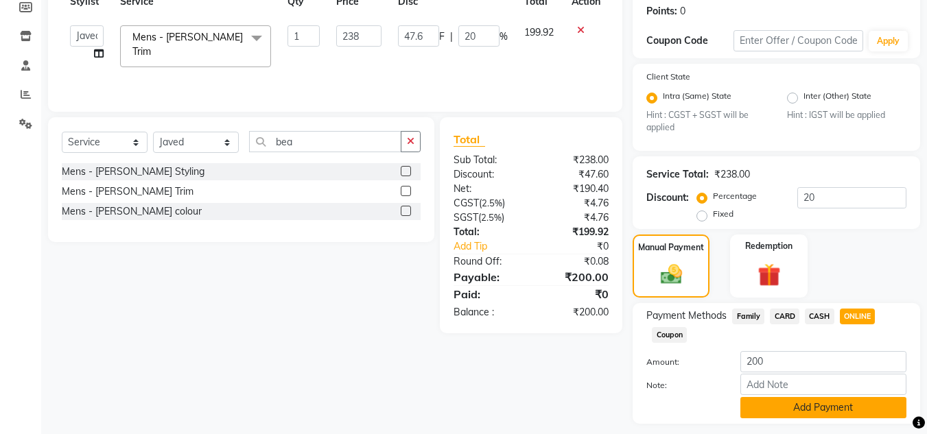
click at [855, 401] on button "Add Payment" at bounding box center [823, 407] width 166 height 21
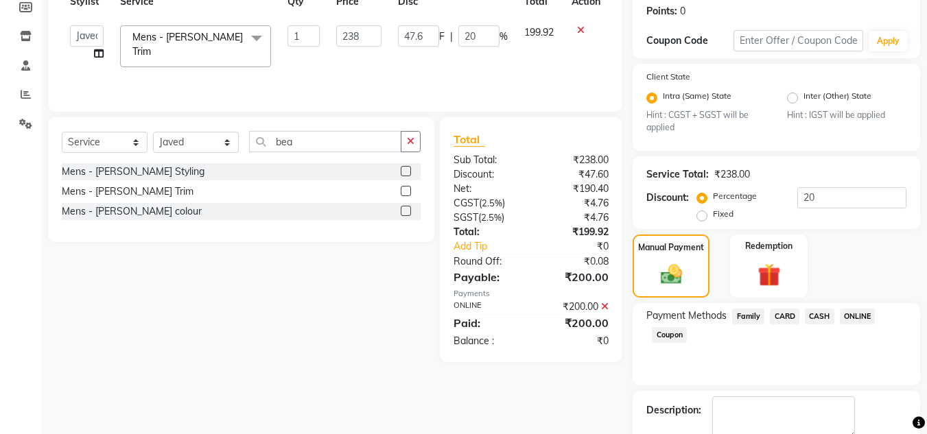
scroll to position [287, 0]
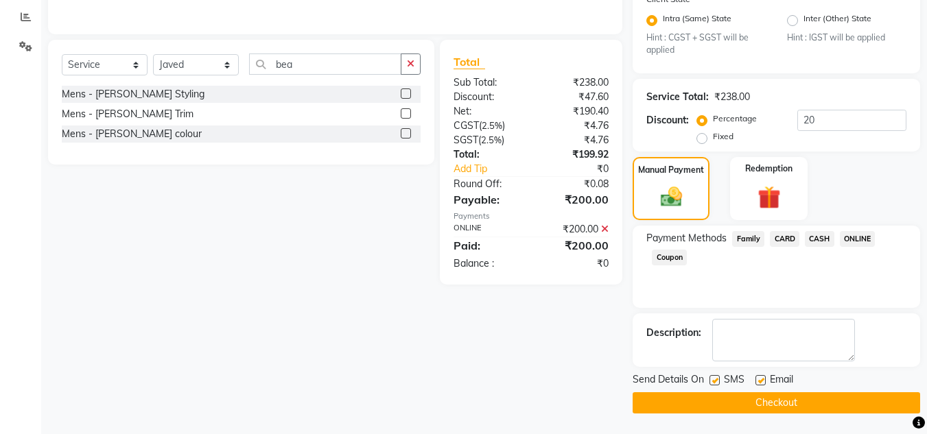
click at [809, 405] on button "Checkout" at bounding box center [776, 402] width 287 height 21
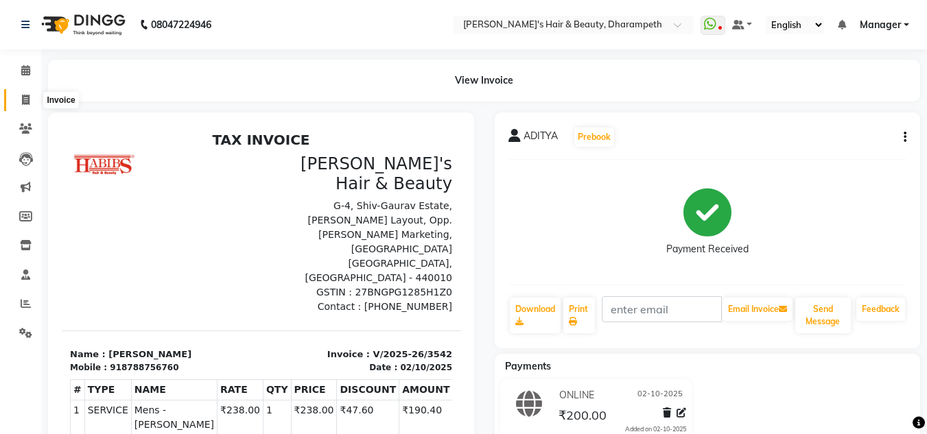
click at [22, 97] on icon at bounding box center [26, 100] width 8 height 10
select select "service"
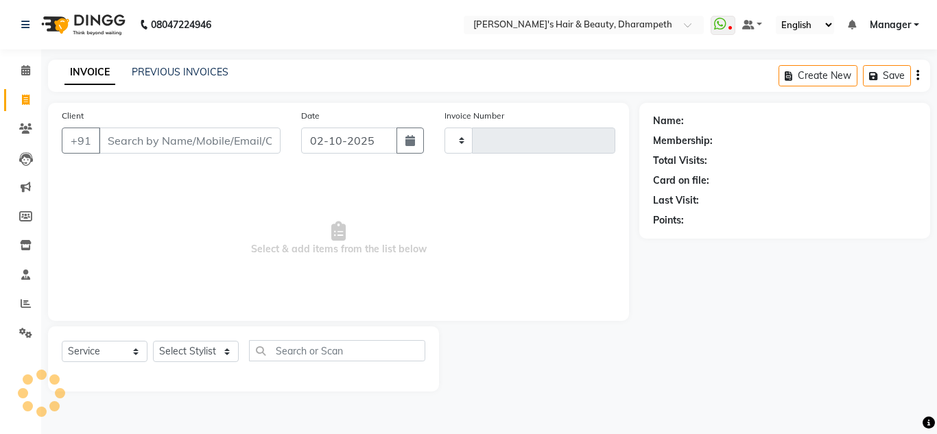
type input "3543"
select select "4860"
click at [128, 129] on input "Client" at bounding box center [190, 141] width 182 height 26
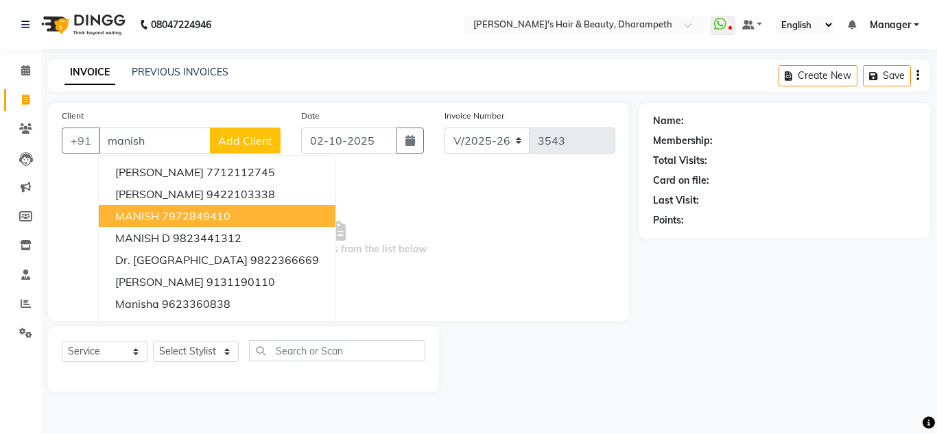
click at [180, 216] on ngb-highlight "7972849410" at bounding box center [196, 216] width 69 height 14
type input "7972849410"
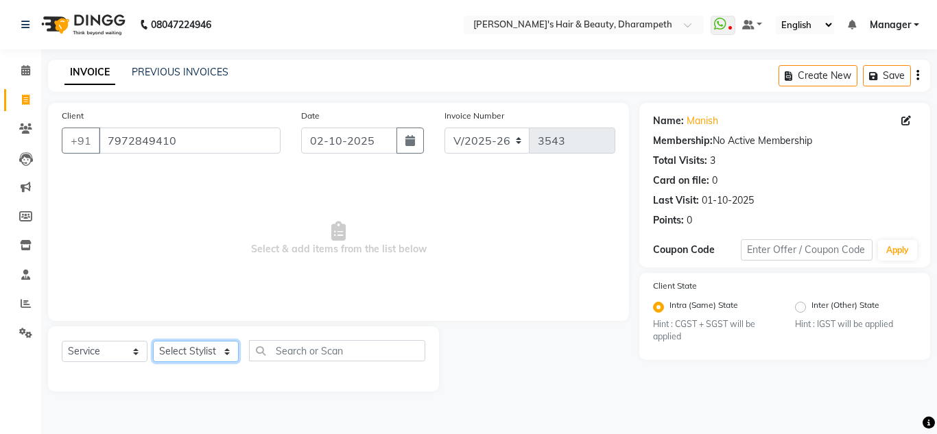
click at [181, 352] on select "Select Stylist Anuj W [PERSON_NAME] [PERSON_NAME] Manager [PERSON_NAME] C [PERS…" at bounding box center [196, 351] width 86 height 21
select select "63038"
click at [153, 341] on select "Select Stylist Anuj W [PERSON_NAME] [PERSON_NAME] Manager [PERSON_NAME] C [PERS…" at bounding box center [196, 351] width 86 height 21
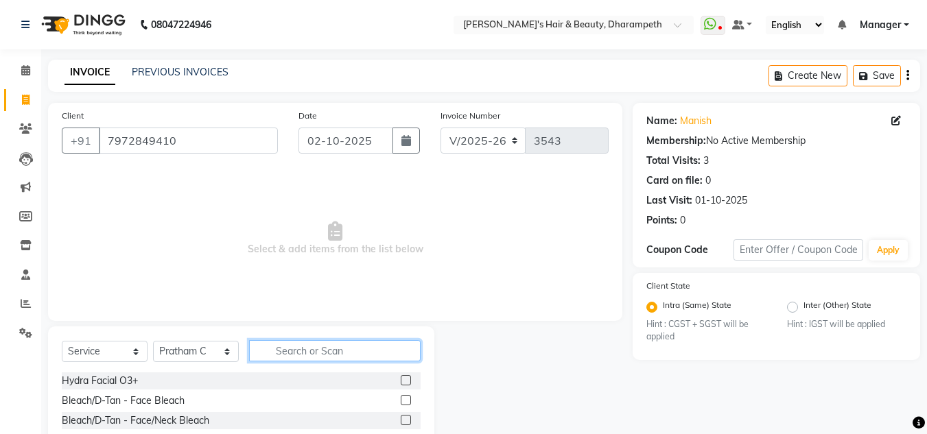
click at [319, 347] on input "text" at bounding box center [335, 350] width 172 height 21
type input "cut"
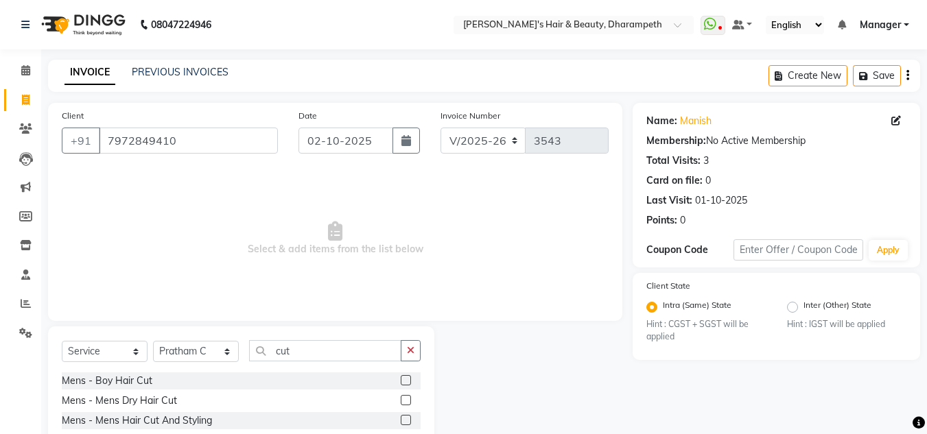
click at [401, 423] on label at bounding box center [406, 420] width 10 height 10
click at [401, 423] on input "checkbox" at bounding box center [405, 420] width 9 height 9
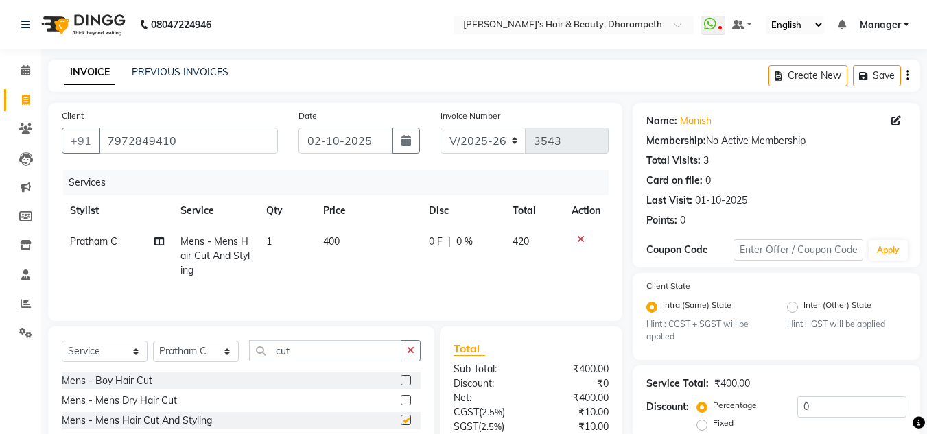
checkbox input "false"
click at [283, 353] on input "cut" at bounding box center [325, 350] width 152 height 21
type input "bea"
click at [407, 401] on label at bounding box center [406, 400] width 10 height 10
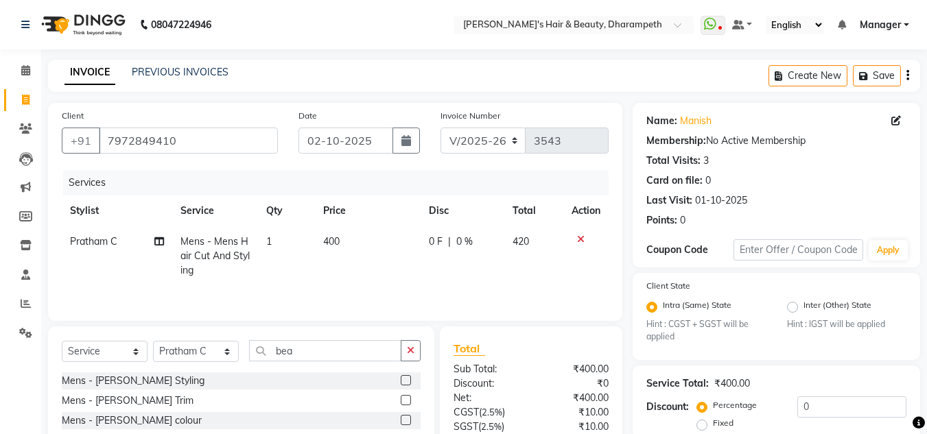
click at [407, 401] on input "checkbox" at bounding box center [405, 401] width 9 height 9
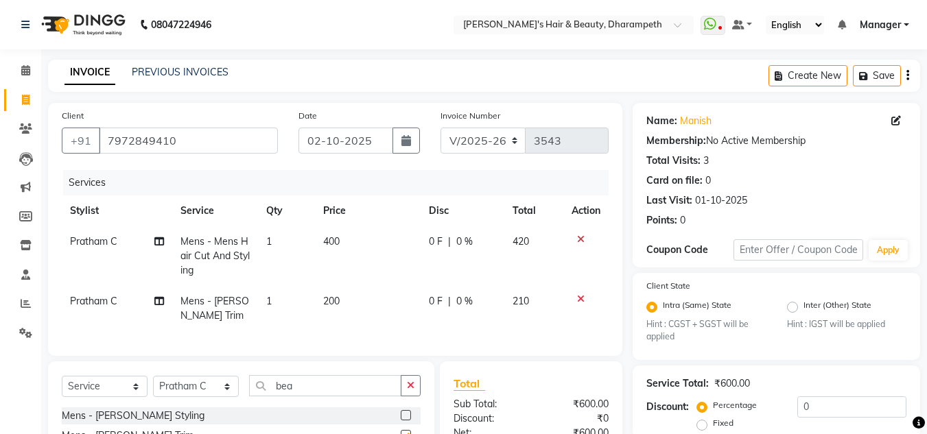
checkbox input "false"
click at [286, 396] on input "bea" at bounding box center [325, 385] width 152 height 21
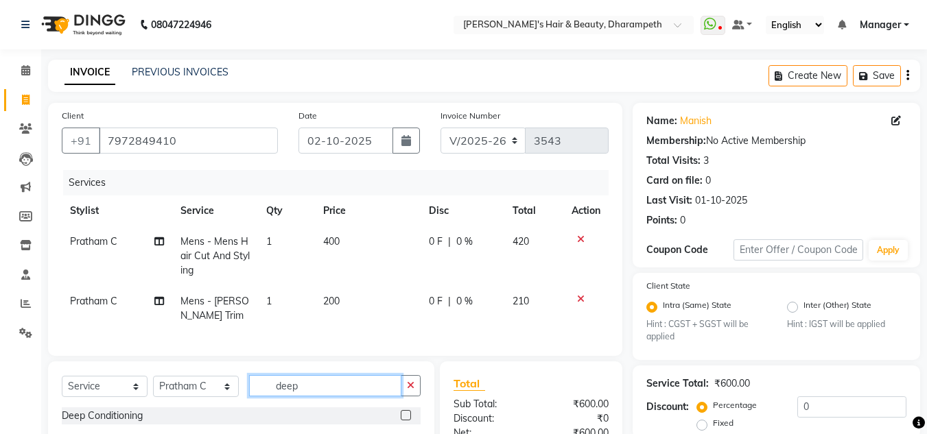
scroll to position [160, 0]
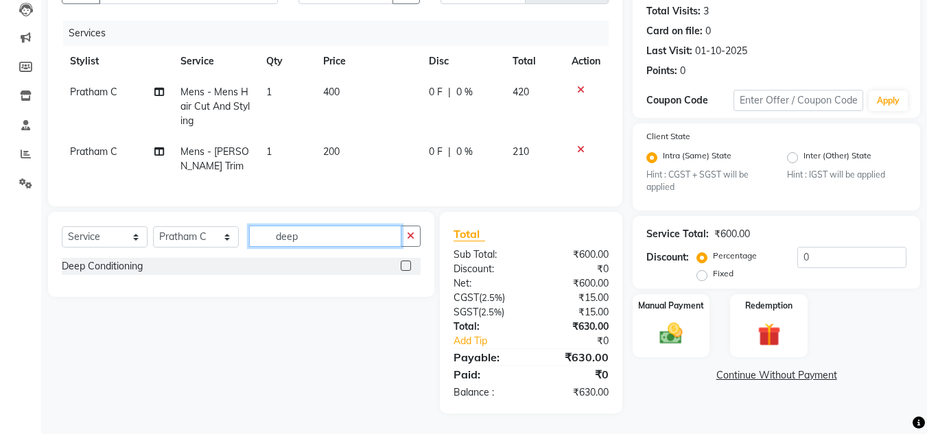
type input "deep"
click at [407, 266] on label at bounding box center [406, 266] width 10 height 10
click at [407, 266] on input "checkbox" at bounding box center [405, 266] width 9 height 9
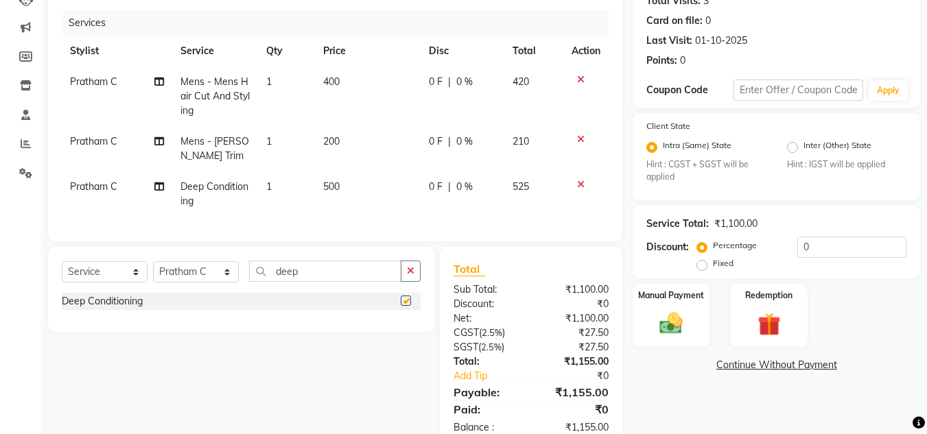
checkbox input "false"
click at [344, 190] on td "500" at bounding box center [368, 194] width 106 height 45
select select "63038"
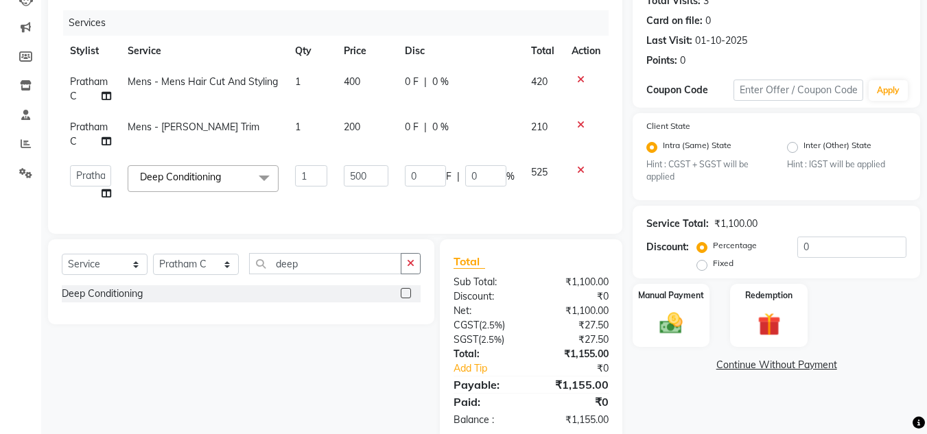
click at [344, 190] on td "500" at bounding box center [365, 183] width 61 height 52
click at [353, 180] on input "500" at bounding box center [366, 175] width 45 height 21
type input "856"
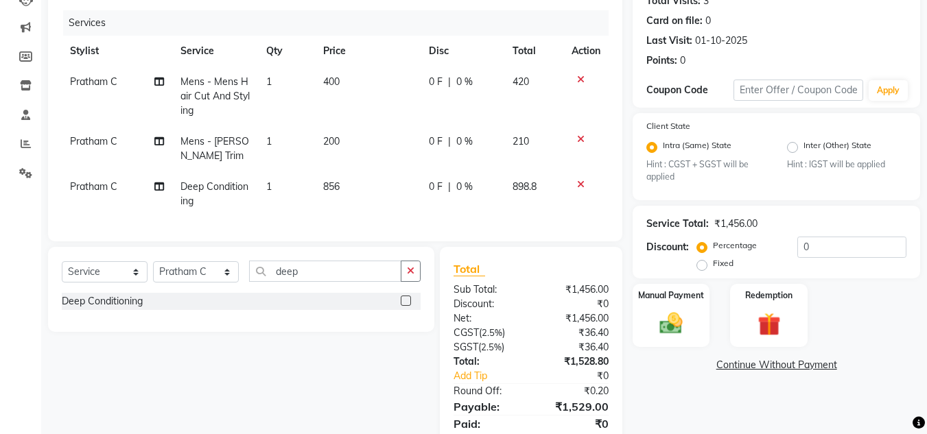
click at [535, 169] on tbody "Pratham C Mens - Mens Hair Cut And Styling 1 400 0 F | 0 % 420 Pratham C Mens -…" at bounding box center [335, 142] width 547 height 150
click at [338, 187] on span "856" at bounding box center [331, 186] width 16 height 12
select select "63038"
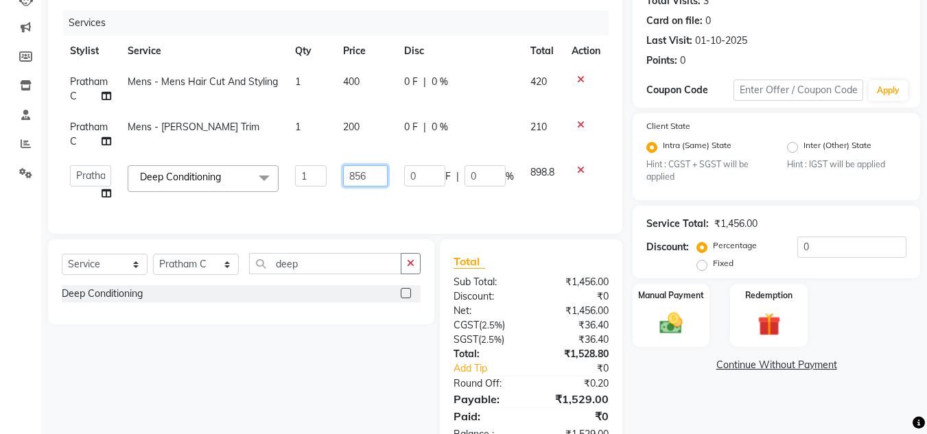
click at [367, 180] on input "856" at bounding box center [365, 175] width 45 height 21
type input "859"
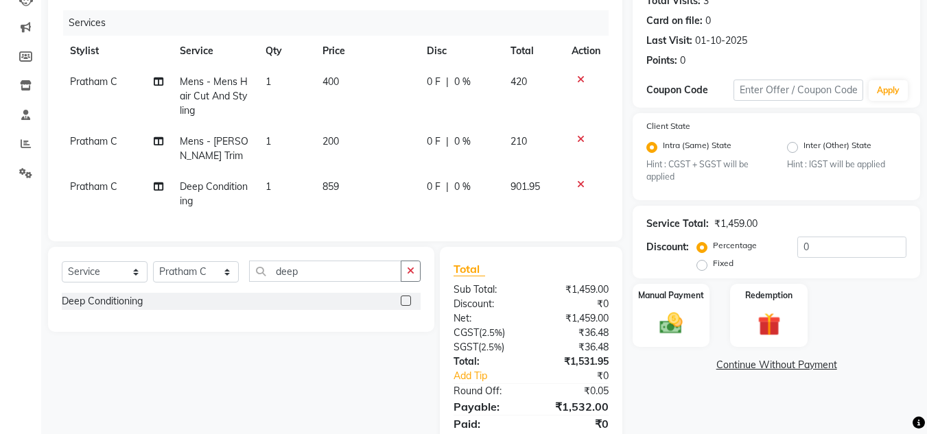
click at [533, 176] on td "901.95" at bounding box center [532, 194] width 61 height 45
select select "63038"
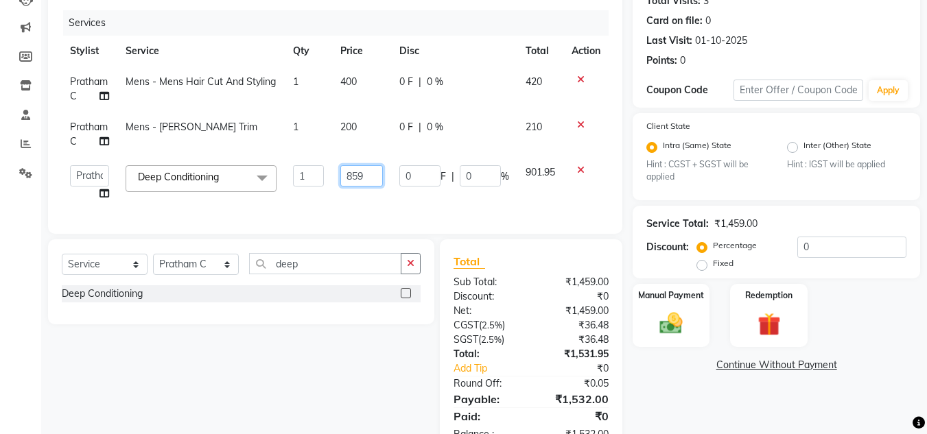
click at [362, 181] on input "859" at bounding box center [361, 175] width 43 height 21
type input "858"
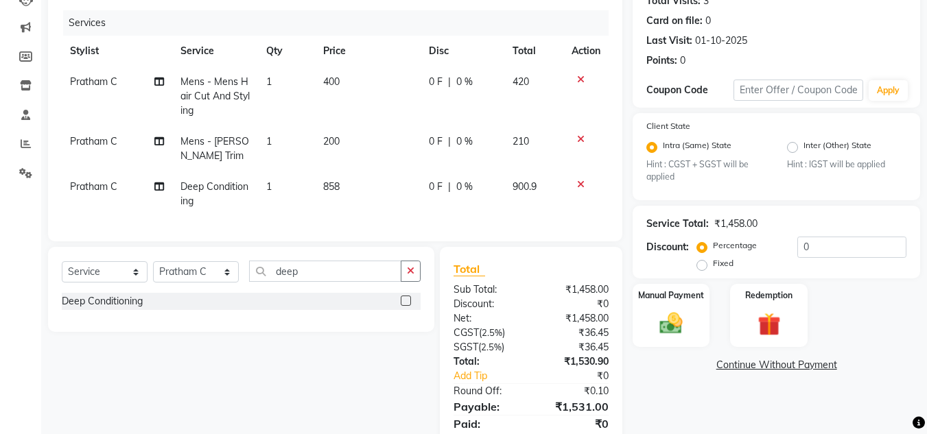
click at [530, 182] on td "900.9" at bounding box center [534, 194] width 60 height 45
select select "63038"
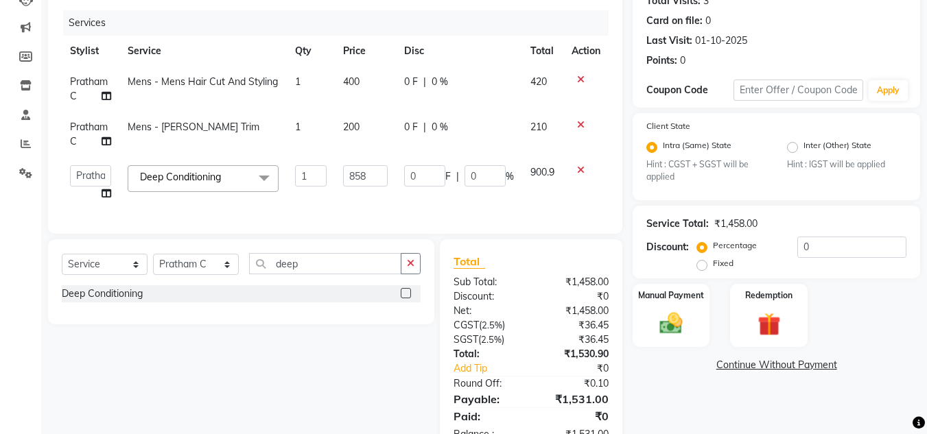
click at [364, 141] on td "200" at bounding box center [365, 134] width 61 height 45
select select "63038"
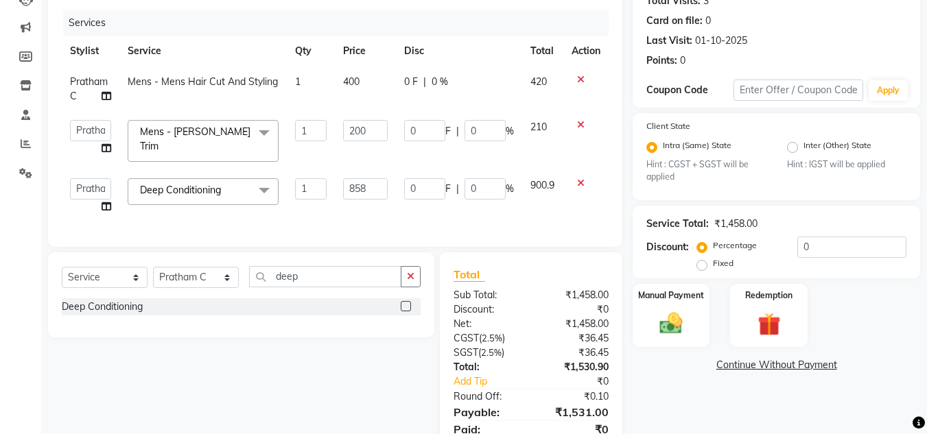
click at [364, 141] on input "200" at bounding box center [365, 130] width 45 height 21
type input "238.5"
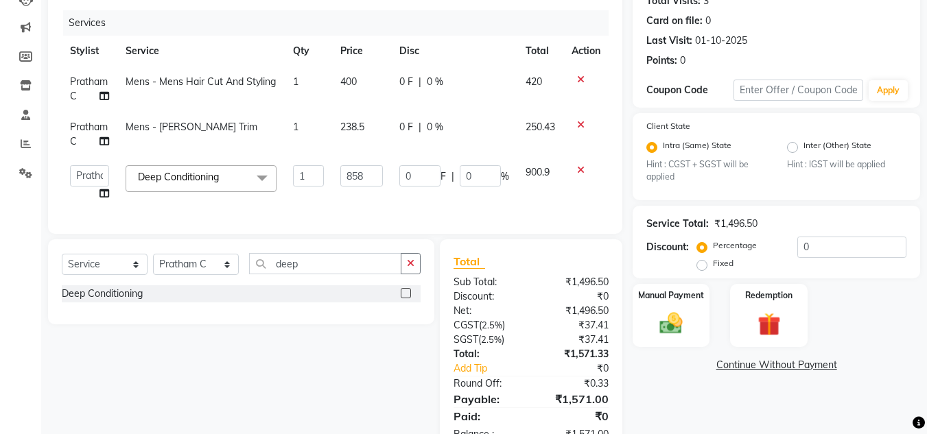
click at [537, 127] on span "250.43" at bounding box center [539, 127] width 29 height 12
select select "63038"
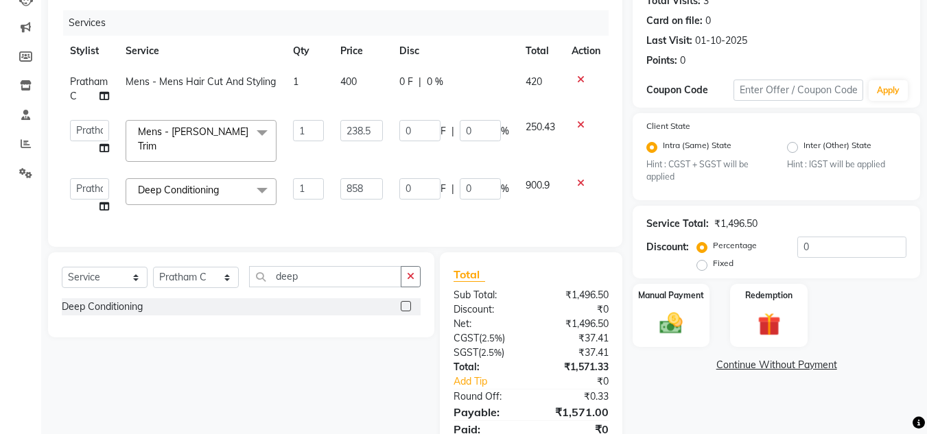
click at [357, 84] on td "400" at bounding box center [361, 89] width 59 height 45
select select "63038"
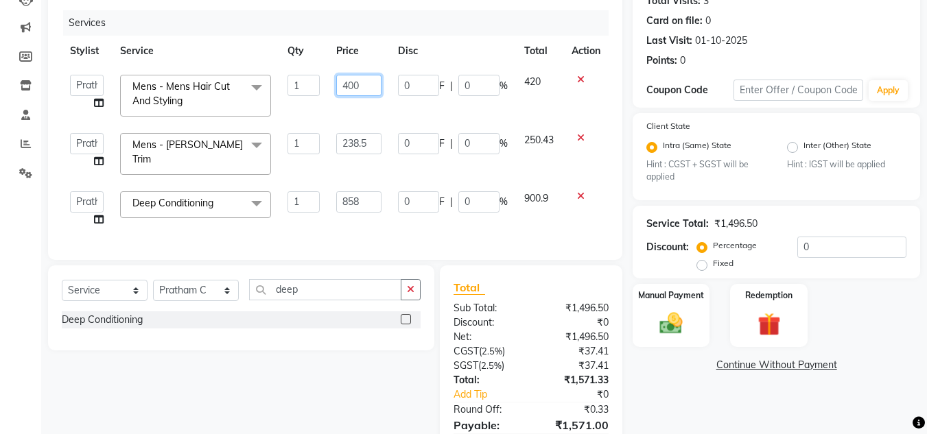
click at [357, 84] on input "400" at bounding box center [358, 85] width 45 height 21
type input "4"
type input "333"
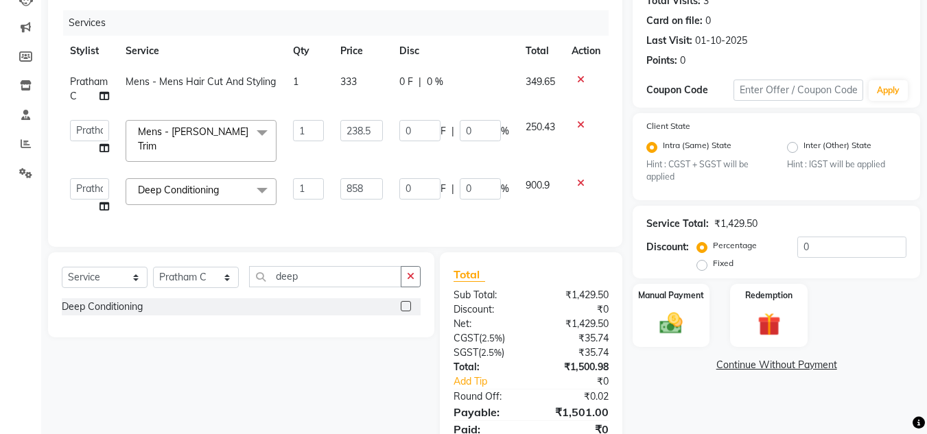
click at [542, 88] on td "349.65" at bounding box center [540, 89] width 47 height 45
select select "63038"
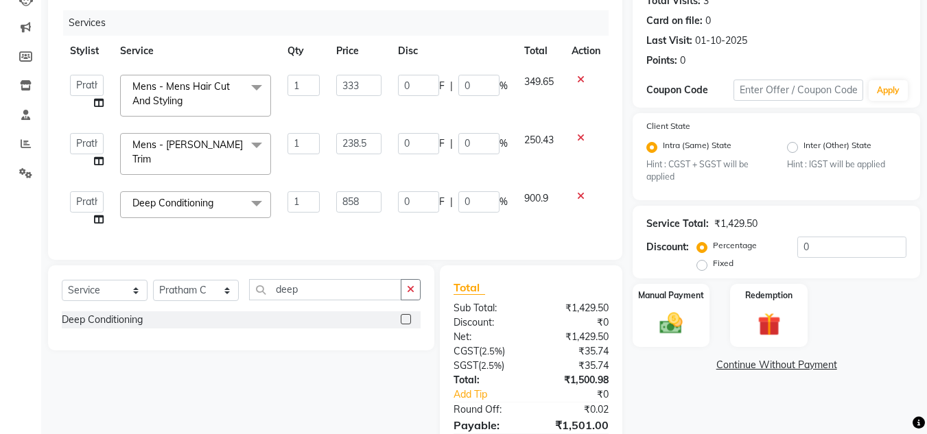
drag, startPoint x: 899, startPoint y: 200, endPoint x: 936, endPoint y: 204, distance: 38.0
click at [927, 204] on html "08047224946 Select Location × [PERSON_NAME]'s Hair & Beauty, Dharampeth WhatsAp…" at bounding box center [463, 57] width 927 height 434
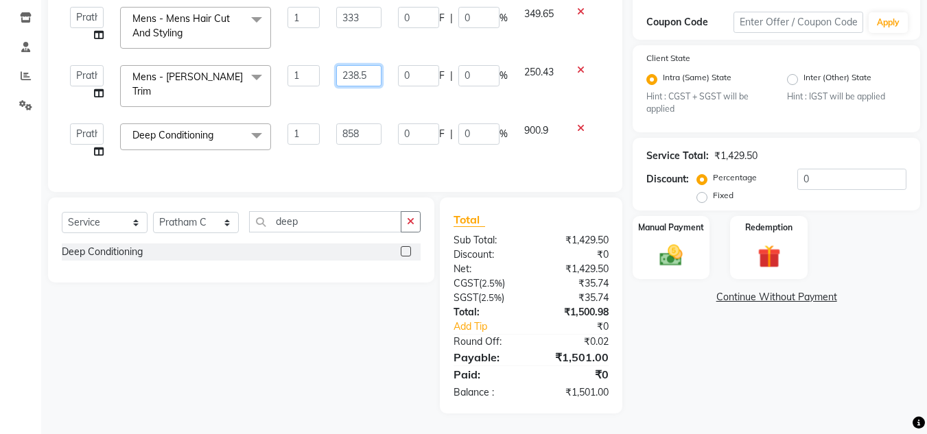
click at [377, 71] on input "238.5" at bounding box center [358, 75] width 45 height 21
type input "238"
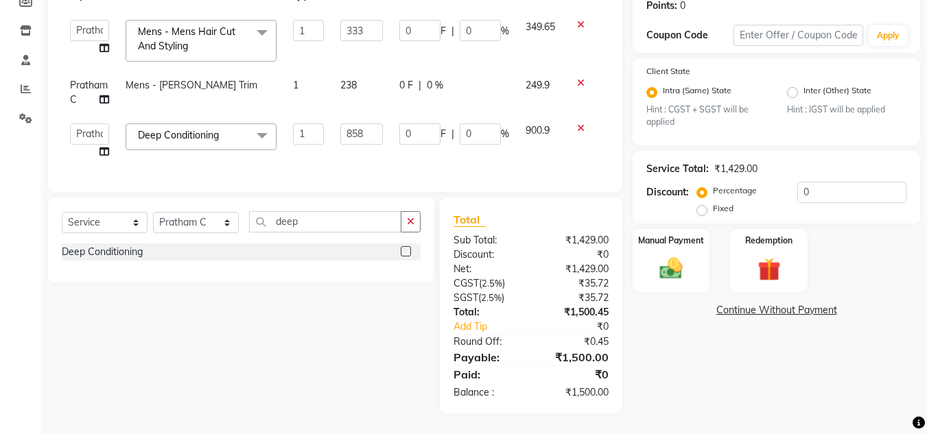
click at [529, 79] on span "249.9" at bounding box center [537, 85] width 24 height 12
select select "63038"
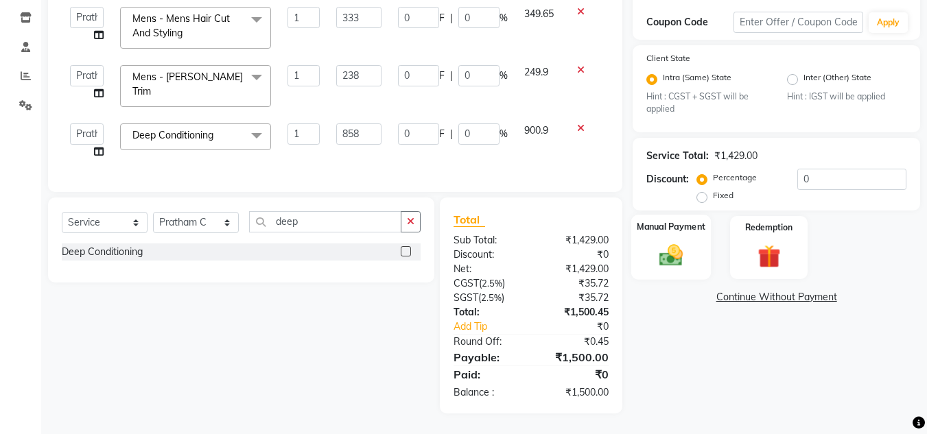
click at [669, 257] on img at bounding box center [671, 255] width 38 height 27
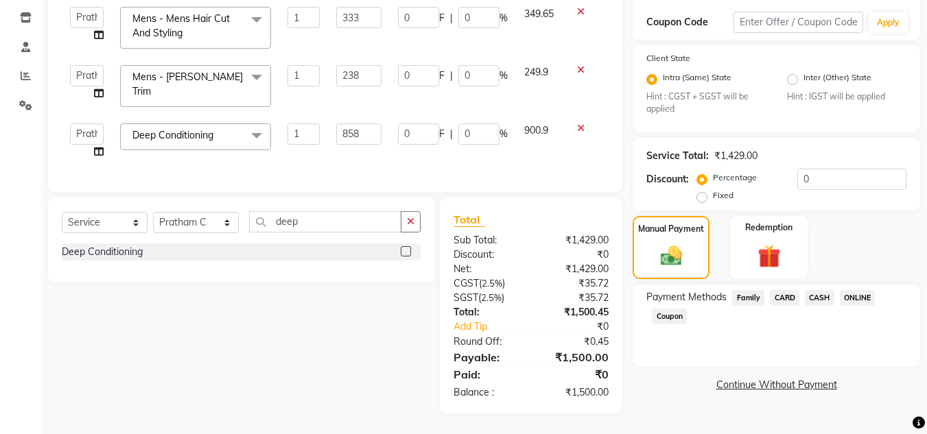
click at [851, 292] on span "ONLINE" at bounding box center [858, 298] width 36 height 16
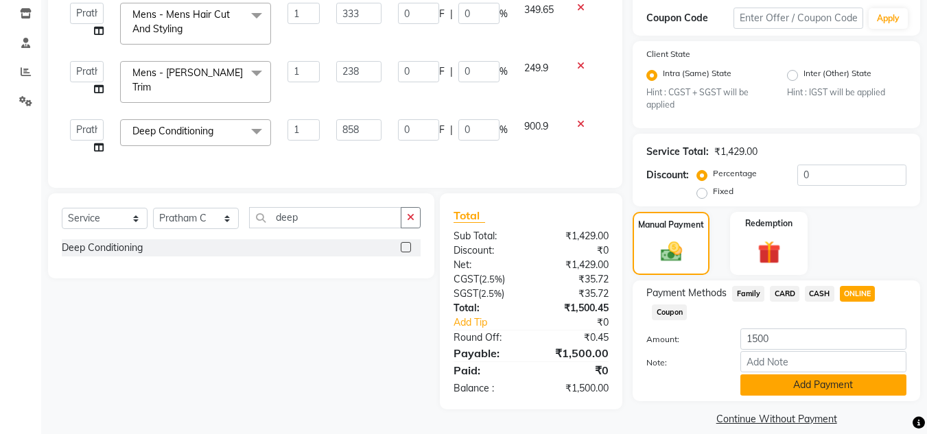
click at [815, 388] on button "Add Payment" at bounding box center [823, 385] width 166 height 21
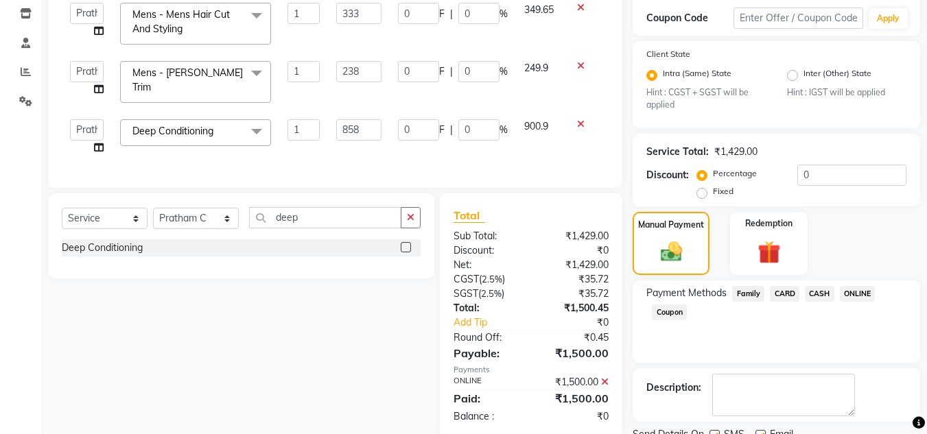
scroll to position [287, 0]
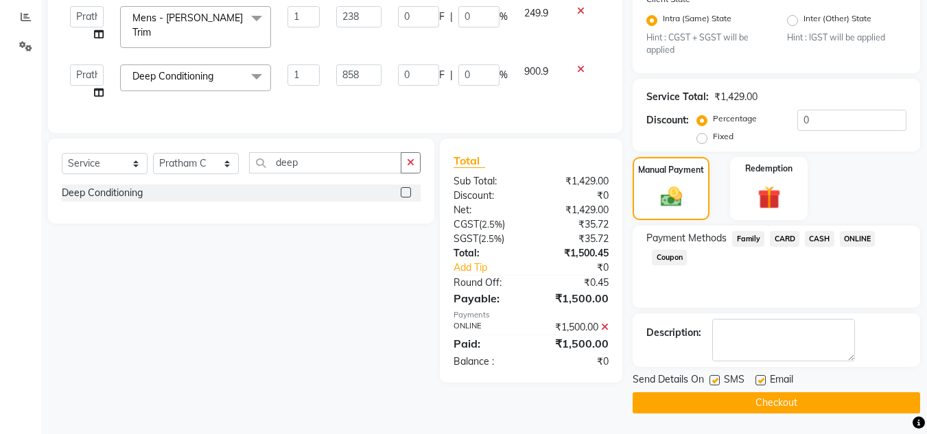
click at [838, 403] on button "Checkout" at bounding box center [776, 402] width 287 height 21
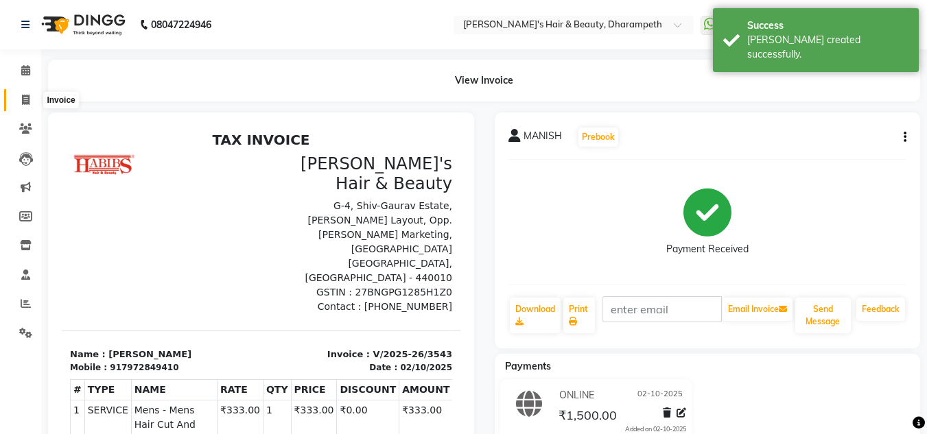
click at [27, 96] on icon at bounding box center [26, 100] width 8 height 10
select select "service"
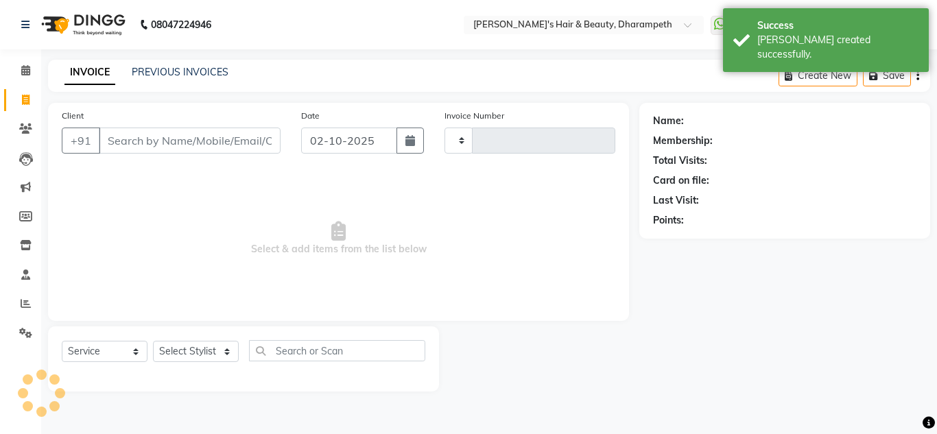
type input "3544"
select select "4860"
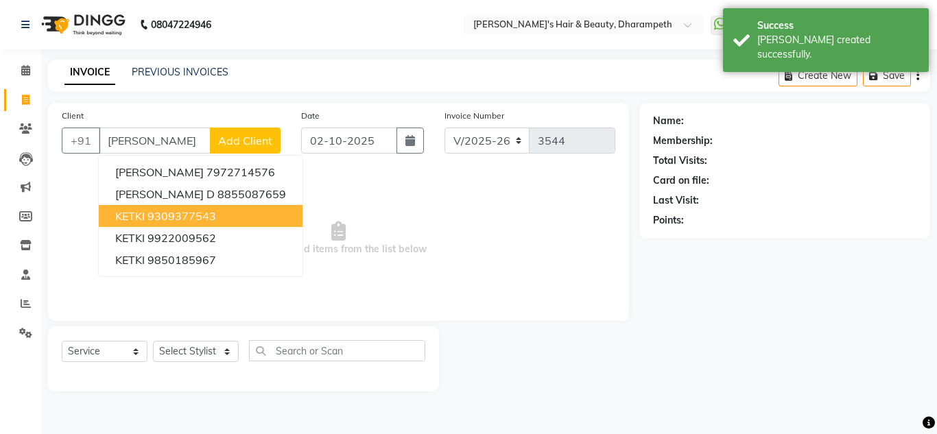
click at [139, 218] on span "KETKI" at bounding box center [129, 216] width 29 height 14
type input "9309377543"
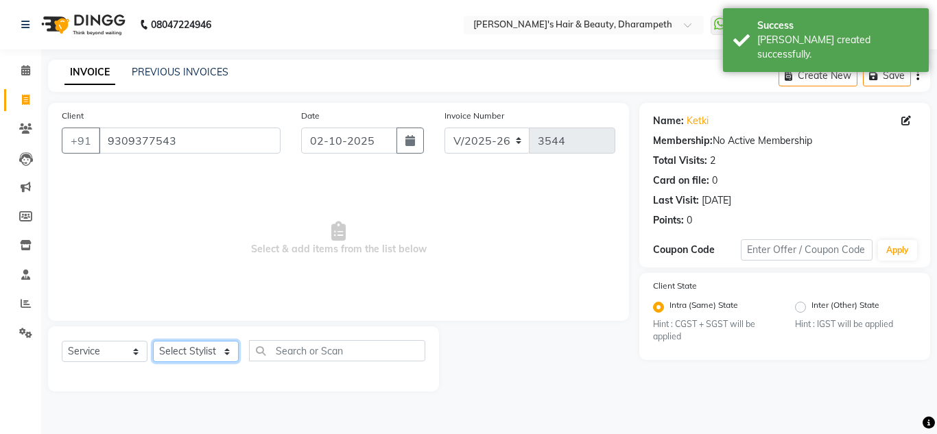
click at [182, 355] on select "Select Stylist Anuj W [PERSON_NAME] [PERSON_NAME] Manager [PERSON_NAME] C [PERS…" at bounding box center [196, 351] width 86 height 21
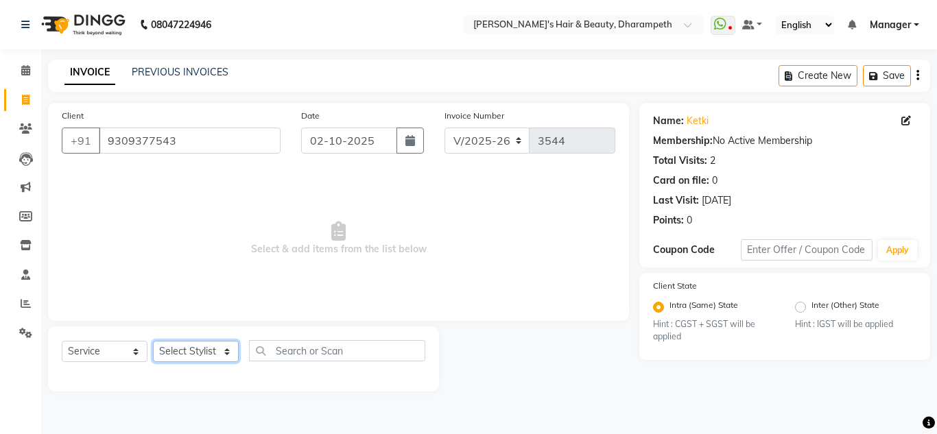
select select "84504"
click at [153, 341] on select "Select Stylist Anuj W [PERSON_NAME] [PERSON_NAME] Manager [PERSON_NAME] C [PERS…" at bounding box center [196, 351] width 86 height 21
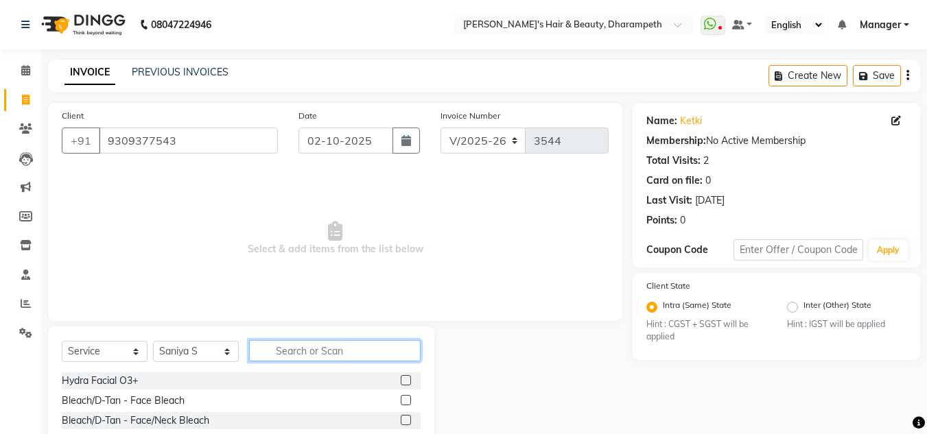
click at [297, 349] on input "text" at bounding box center [335, 350] width 172 height 21
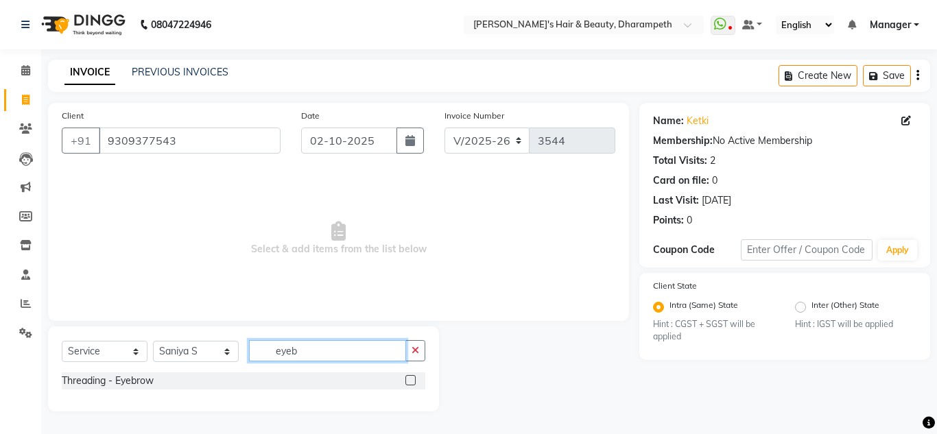
type input "eyeb"
click at [412, 382] on label at bounding box center [410, 380] width 10 height 10
click at [412, 382] on input "checkbox" at bounding box center [409, 381] width 9 height 9
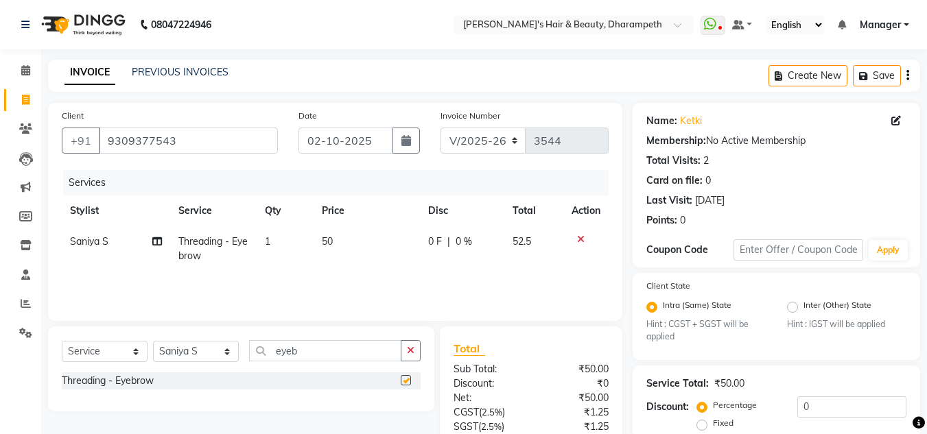
checkbox input "false"
click at [285, 354] on input "eyeb" at bounding box center [325, 350] width 152 height 21
type input "upp"
click at [404, 404] on label at bounding box center [406, 400] width 10 height 10
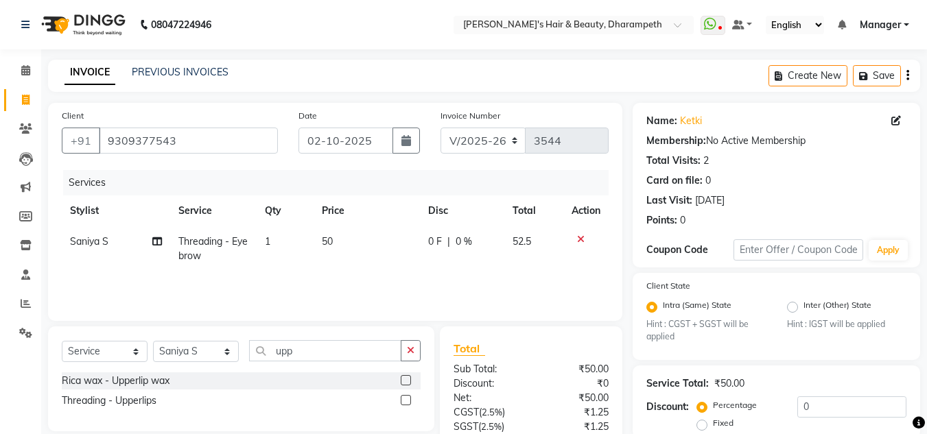
click at [404, 404] on input "checkbox" at bounding box center [405, 401] width 9 height 9
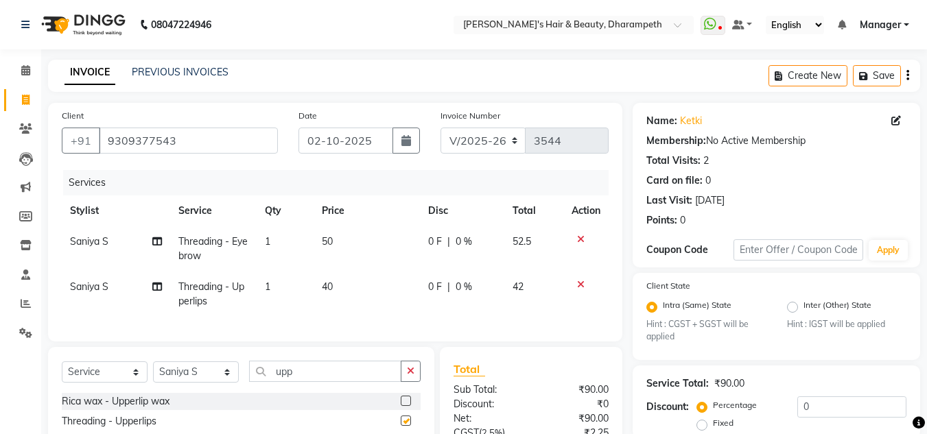
checkbox input "false"
click at [289, 382] on input "upp" at bounding box center [325, 371] width 152 height 21
type input "fore"
click at [405, 406] on label at bounding box center [406, 401] width 10 height 10
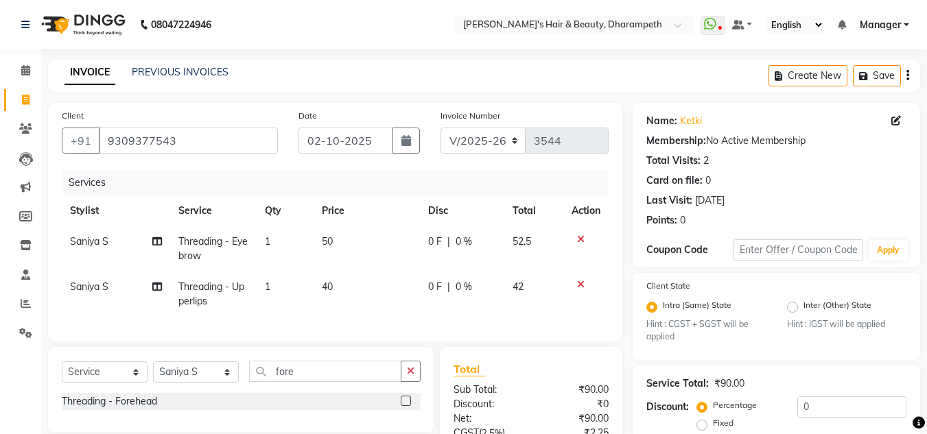
click at [405, 406] on input "checkbox" at bounding box center [405, 401] width 9 height 9
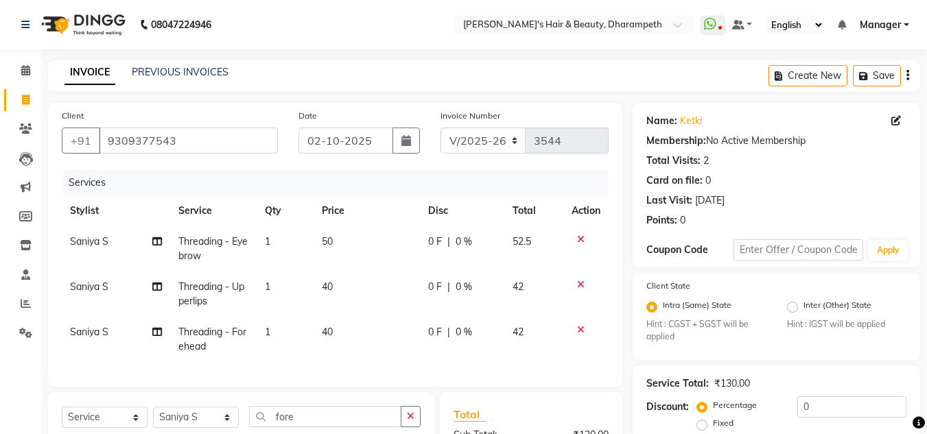
checkbox input "false"
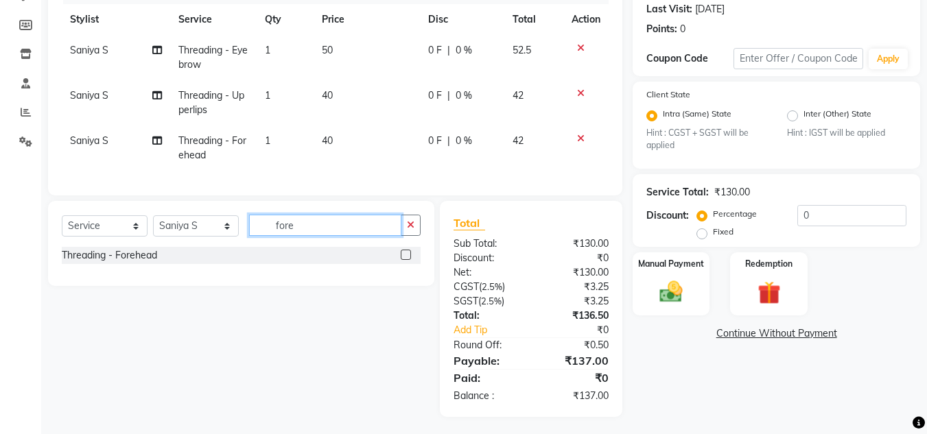
click at [282, 236] on input "fore" at bounding box center [325, 225] width 152 height 21
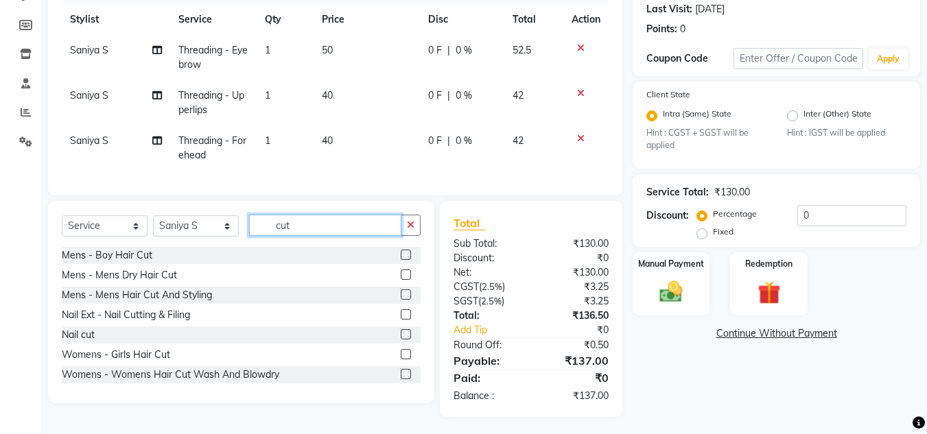
type input "cut"
click at [401, 379] on label at bounding box center [406, 374] width 10 height 10
click at [401, 379] on input "checkbox" at bounding box center [405, 374] width 9 height 9
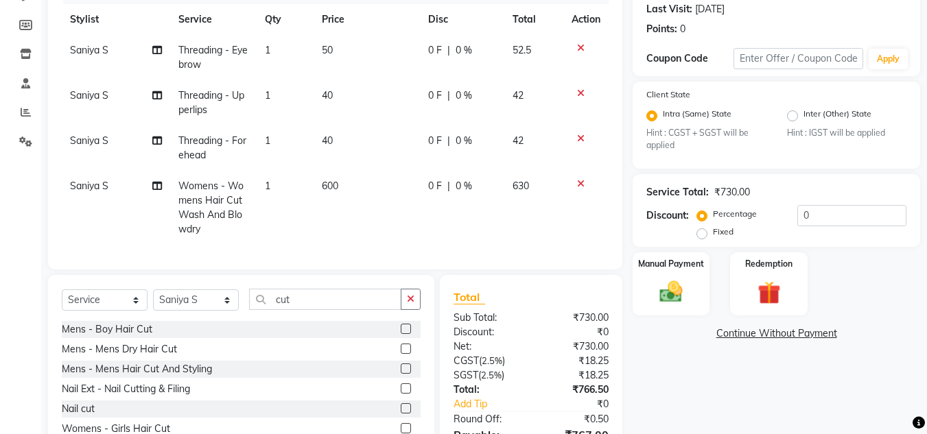
checkbox input "false"
click at [347, 180] on td "600" at bounding box center [367, 208] width 106 height 74
select select "84504"
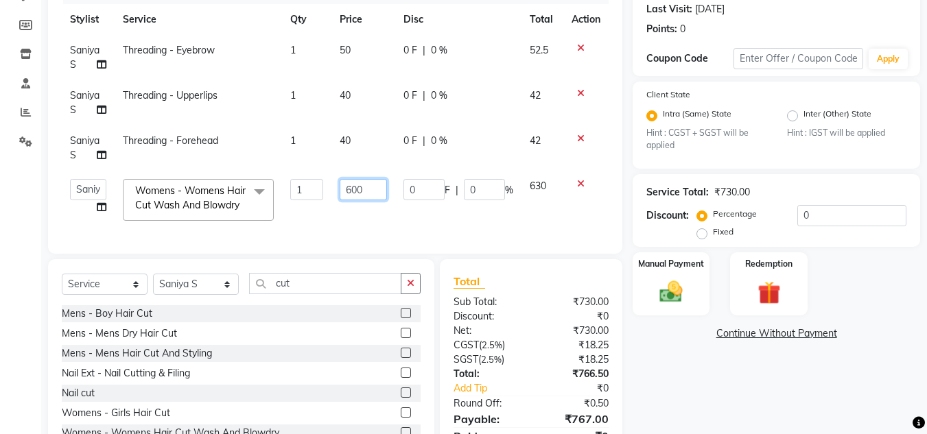
drag, startPoint x: 368, startPoint y: 187, endPoint x: 264, endPoint y: 204, distance: 104.9
click at [264, 204] on tr "Anuj W [PERSON_NAME] [PERSON_NAME] Manager [PERSON_NAME] C [PERSON_NAME] S [PER…" at bounding box center [335, 200] width 547 height 58
type input "571"
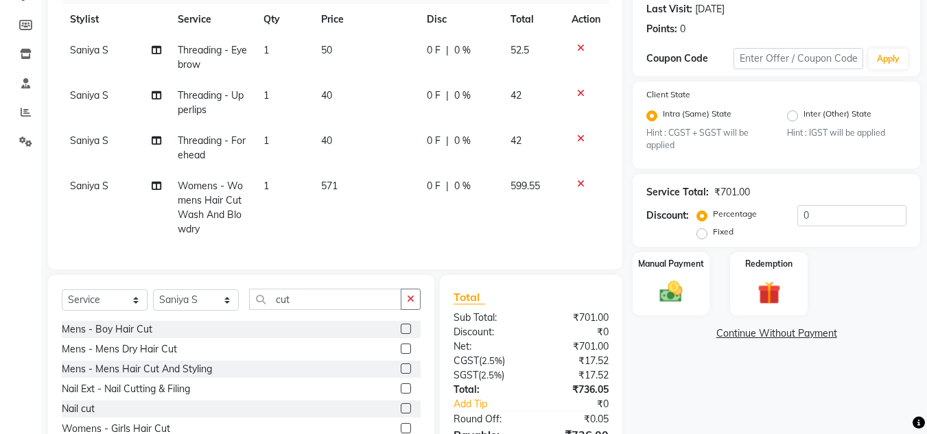
click at [541, 191] on td "599.55" at bounding box center [532, 208] width 61 height 74
select select "84504"
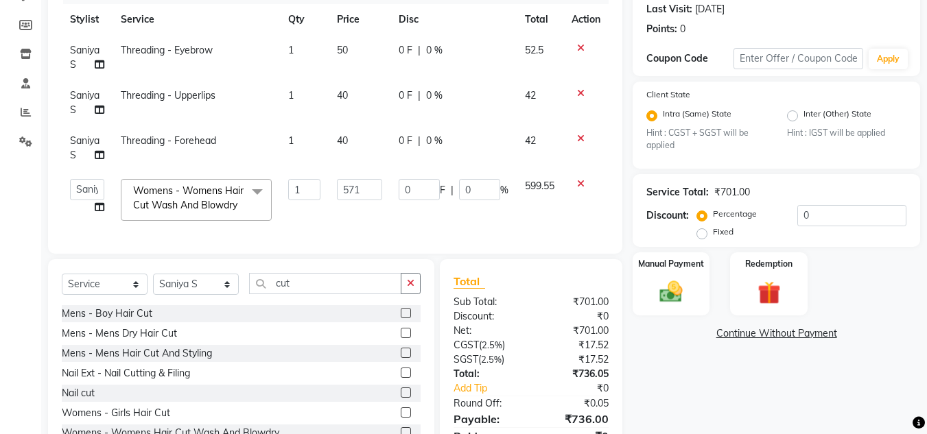
click at [348, 137] on td "40" at bounding box center [360, 148] width 62 height 45
select select "84504"
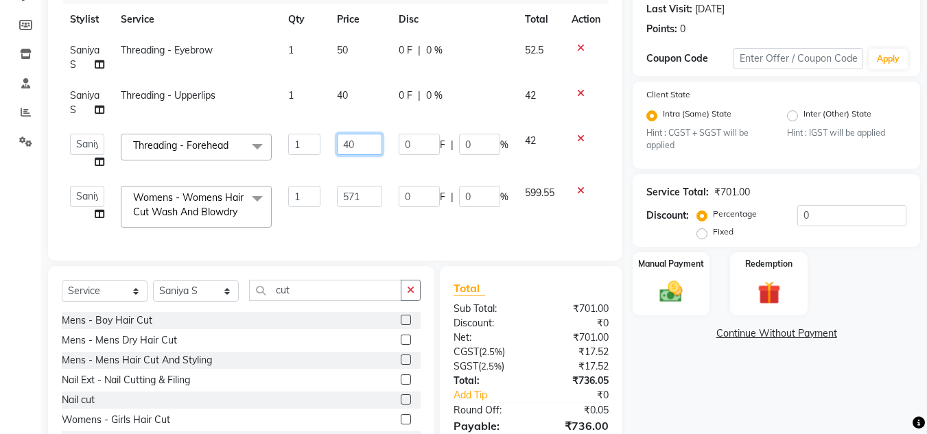
click at [364, 147] on input "40" at bounding box center [359, 144] width 45 height 21
type input "47.6"
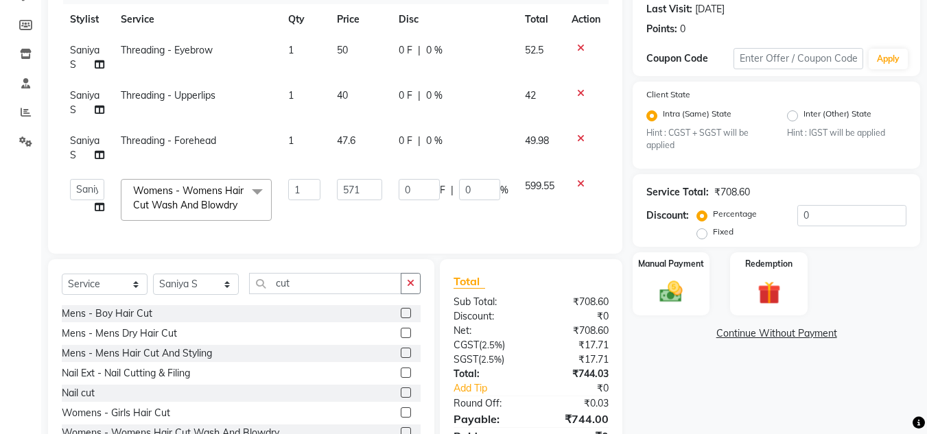
click at [543, 145] on td "49.98" at bounding box center [540, 148] width 47 height 45
select select "84504"
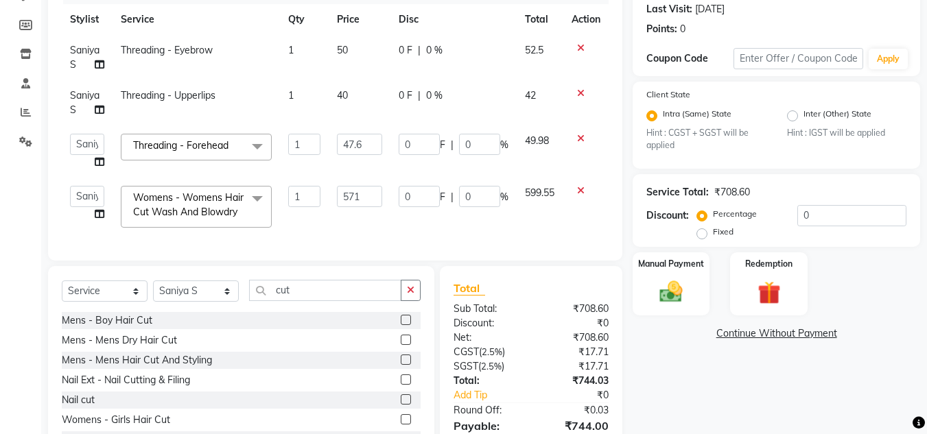
click at [353, 92] on td "40" at bounding box center [360, 102] width 62 height 45
select select "84504"
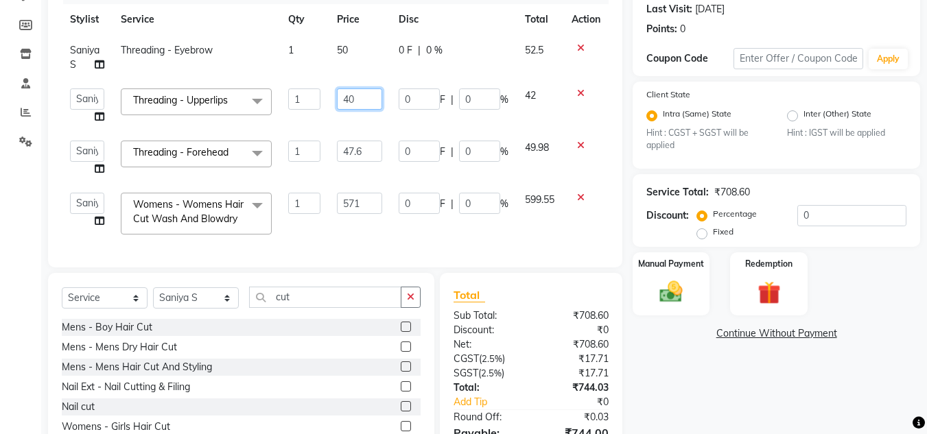
click at [353, 92] on input "40" at bounding box center [359, 98] width 45 height 21
type input "47.6"
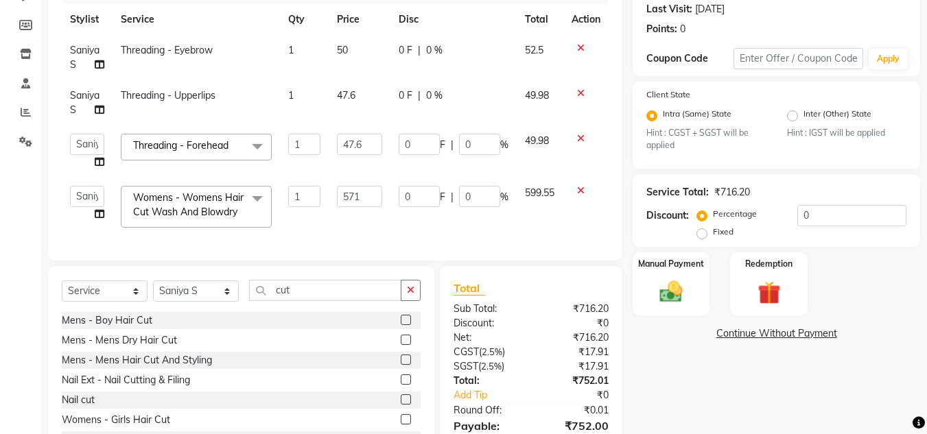
click at [525, 97] on span "49.98" at bounding box center [537, 95] width 24 height 12
select select "84504"
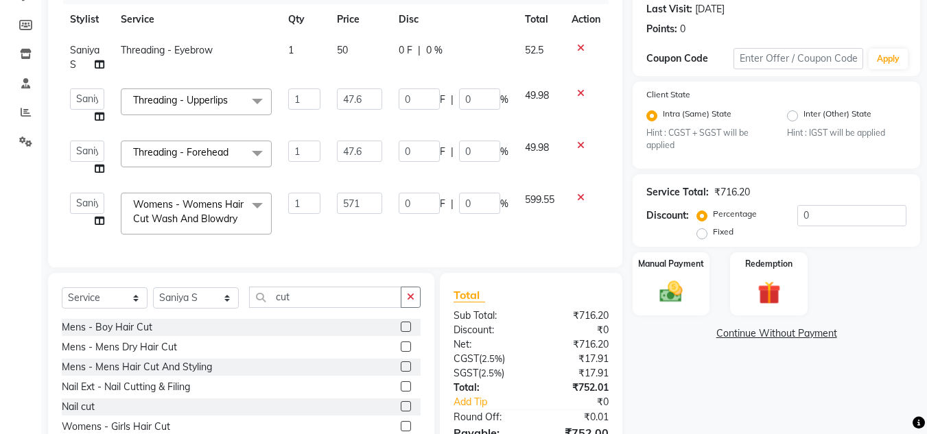
click at [347, 52] on span "50" at bounding box center [342, 50] width 11 height 12
select select "84504"
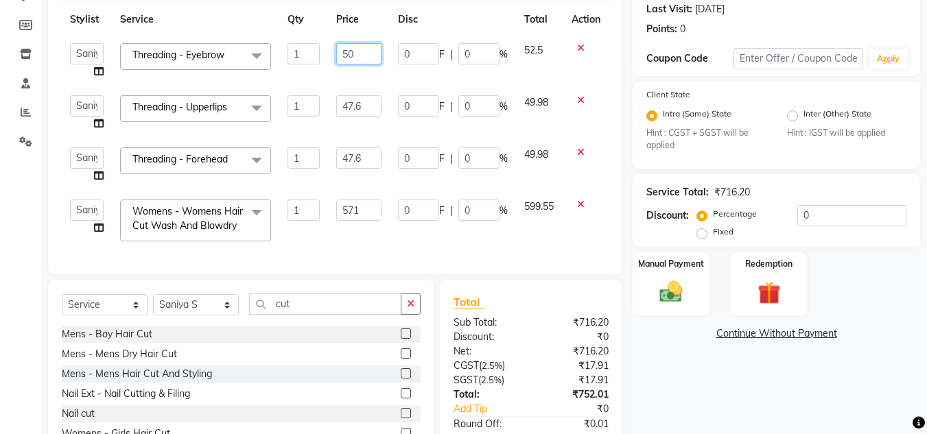
click at [367, 54] on input "50" at bounding box center [358, 53] width 45 height 21
type input "57.6"
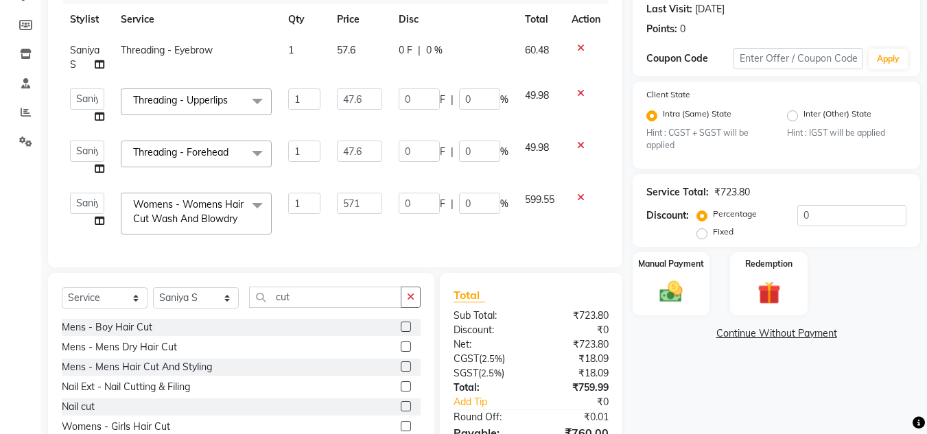
click at [541, 51] on span "60.48" at bounding box center [537, 50] width 24 height 12
select select "84504"
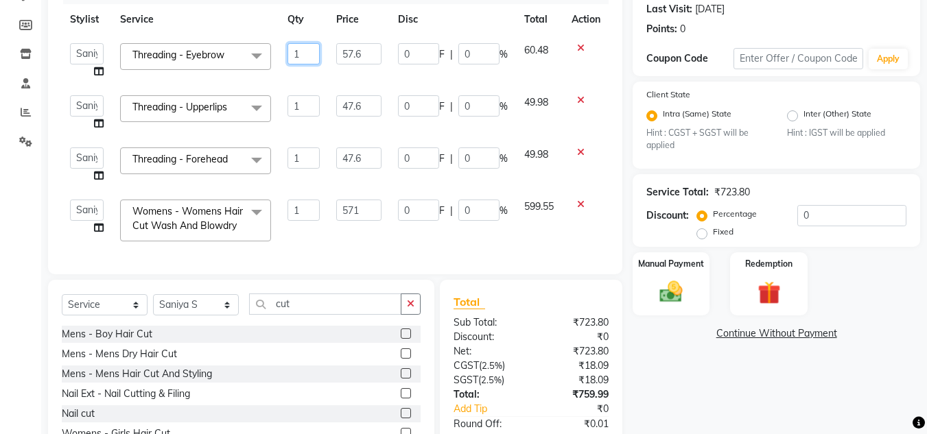
click at [311, 50] on input "1" at bounding box center [303, 53] width 32 height 21
type input "2"
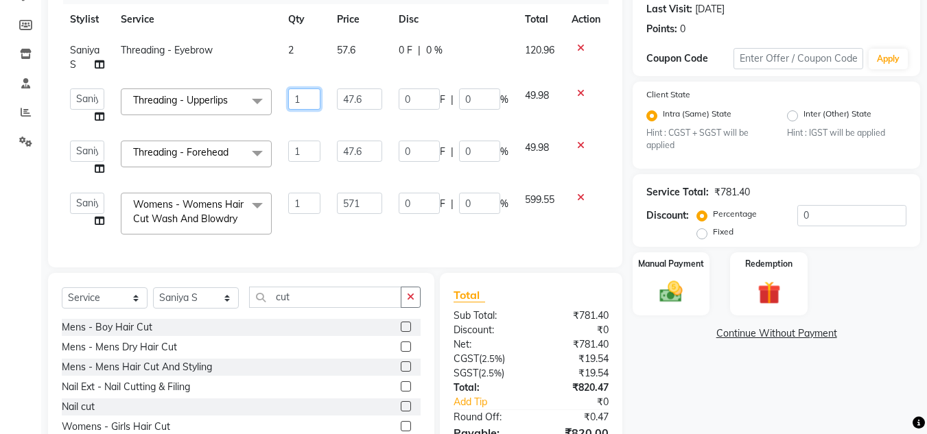
click at [305, 98] on input "1" at bounding box center [304, 98] width 32 height 21
type input "2"
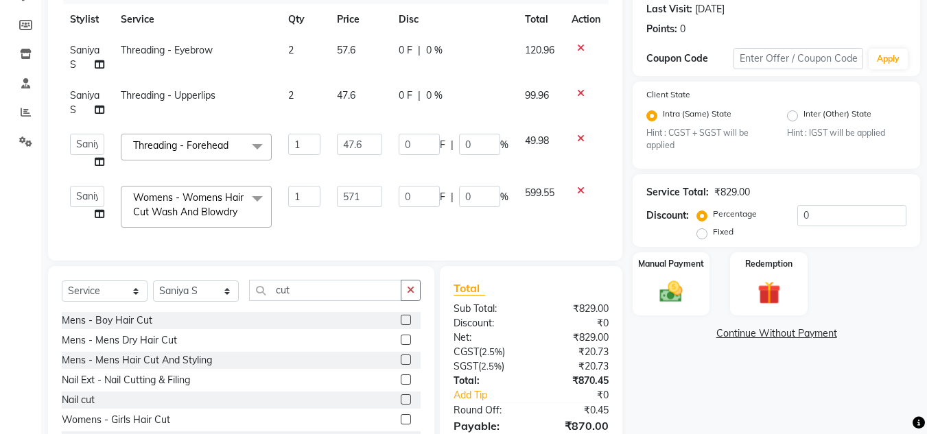
click at [532, 99] on span "99.96" at bounding box center [537, 95] width 24 height 12
select select "84504"
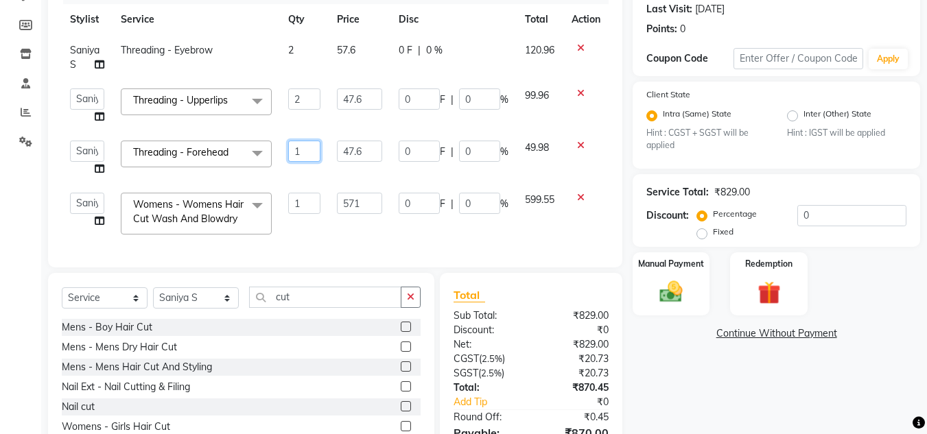
click at [305, 152] on input "1" at bounding box center [304, 151] width 32 height 21
type input "2"
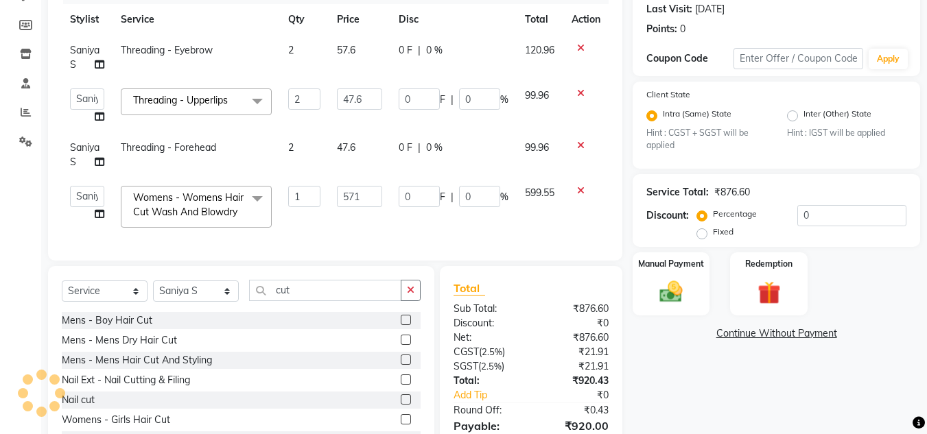
click at [525, 150] on span "99.96" at bounding box center [537, 147] width 24 height 12
select select "84504"
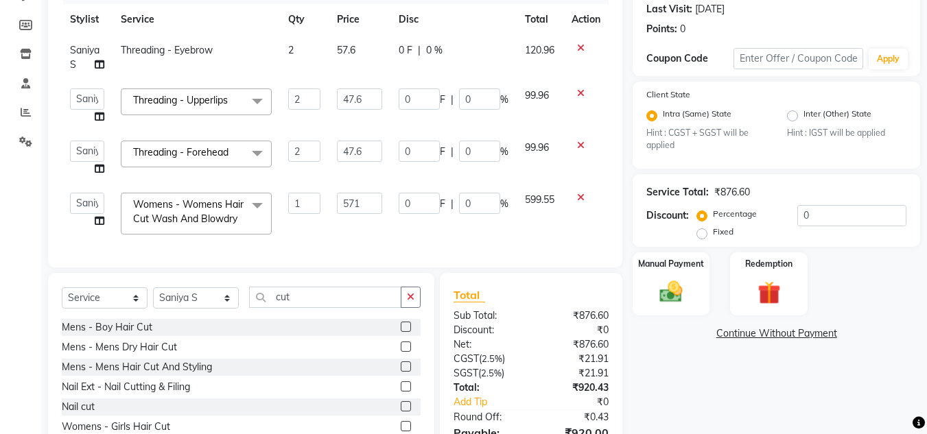
scroll to position [277, 0]
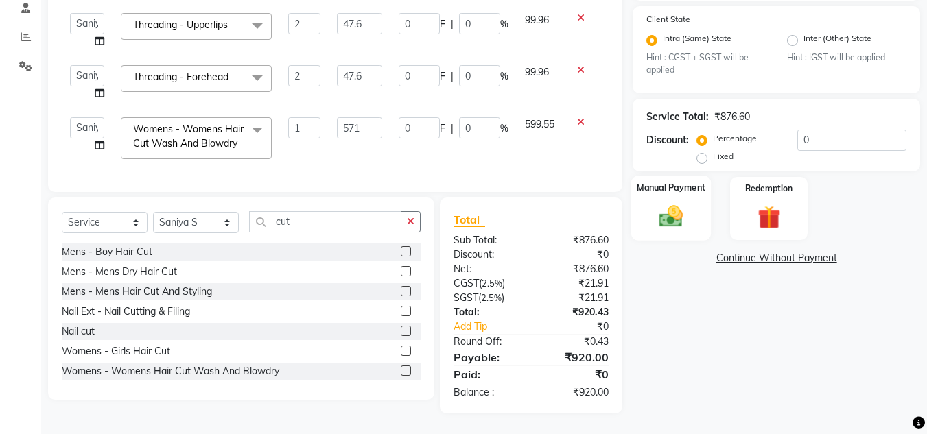
click at [672, 203] on img at bounding box center [671, 216] width 38 height 27
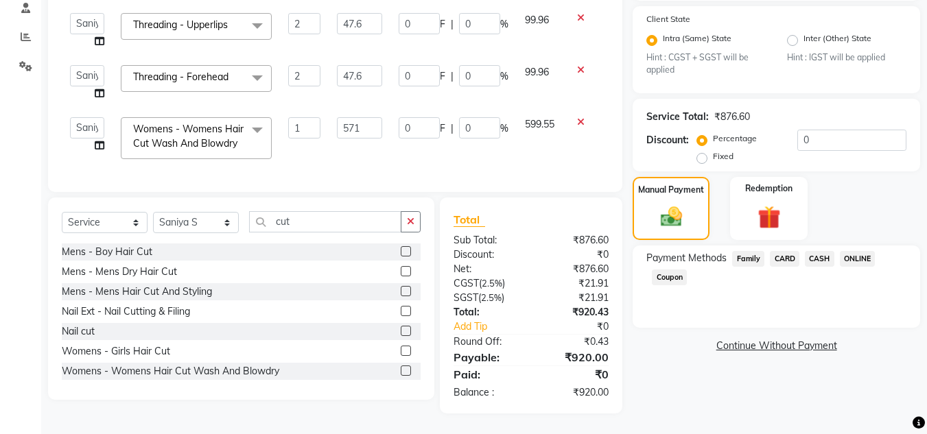
click at [821, 251] on span "CASH" at bounding box center [819, 259] width 29 height 16
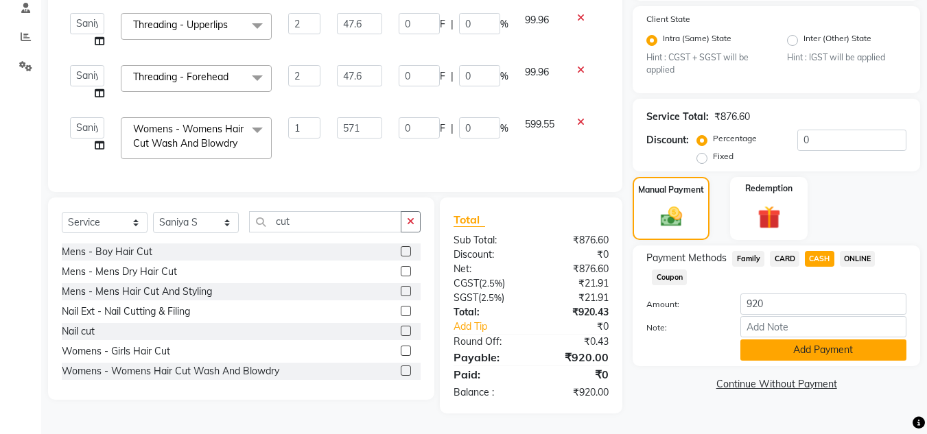
click at [813, 340] on button "Add Payment" at bounding box center [823, 350] width 166 height 21
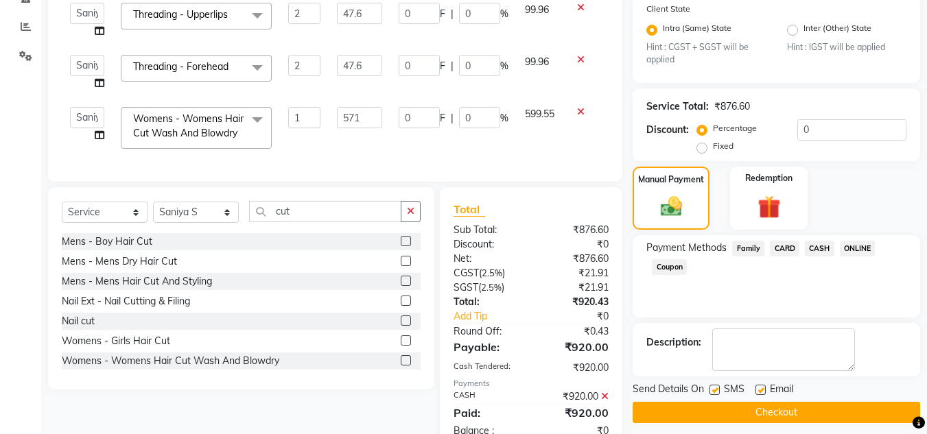
drag, startPoint x: 796, startPoint y: 410, endPoint x: 335, endPoint y: 49, distance: 586.0
click at [335, 49] on div "Client [PHONE_NUMBER] Date [DATE] Invoice Number V/2025 V/[PHONE_NUMBER] Servic…" at bounding box center [484, 139] width 892 height 626
click at [754, 410] on button "Checkout" at bounding box center [776, 412] width 287 height 21
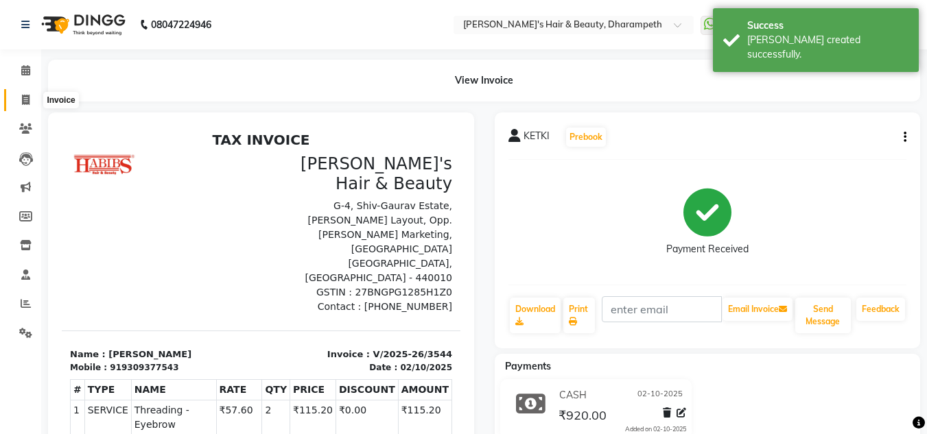
click at [24, 99] on icon at bounding box center [26, 100] width 8 height 10
select select "service"
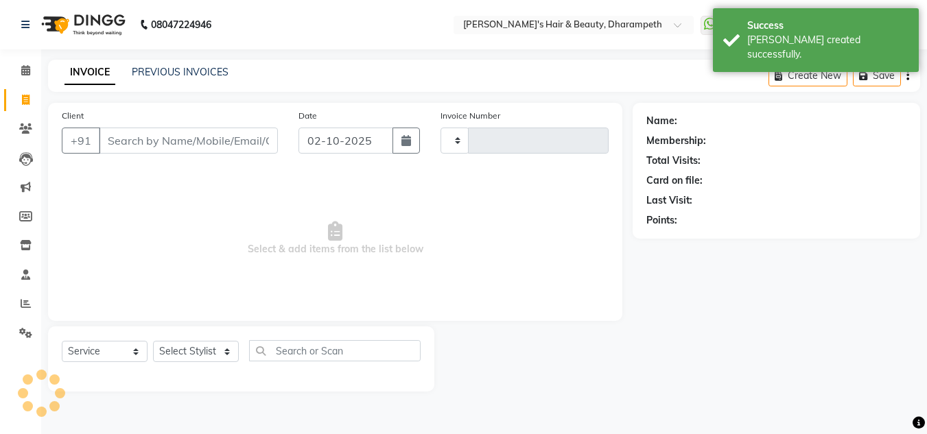
type input "3545"
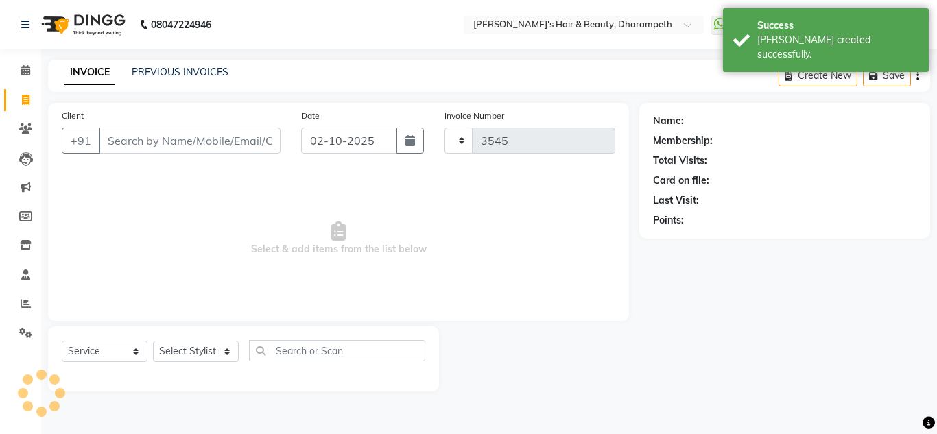
select select "4860"
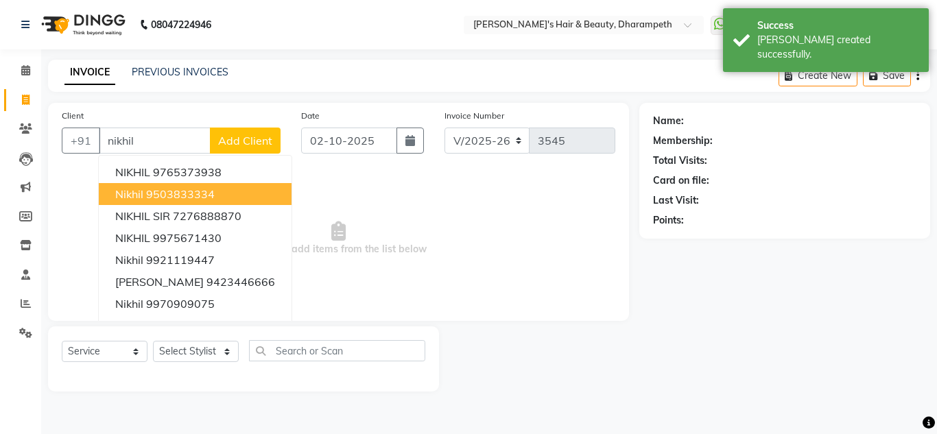
click at [177, 198] on ngb-highlight "9503833334" at bounding box center [180, 194] width 69 height 14
type input "9503833334"
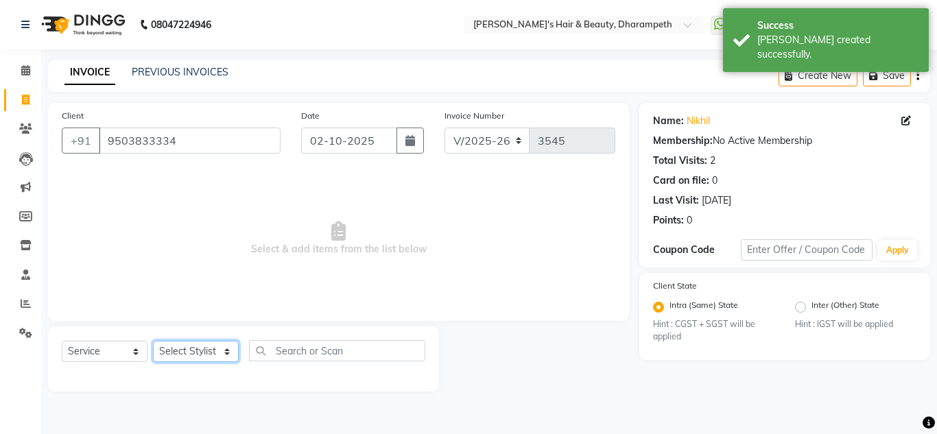
click at [191, 343] on select "Select Stylist Anuj W [PERSON_NAME] [PERSON_NAME] Manager [PERSON_NAME] C [PERS…" at bounding box center [196, 351] width 86 height 21
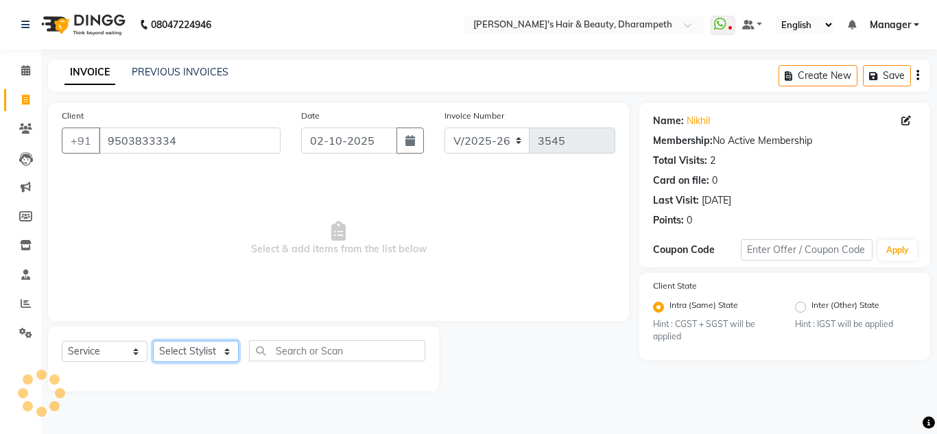
select select "65623"
click at [153, 341] on select "Select Stylist Anuj W [PERSON_NAME] [PERSON_NAME] Manager [PERSON_NAME] C [PERS…" at bounding box center [196, 351] width 86 height 21
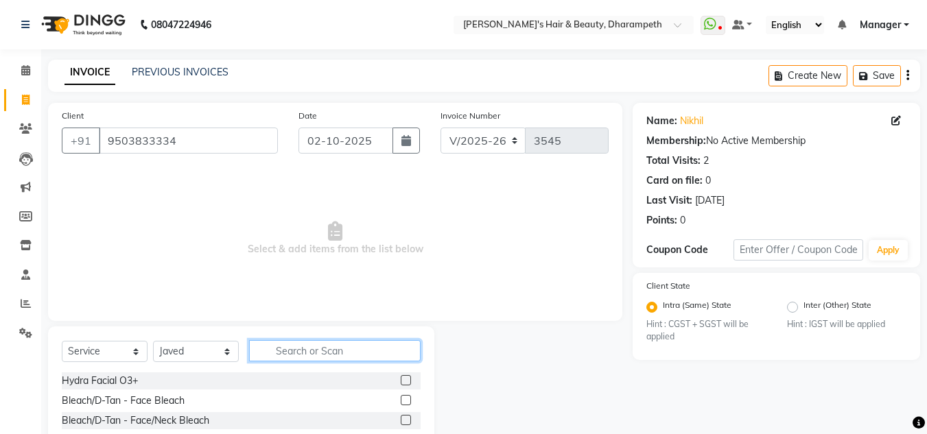
click at [285, 344] on input "text" at bounding box center [335, 350] width 172 height 21
type input "bea"
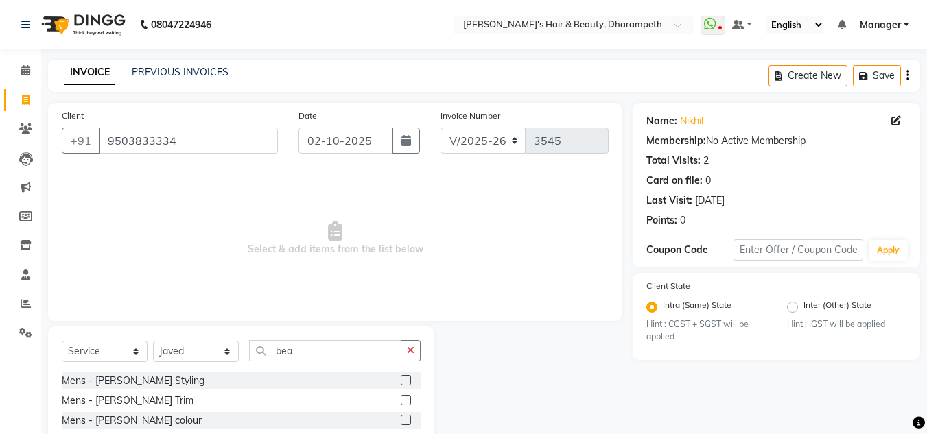
click at [407, 401] on label at bounding box center [406, 400] width 10 height 10
click at [407, 401] on input "checkbox" at bounding box center [405, 401] width 9 height 9
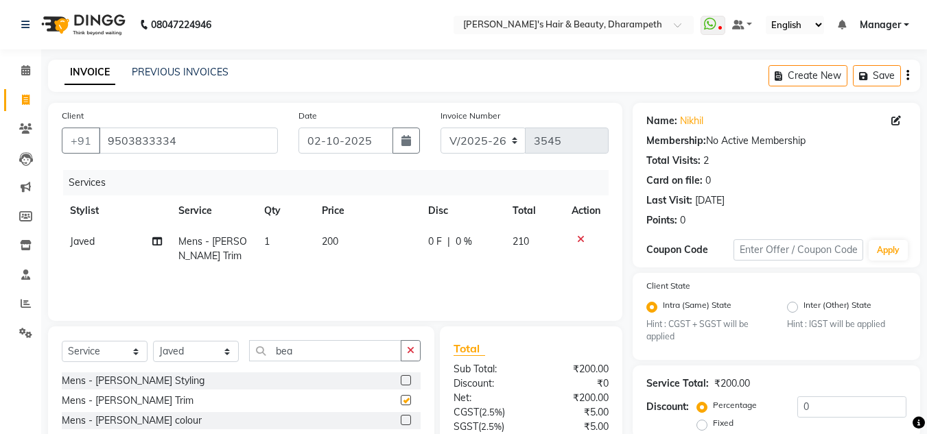
checkbox input "false"
click at [328, 248] on td "200" at bounding box center [367, 248] width 106 height 45
select select "65623"
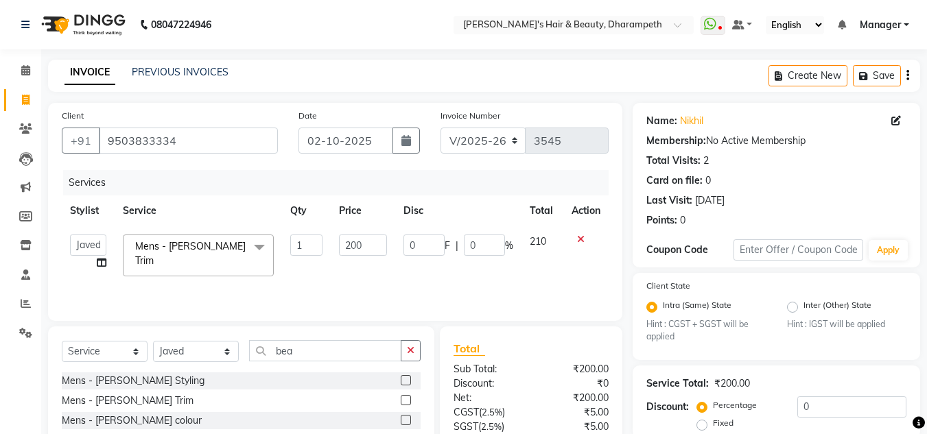
click at [328, 248] on td "1" at bounding box center [306, 255] width 49 height 58
click at [364, 242] on input "200" at bounding box center [362, 245] width 47 height 21
type input "238"
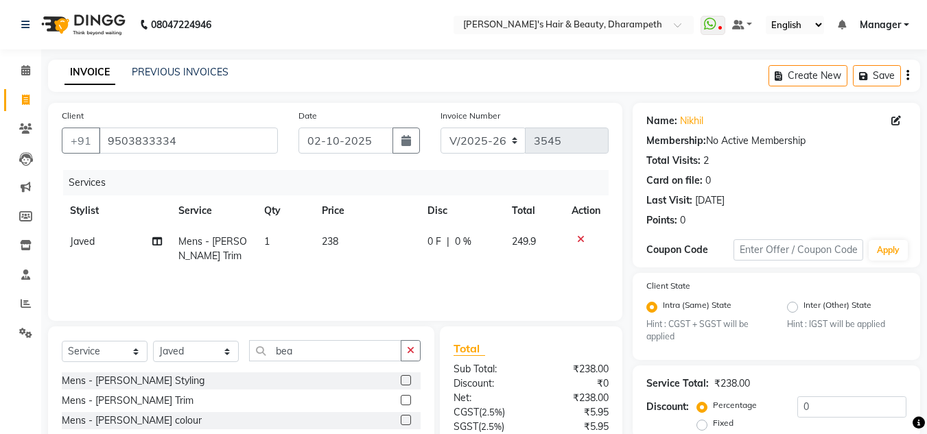
click at [541, 252] on td "249.9" at bounding box center [534, 248] width 60 height 45
select select "65623"
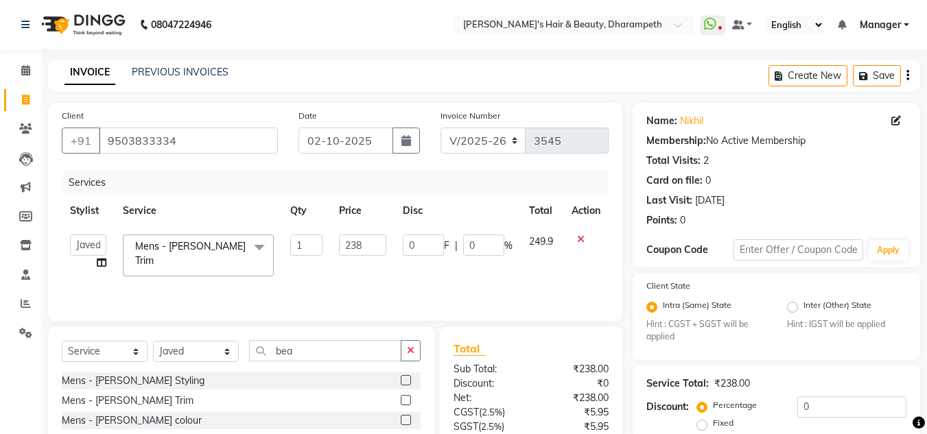
scroll to position [129, 0]
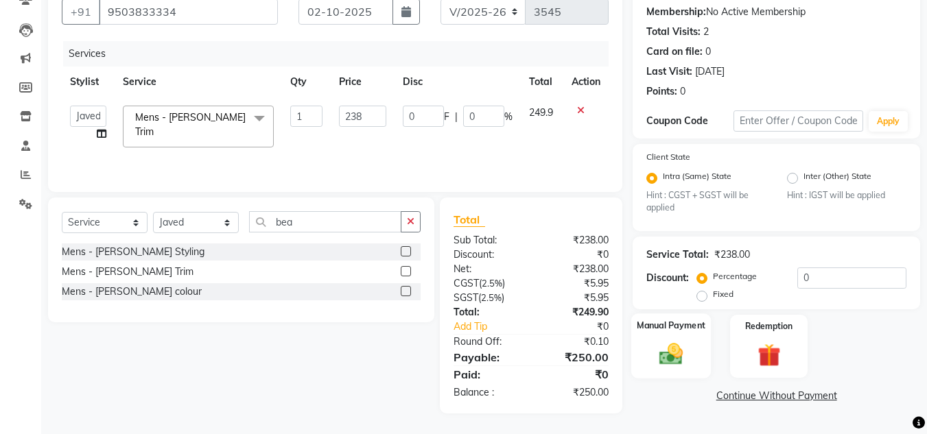
click at [670, 355] on img at bounding box center [671, 354] width 38 height 27
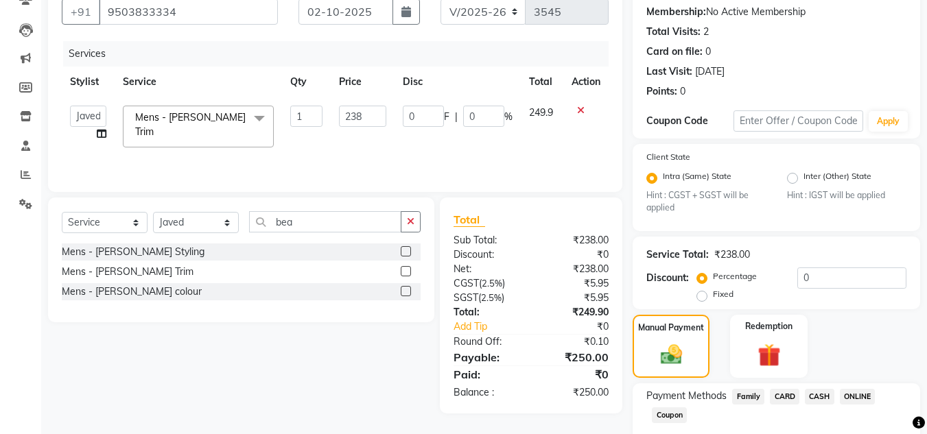
click at [862, 400] on span "ONLINE" at bounding box center [858, 397] width 36 height 16
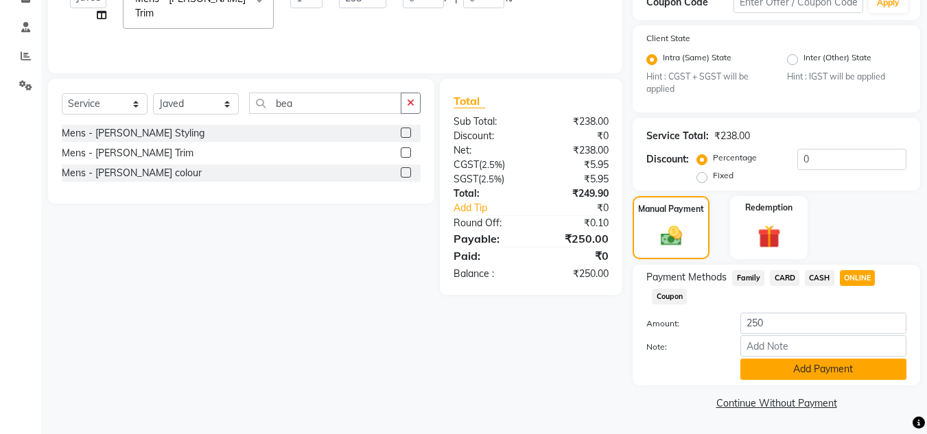
click at [851, 373] on button "Add Payment" at bounding box center [823, 369] width 166 height 21
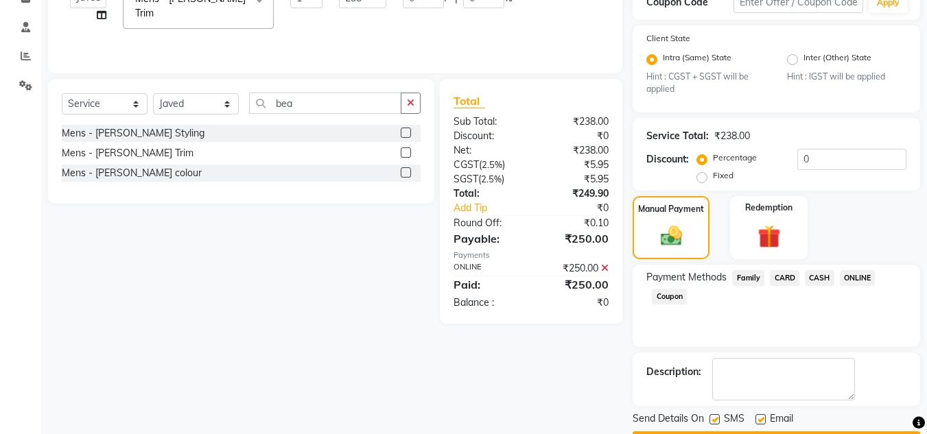
click at [857, 276] on span "ONLINE" at bounding box center [858, 278] width 36 height 16
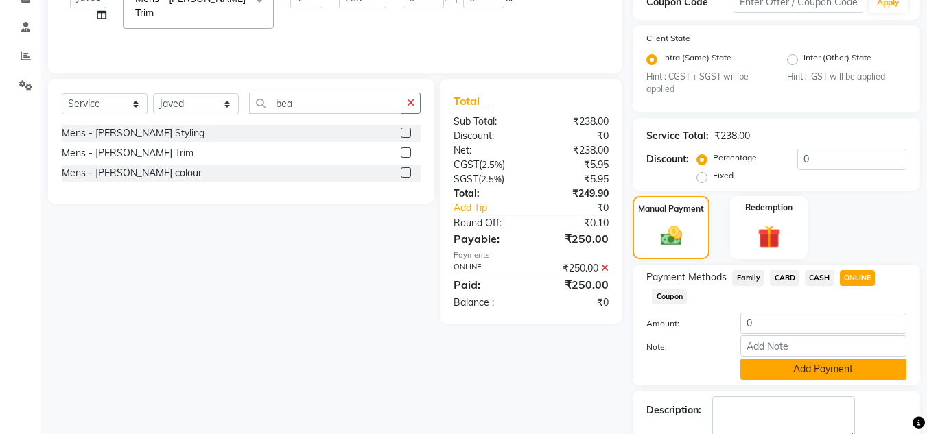
click at [829, 366] on button "Add Payment" at bounding box center [823, 369] width 166 height 21
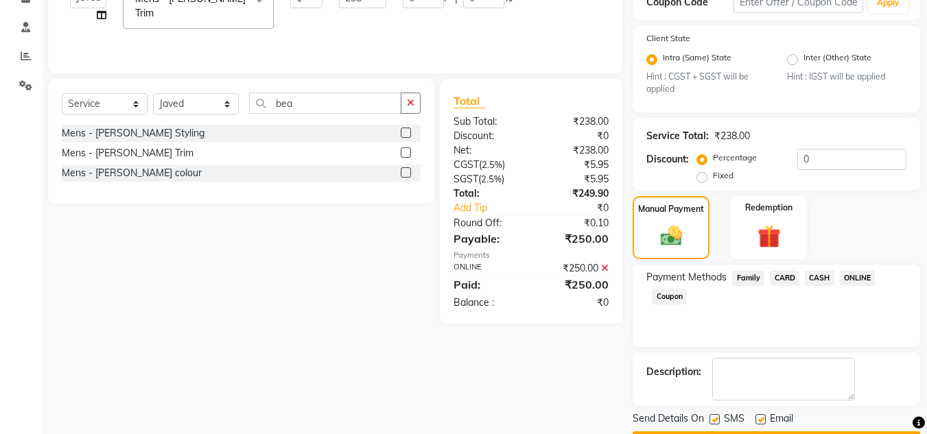
scroll to position [287, 0]
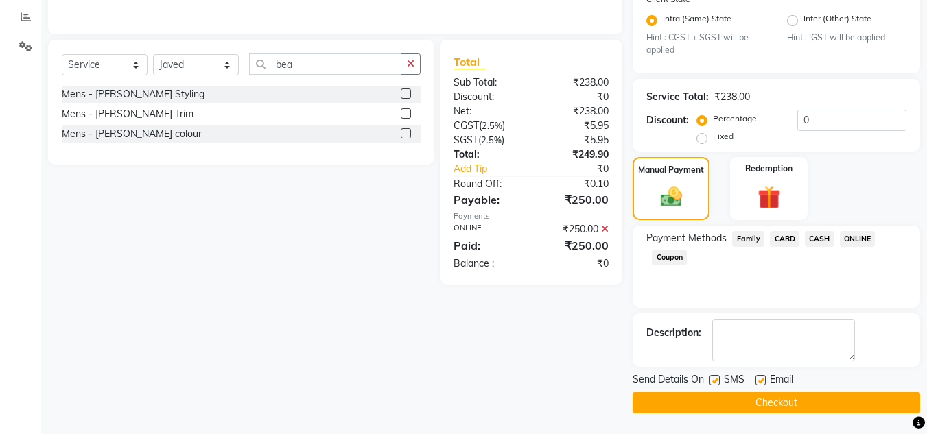
click at [809, 401] on button "Checkout" at bounding box center [776, 402] width 287 height 21
